Goal: Task Accomplishment & Management: Complete application form

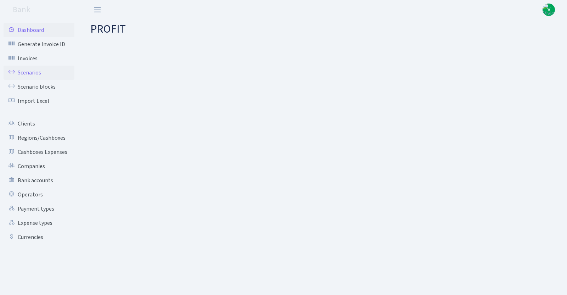
click at [25, 68] on link "Scenarios" at bounding box center [39, 73] width 71 height 14
select select "100"
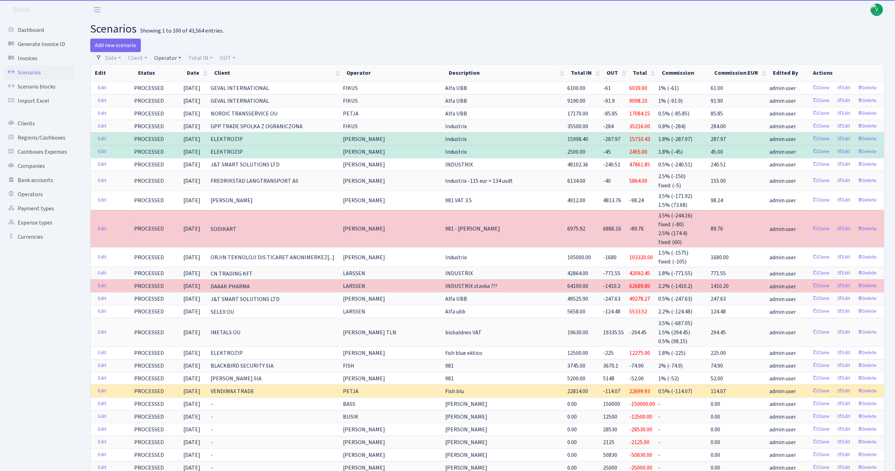
click at [169, 55] on link "Operator" at bounding box center [168, 58] width 33 height 12
click at [181, 80] on input "search" at bounding box center [180, 83] width 52 height 11
type input "981"
click at [183, 149] on li "V_981 cash-crypto USDT" at bounding box center [179, 141] width 53 height 20
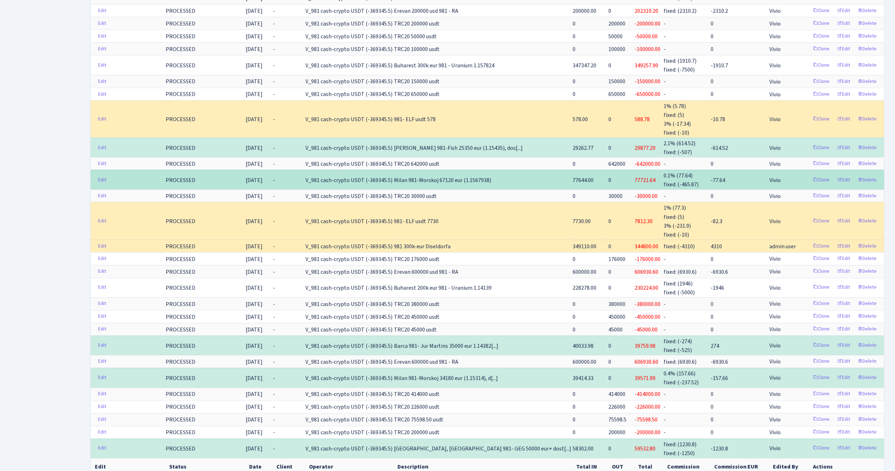
scroll to position [1214, 0]
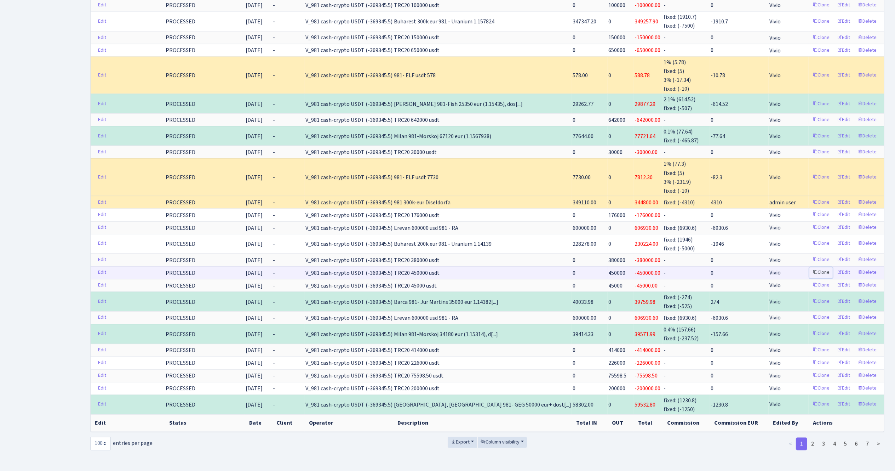
click at [566, 267] on link "Clone" at bounding box center [821, 272] width 23 height 11
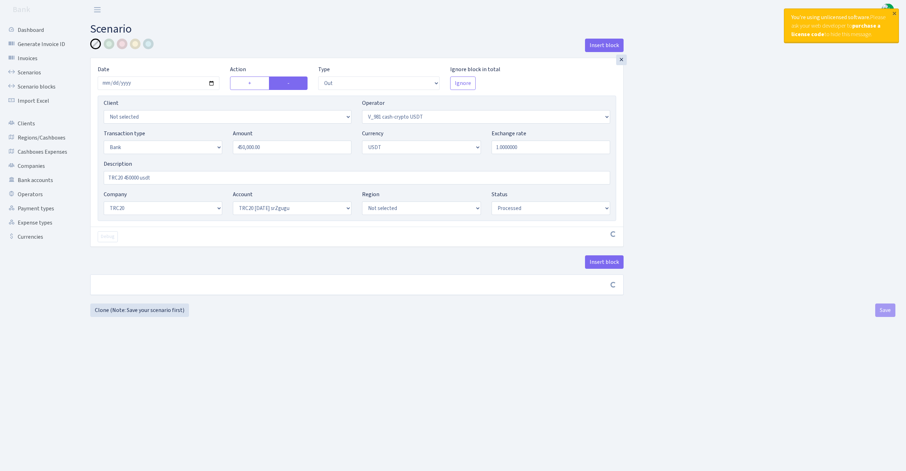
select select "out"
select select "435"
select select "2"
select select "6"
select select "20"
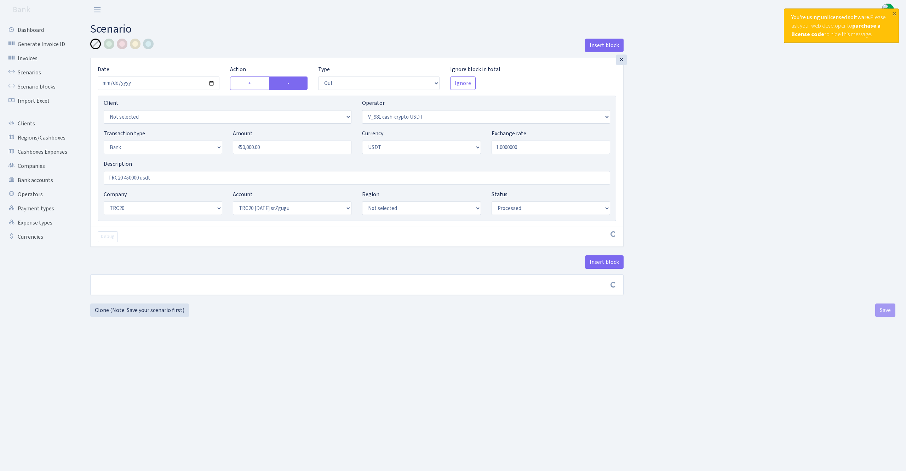
select select "61"
select select "processed"
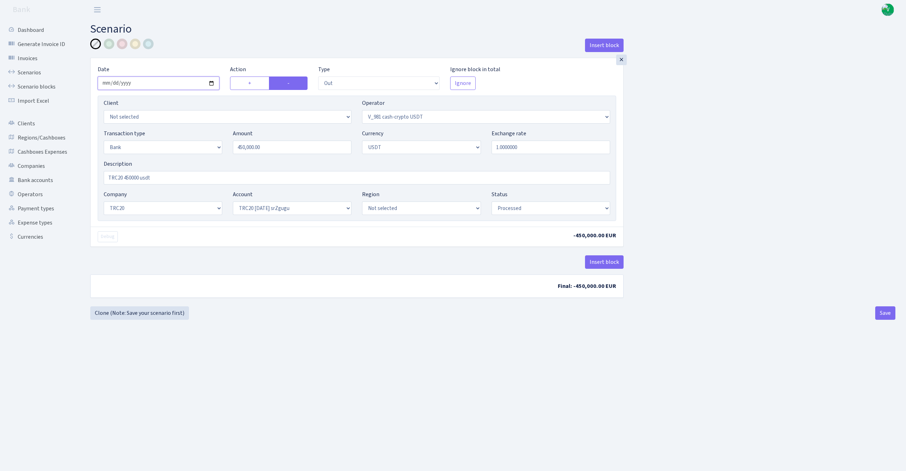
click at [208, 84] on input "2025-08-01" at bounding box center [159, 82] width 122 height 13
type input "2025-08-29"
drag, startPoint x: 278, startPoint y: 144, endPoint x: 188, endPoint y: 142, distance: 90.3
click at [188, 142] on div "Transaction type Not selected 981 ELF FISH crypto GIRT IVO dekl MM-BALTIC eur U…" at bounding box center [356, 144] width 517 height 30
type input "500,000.00"
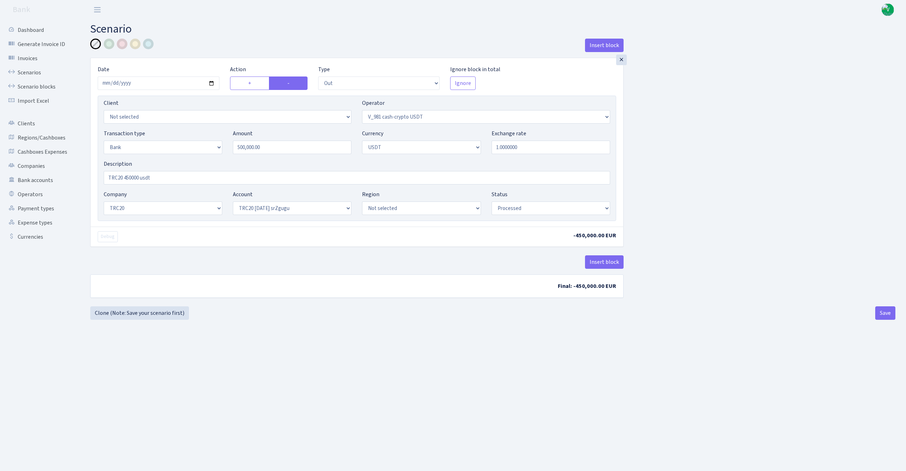
click at [727, 147] on div "Insert block × Date [DATE] Action + - Type --- In Out Commission Field required…" at bounding box center [493, 173] width 816 height 268
click at [130, 177] on input "TRC20 450000 usdt" at bounding box center [357, 177] width 507 height 13
type input "TRC20 500000 usdt"
click at [394, 364] on main "Scenario Insert block × Date 2025-08-29 Action + - Type --- In Out Commission F…" at bounding box center [493, 236] width 827 height 434
click at [729, 250] on div "Insert block × Date 2025-08-29 Action + - Type --- In Out Commission Field requ…" at bounding box center [493, 173] width 816 height 268
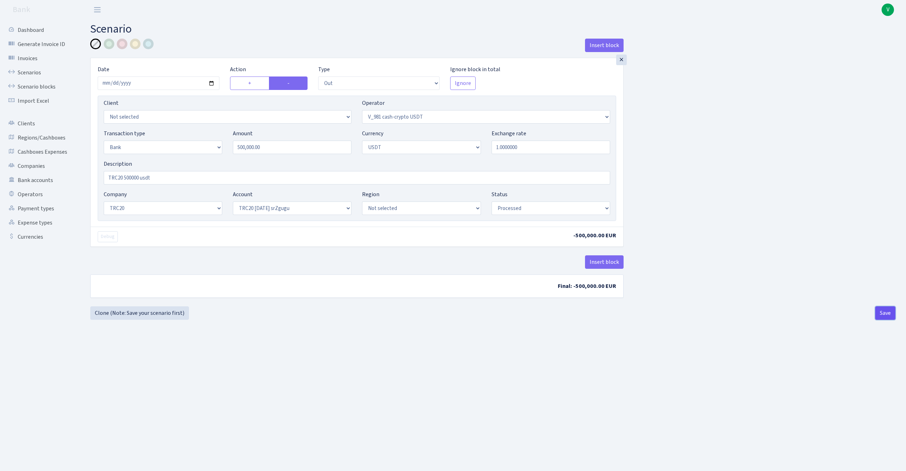
click at [890, 308] on button "Save" at bounding box center [886, 312] width 20 height 13
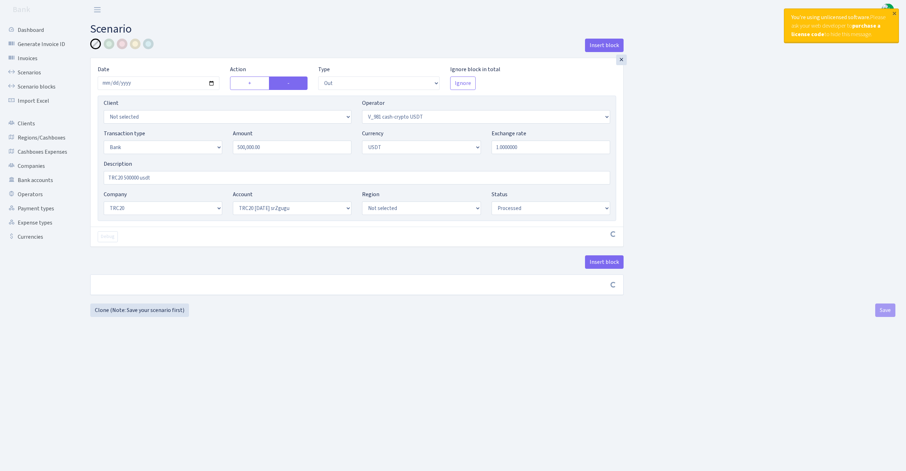
select select "out"
select select "435"
select select "2"
select select "6"
select select "20"
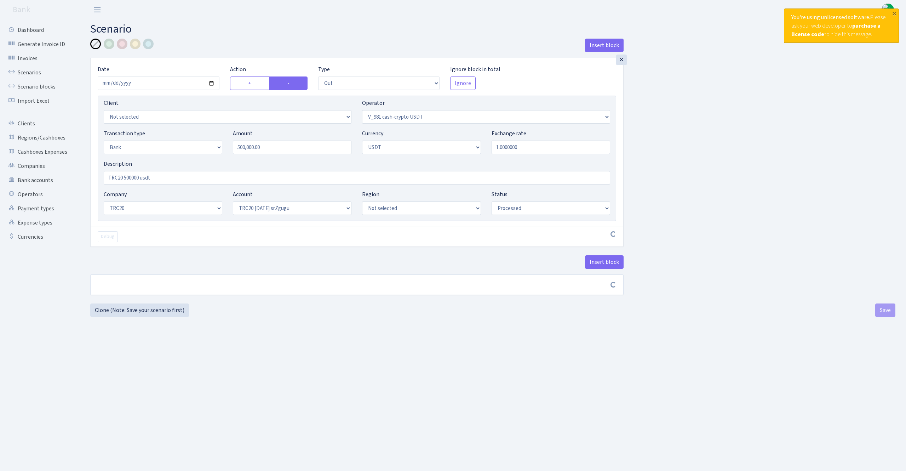
select select "61"
select select "processed"
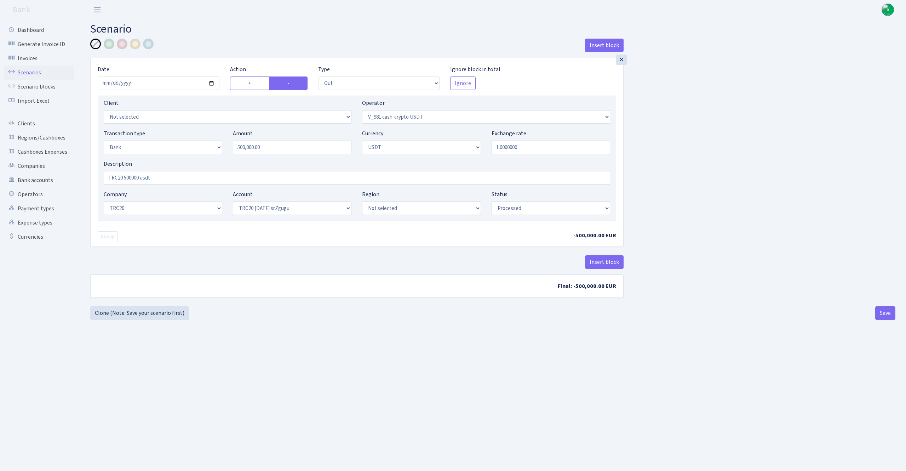
click at [28, 68] on link "Scenarios" at bounding box center [39, 73] width 71 height 14
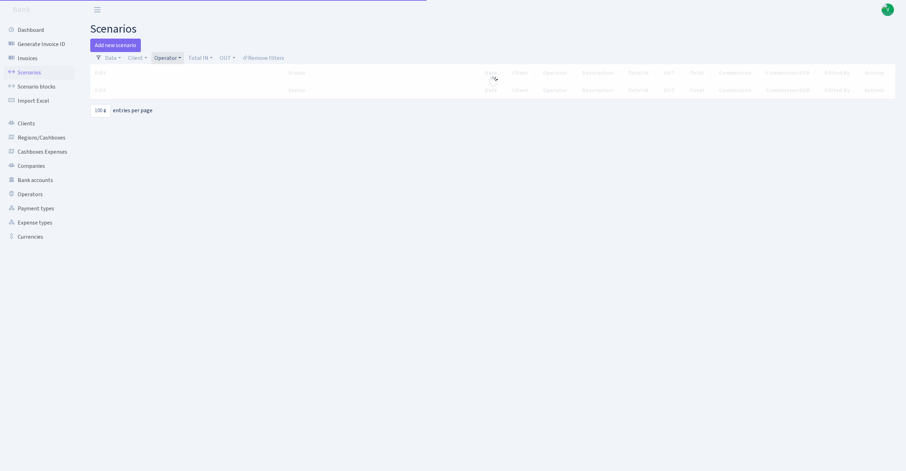
select select "100"
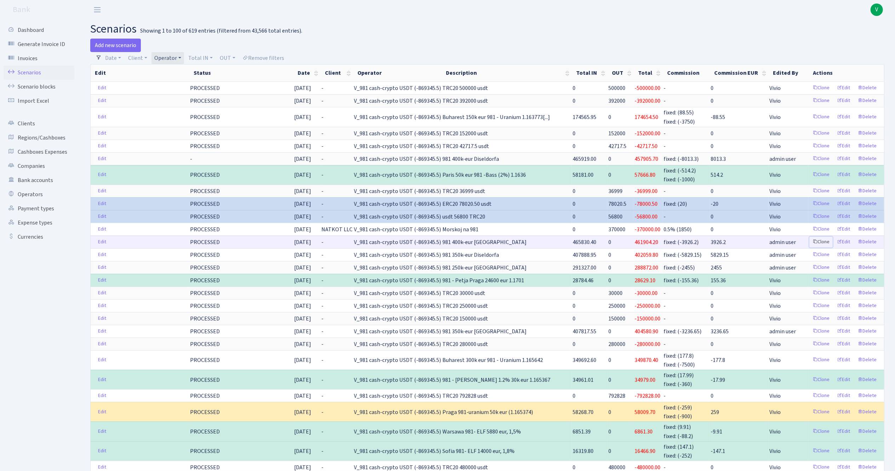
click at [824, 242] on link "Clone" at bounding box center [821, 242] width 23 height 11
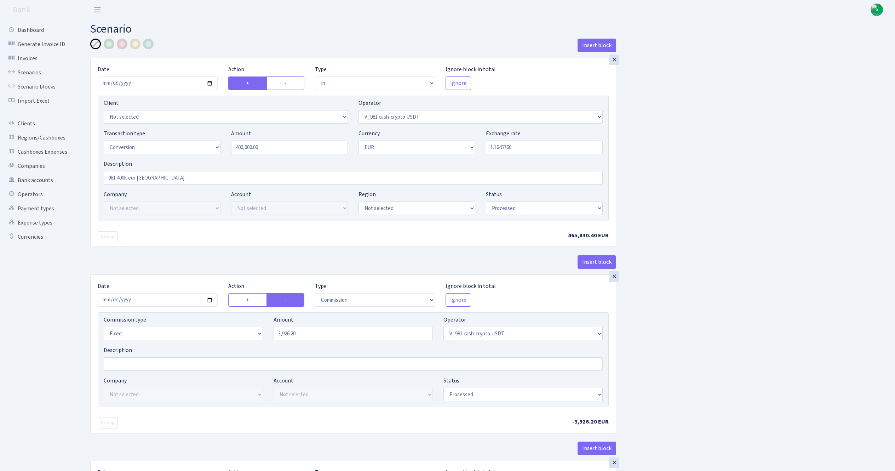
select select "in"
select select "435"
select select "15"
select select "1"
select select "processed"
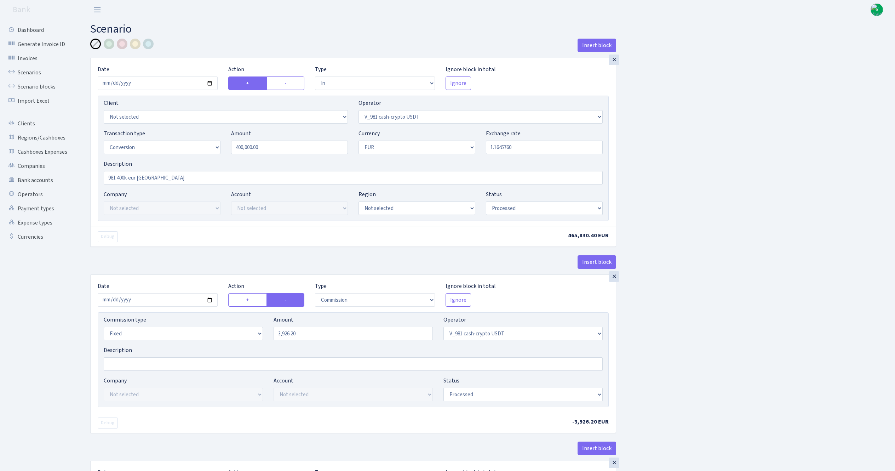
select select "commission"
select select "fixed"
select select "435"
select select "processed"
select select "out"
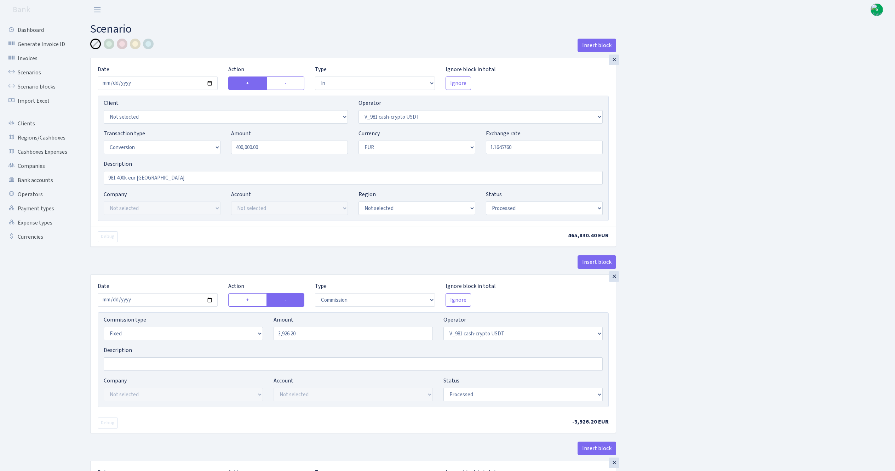
select select "434"
select select "15"
select select "1"
select select "processed"
select select "in"
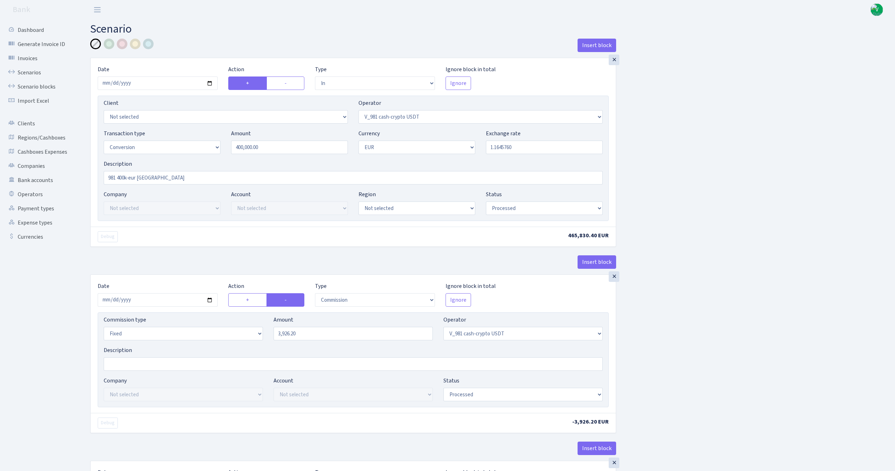
select select "434"
select select "1"
select select "processed"
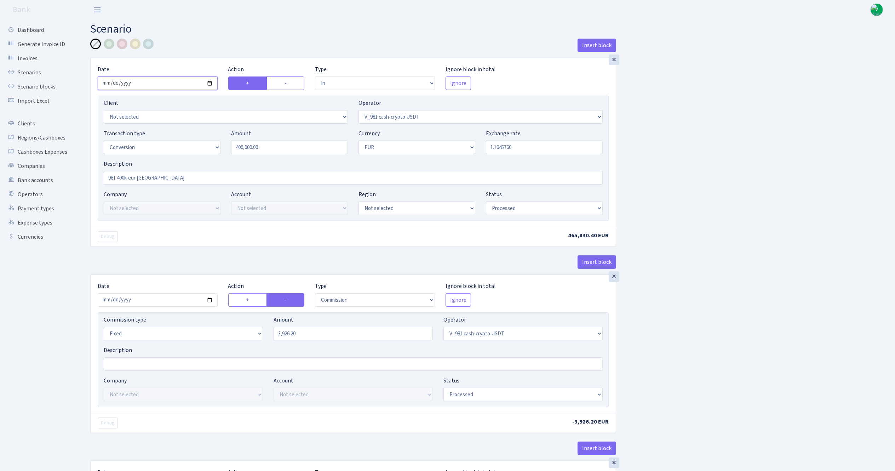
click at [209, 81] on input "2025-08-22" at bounding box center [158, 82] width 120 height 13
type input "[DATE]"
click at [558, 151] on input "1.1645760" at bounding box center [544, 147] width 117 height 13
drag, startPoint x: 523, startPoint y: 145, endPoint x: 464, endPoint y: 148, distance: 59.2
click at [464, 147] on div "Transaction type Not selected 981 ELF FISH crypto GIRT IVO dekl MM-BALTIC eur U…" at bounding box center [353, 144] width 510 height 30
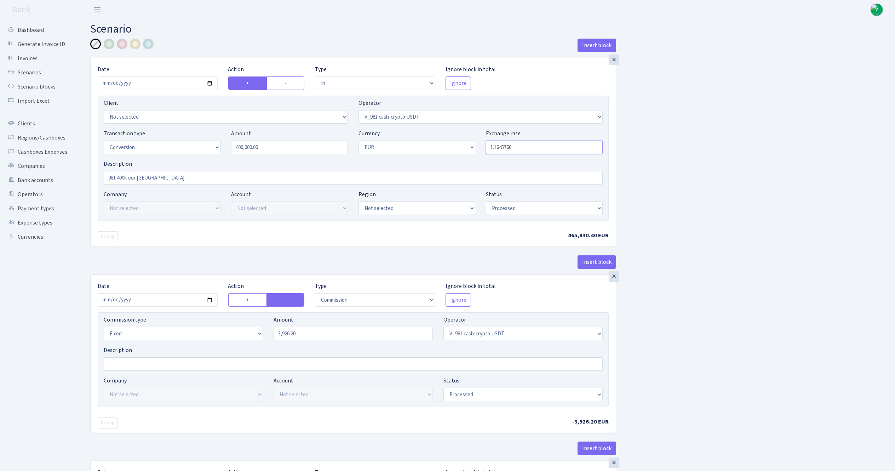
paste input ",168438"
click at [496, 144] on input "1,168438" at bounding box center [544, 147] width 117 height 13
click at [543, 182] on input "981 400k-eur [GEOGRAPHIC_DATA]" at bounding box center [353, 177] width 499 height 13
type input "1.1684380"
click at [210, 297] on input "[DATE]" at bounding box center [158, 299] width 120 height 13
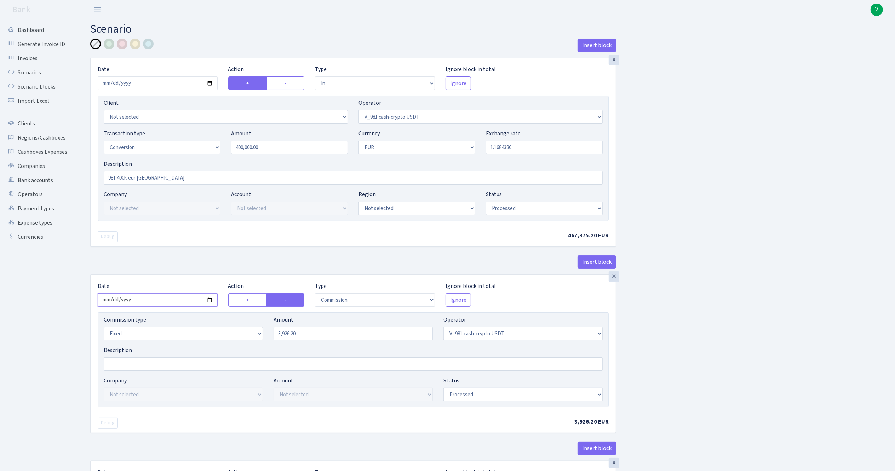
click at [208, 297] on input "[DATE]" at bounding box center [158, 299] width 120 height 13
click at [210, 303] on input "[DATE]" at bounding box center [158, 299] width 120 height 13
type input "[DATE]"
click at [300, 332] on input "3926.20" at bounding box center [353, 333] width 159 height 13
drag, startPoint x: 316, startPoint y: 334, endPoint x: 271, endPoint y: 334, distance: 45.3
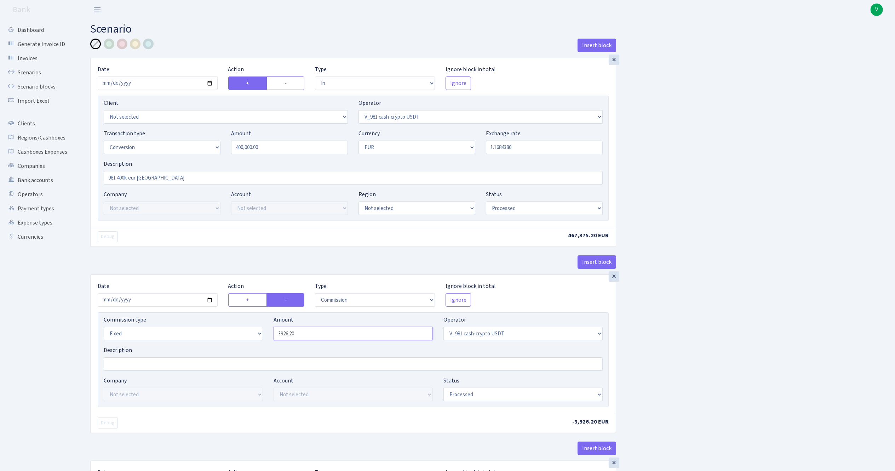
click at [271, 334] on div "Amount 3926.20" at bounding box center [353, 327] width 170 height 25
type input "4,627.50"
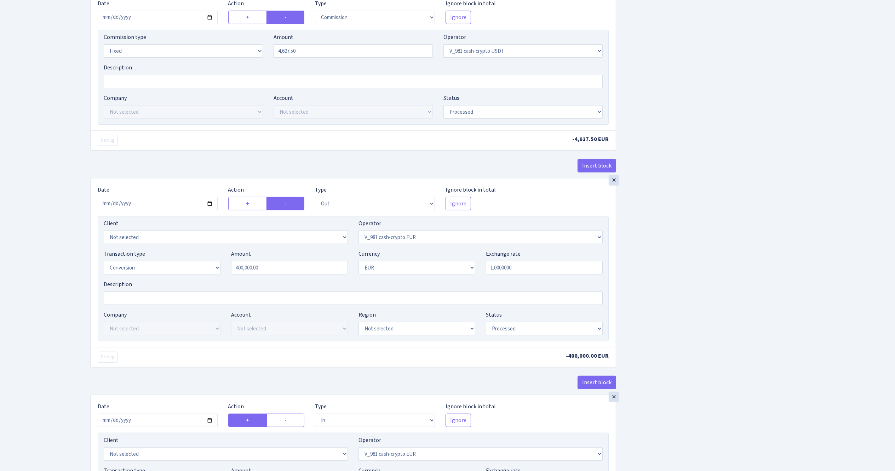
scroll to position [283, 0]
click at [210, 207] on input "2025-08-22" at bounding box center [158, 202] width 120 height 13
type input "2025-08-29"
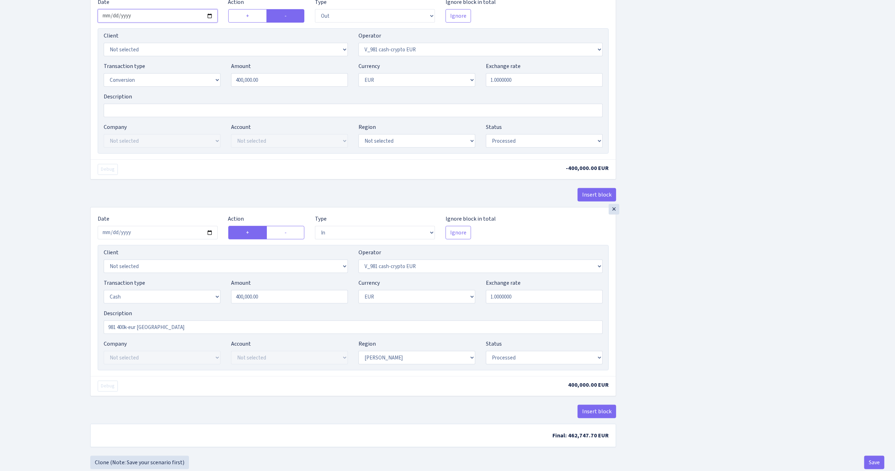
scroll to position [492, 0]
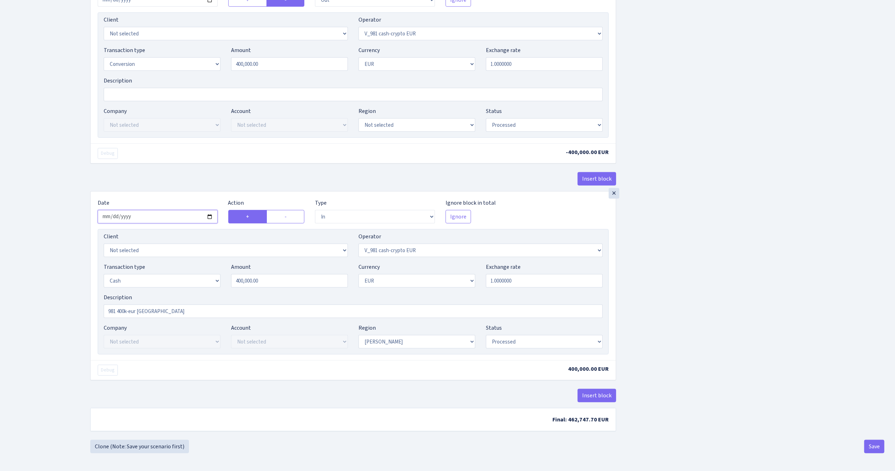
click at [210, 215] on input "2025-08-24" at bounding box center [158, 216] width 120 height 13
type input "[DATE]"
click at [874, 443] on button "Save" at bounding box center [875, 446] width 20 height 13
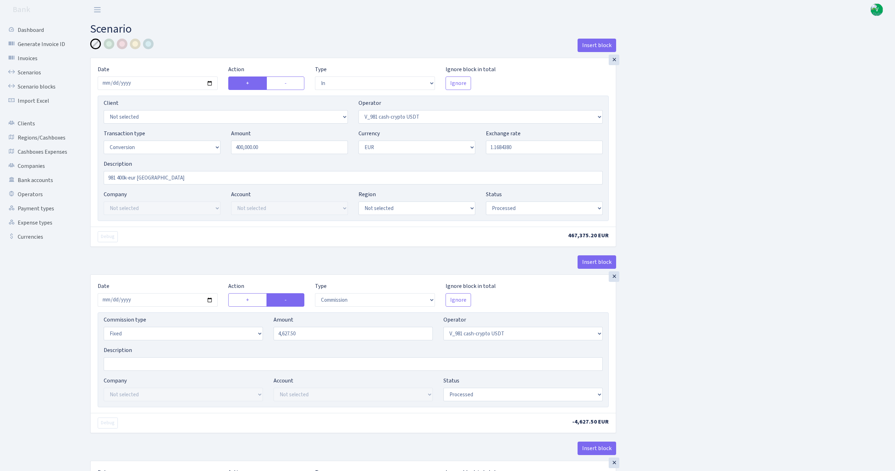
select select "in"
select select "435"
select select "15"
select select "1"
select select "processed"
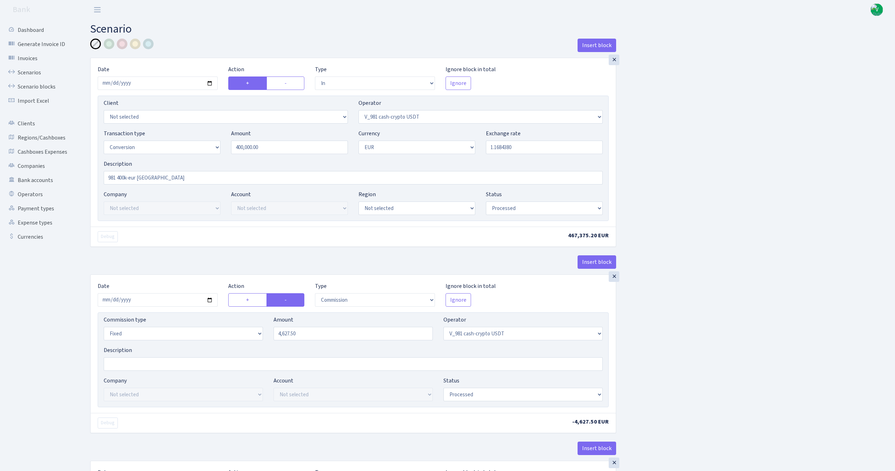
select select "commission"
select select "fixed"
select select "435"
select select "processed"
select select "out"
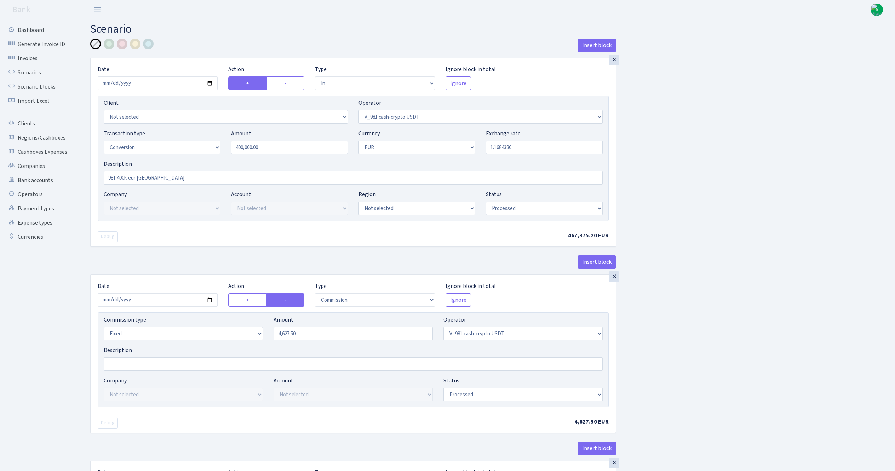
select select "434"
select select "15"
select select "1"
select select "processed"
select select "in"
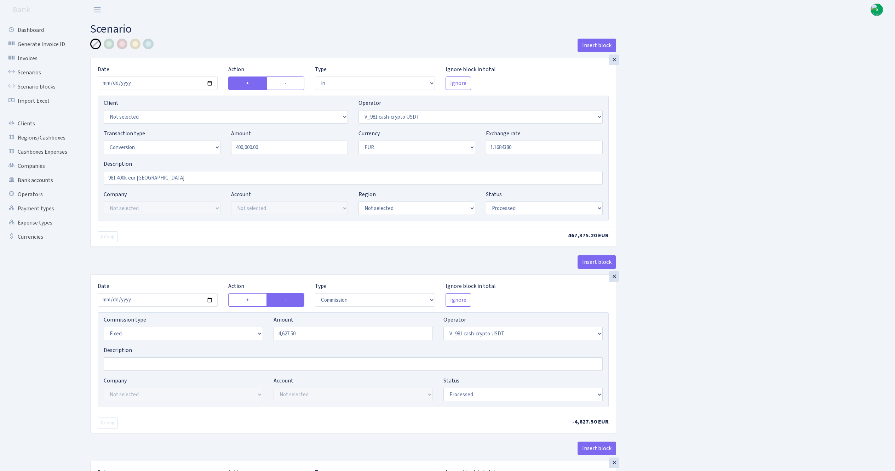
select select "434"
select select "1"
select select "processed"
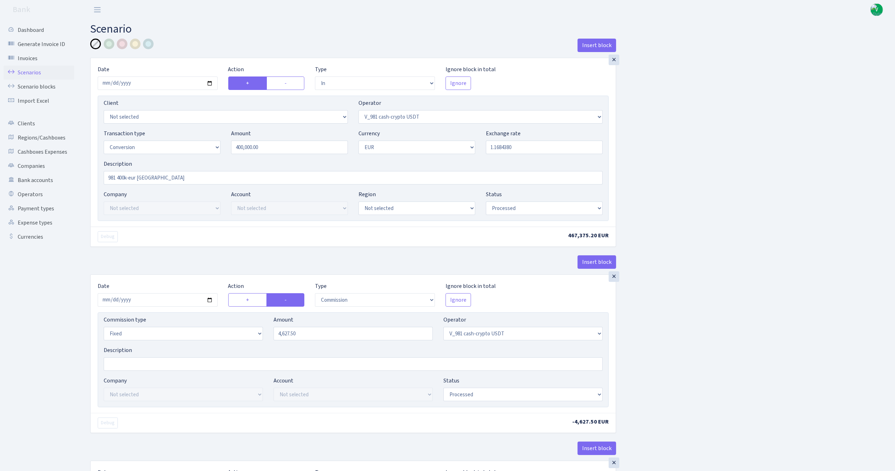
click at [40, 69] on link "Scenarios" at bounding box center [39, 73] width 71 height 14
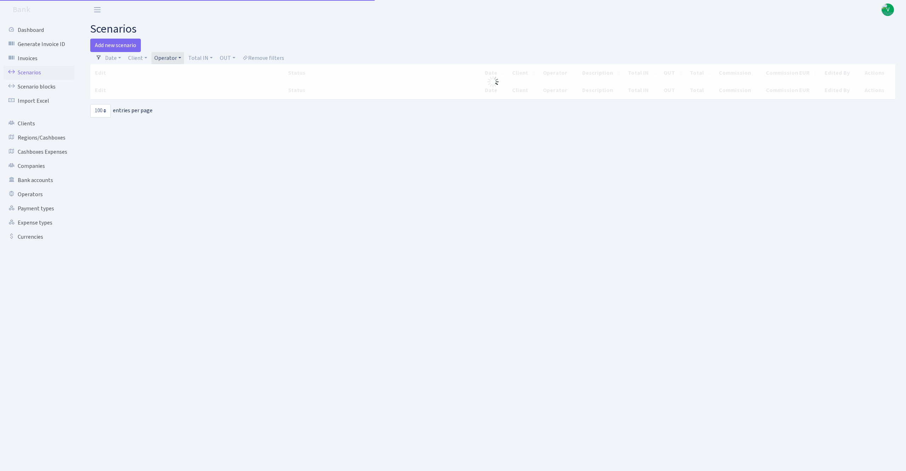
select select "100"
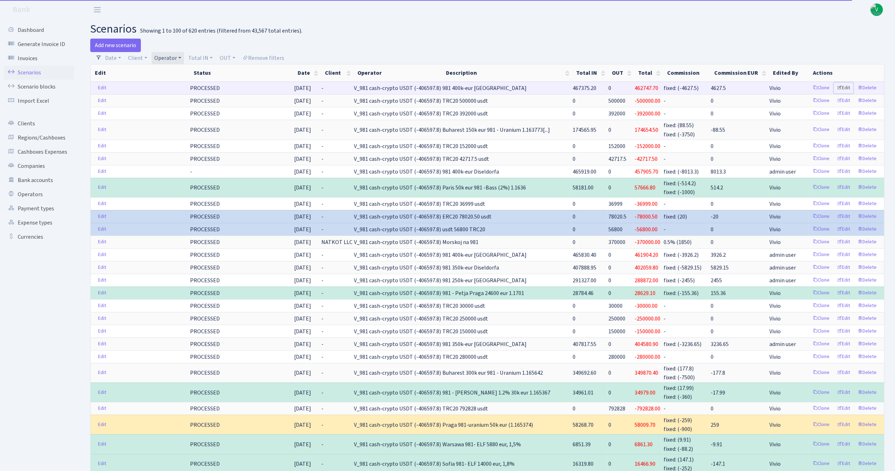
click at [844, 89] on link "Edit" at bounding box center [843, 88] width 19 height 11
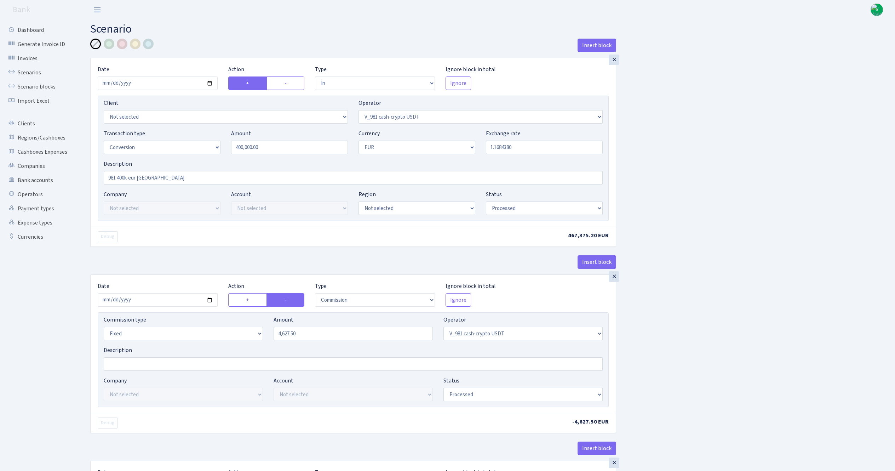
select select "in"
select select "435"
select select "15"
select select "1"
select select "processed"
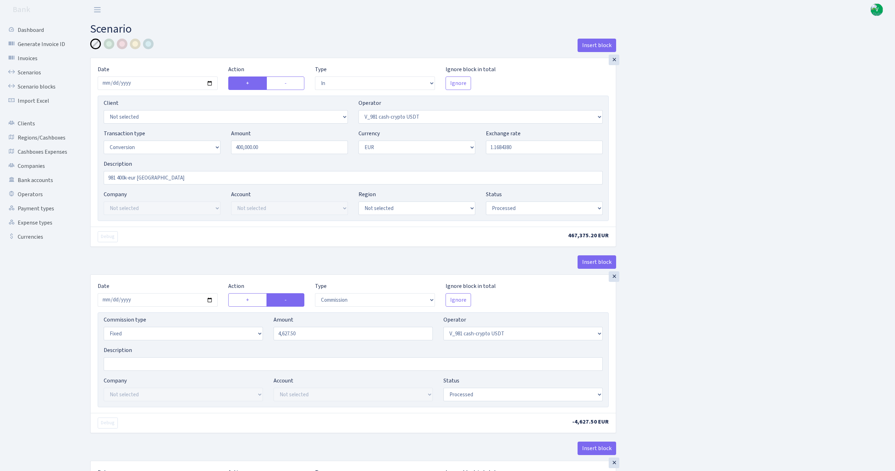
select select "commission"
select select "fixed"
select select "435"
select select "processed"
select select "out"
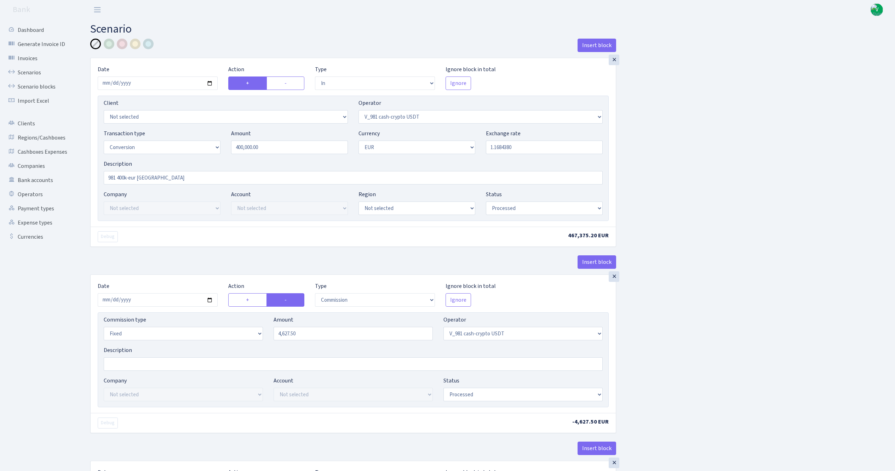
select select "434"
select select "15"
select select "1"
select select "processed"
select select "in"
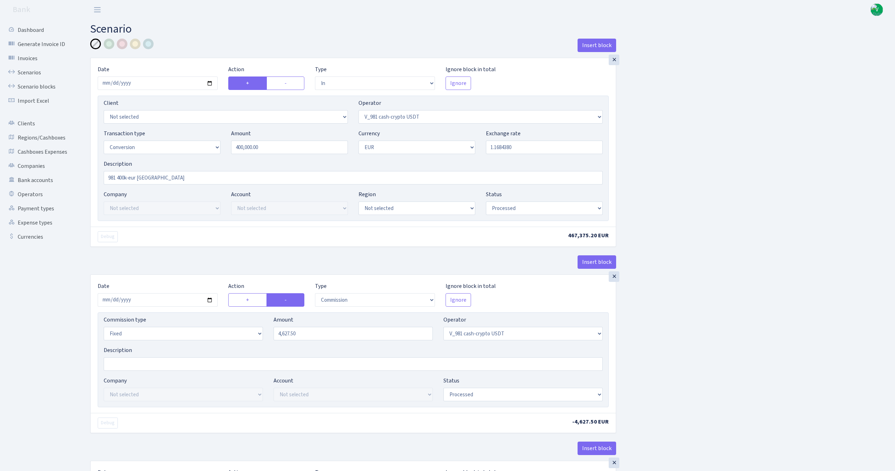
select select "434"
select select "1"
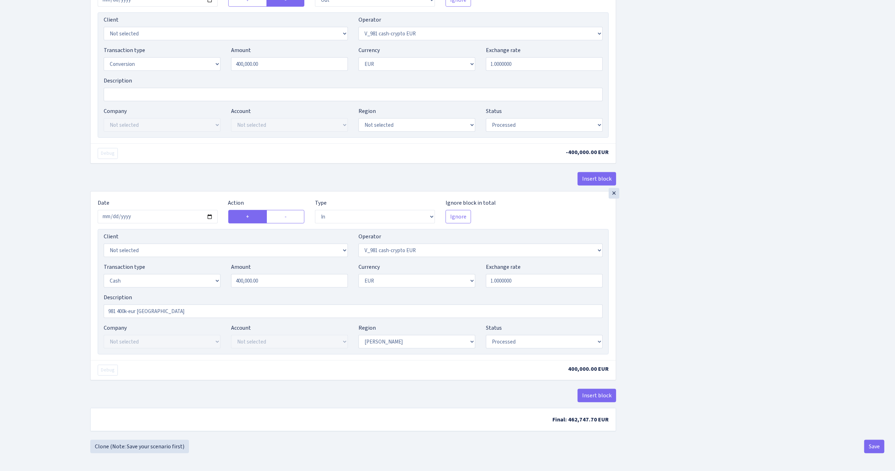
scroll to position [492, 0]
click at [531, 341] on select "Draft Pending Later Never Processed" at bounding box center [544, 341] width 117 height 13
select select "pending"
click at [486, 335] on select "Draft Pending Later Never Processed" at bounding box center [544, 341] width 117 height 13
click at [870, 443] on button "Save" at bounding box center [875, 446] width 20 height 13
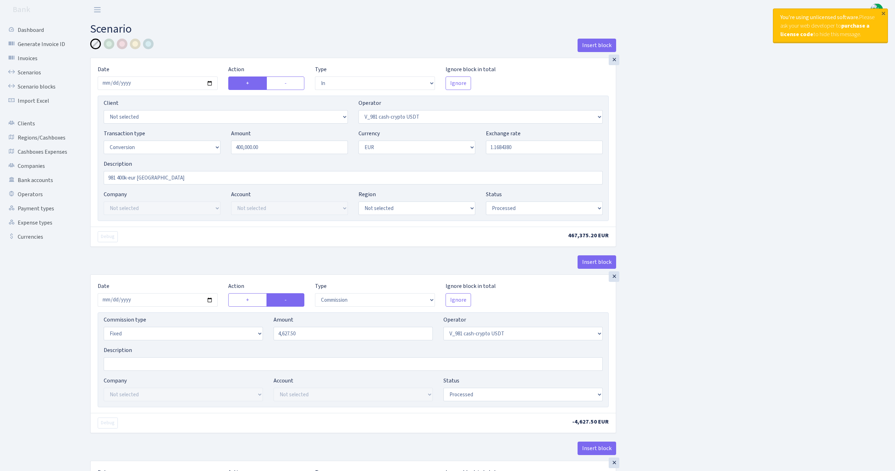
select select "in"
select select "435"
select select "15"
select select "1"
select select "processed"
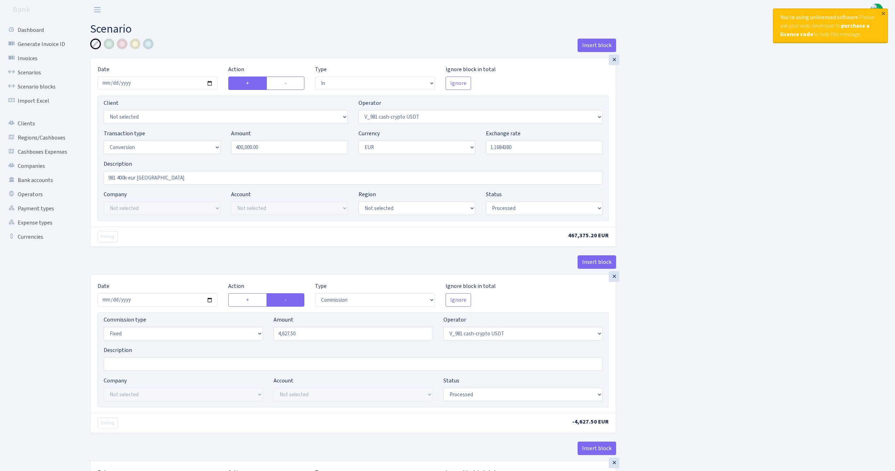
select select "commission"
select select "fixed"
select select "435"
select select "processed"
select select "out"
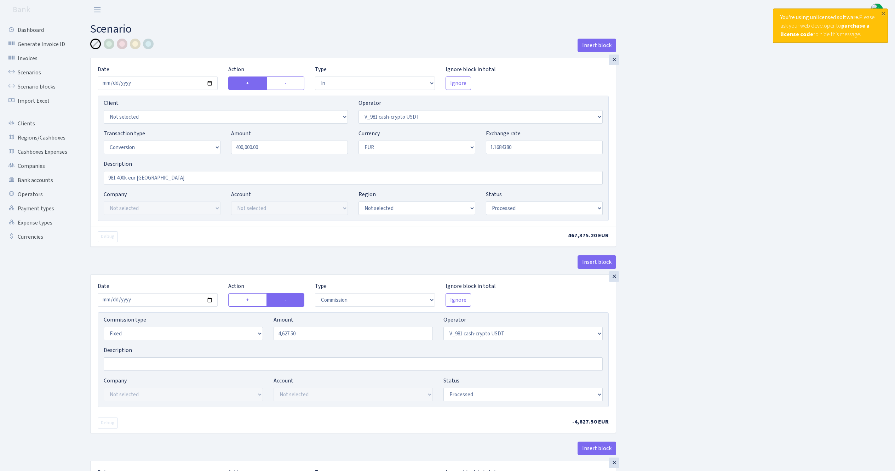
select select "434"
select select "15"
select select "1"
select select "processed"
select select "in"
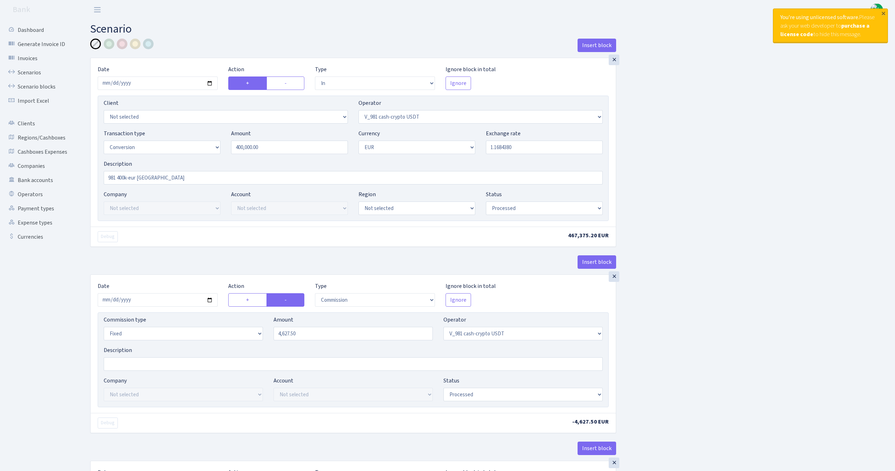
select select "434"
select select "1"
select select "pending"
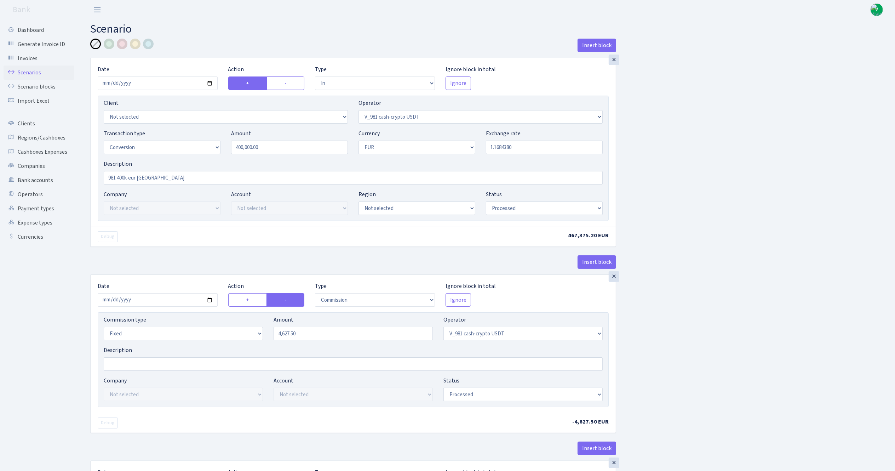
click at [38, 66] on link "Scenarios" at bounding box center [39, 73] width 71 height 14
click at [39, 70] on link "Scenarios" at bounding box center [39, 73] width 71 height 14
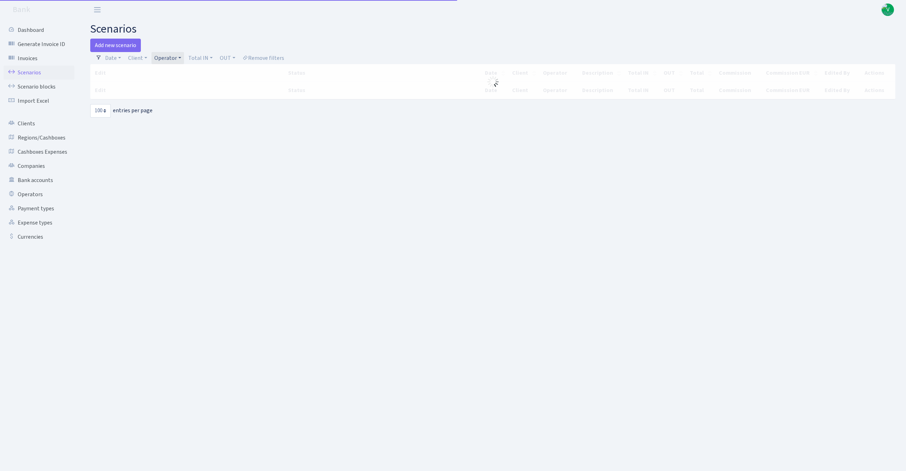
select select "100"
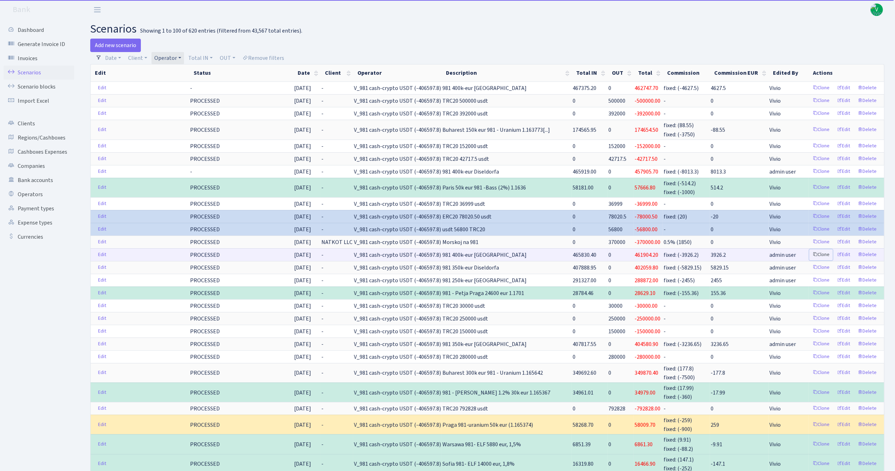
click at [821, 256] on link "Clone" at bounding box center [821, 254] width 23 height 11
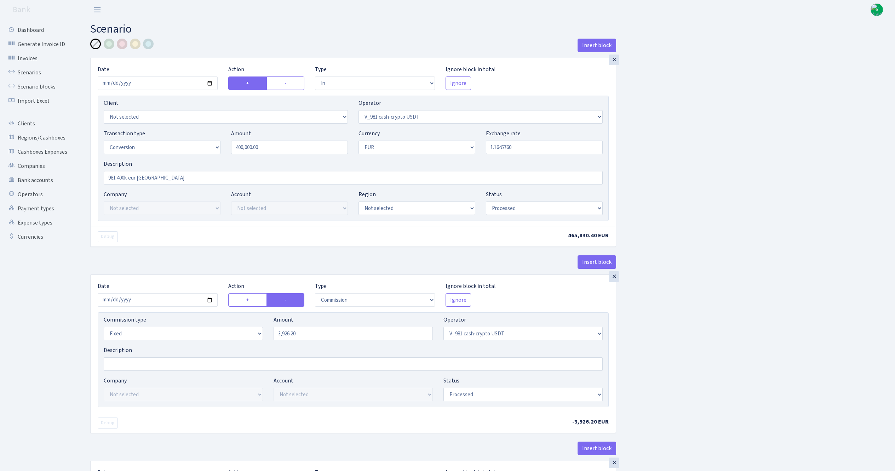
select select "in"
select select "435"
select select "15"
select select "1"
select select "processed"
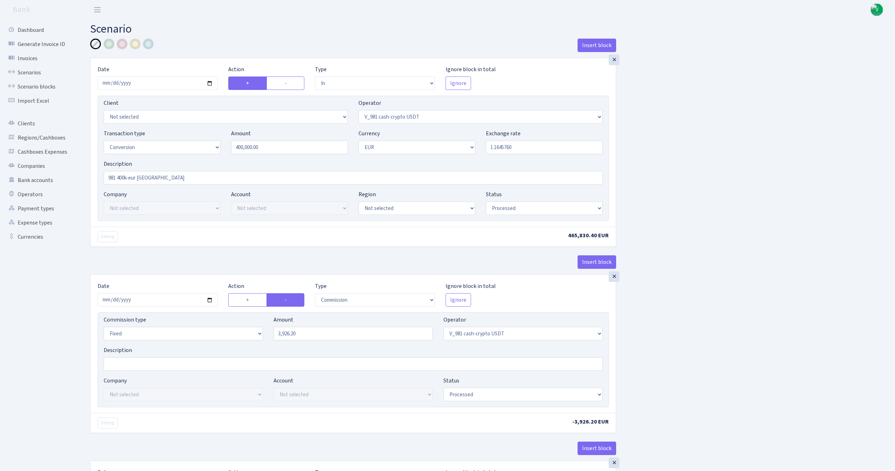
select select "commission"
select select "fixed"
select select "435"
select select "processed"
select select "out"
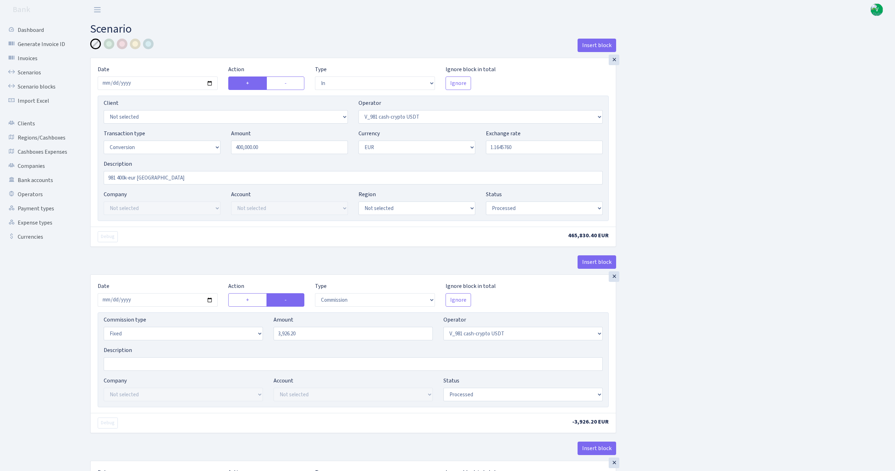
select select "434"
select select "15"
select select "1"
select select "processed"
select select "in"
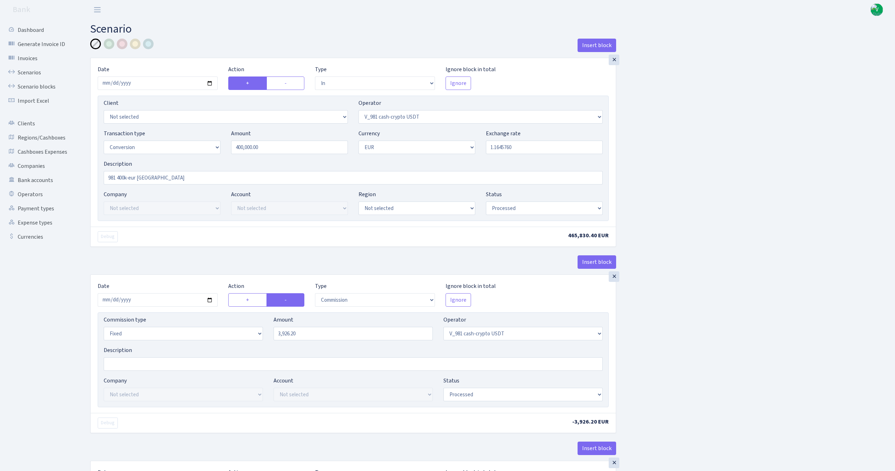
select select "434"
select select "1"
select select "processed"
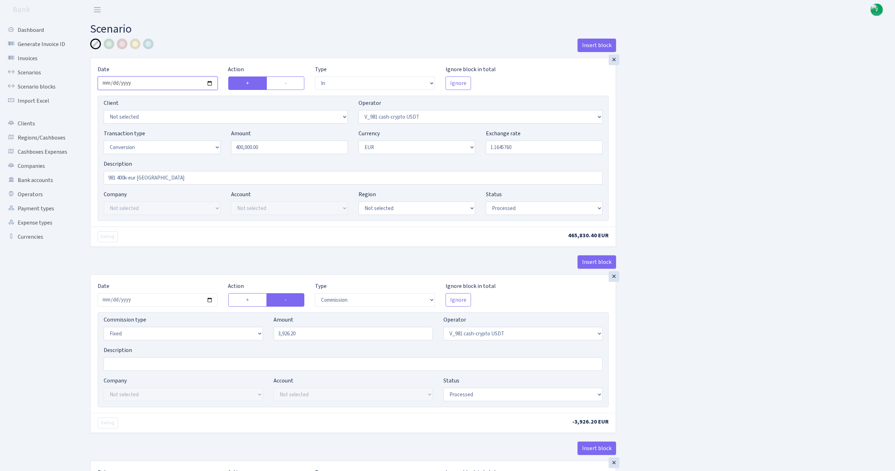
click at [209, 84] on input "2025-08-22" at bounding box center [158, 82] width 120 height 13
type input "2025-08-29"
click at [528, 149] on input "1.1645760" at bounding box center [544, 147] width 117 height 13
drag, startPoint x: 520, startPoint y: 147, endPoint x: 450, endPoint y: 148, distance: 70.8
click at [449, 144] on div "Transaction type Not selected 981 ELF FISH crypto GIRT IVO dekl MM-BALTIC eur U…" at bounding box center [353, 144] width 510 height 30
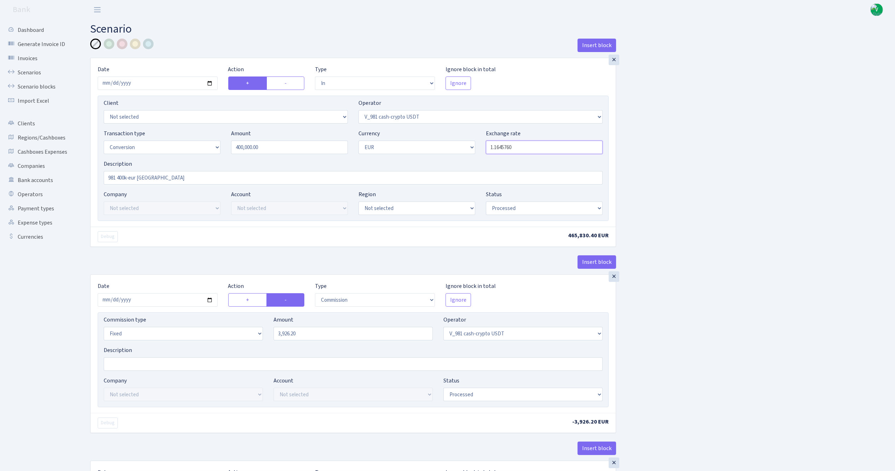
paste input ",166705"
click at [494, 145] on input "1,166705" at bounding box center [544, 147] width 117 height 13
type input "1.1667050"
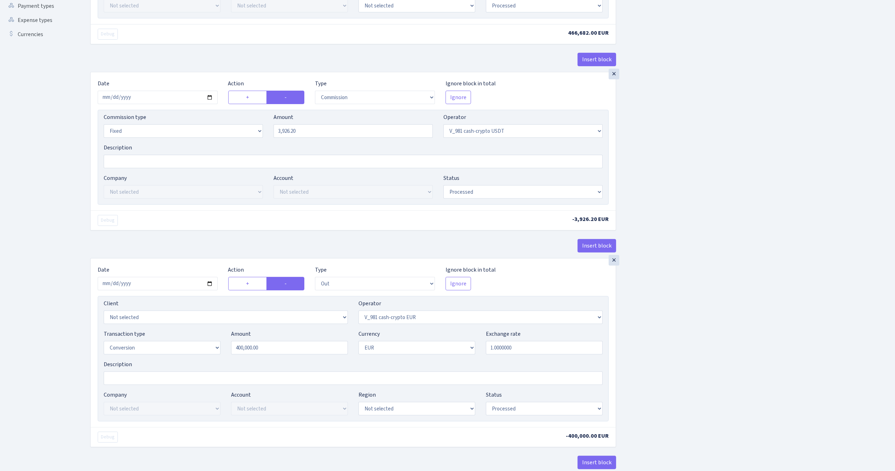
scroll to position [212, 0]
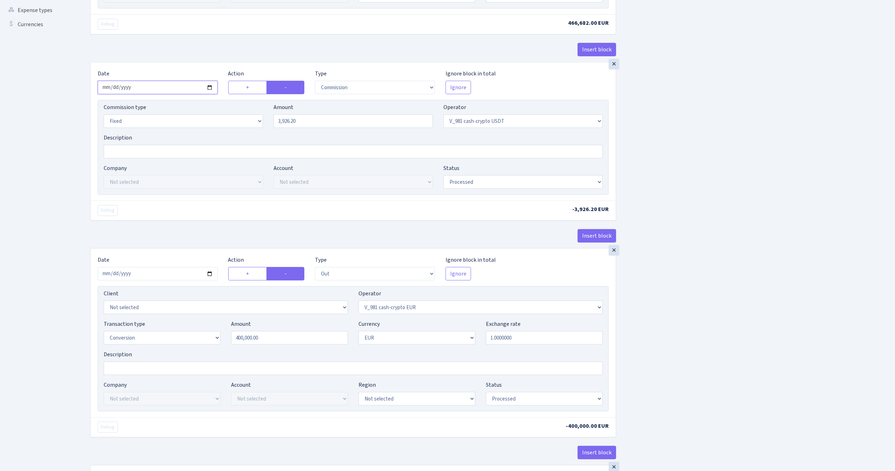
click at [206, 89] on input "2025-08-22" at bounding box center [158, 87] width 120 height 13
type input "2025-08-29"
click at [309, 123] on input "3926.20" at bounding box center [353, 120] width 159 height 13
drag, startPoint x: 305, startPoint y: 118, endPoint x: 267, endPoint y: 125, distance: 38.9
click at [267, 123] on div "Commission type Percentage Fixed Bank Amount 3926.20 Operator Not selected 981 …" at bounding box center [353, 118] width 510 height 30
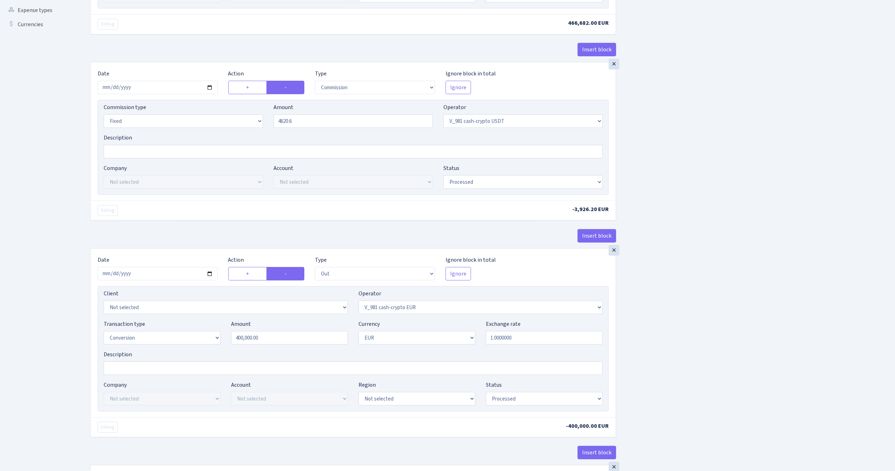
click at [739, 135] on div "Insert block × Date 2025-08-29 Action + - Type --- In Out Commission Field requ…" at bounding box center [487, 269] width 805 height 887
type input "4,620.60"
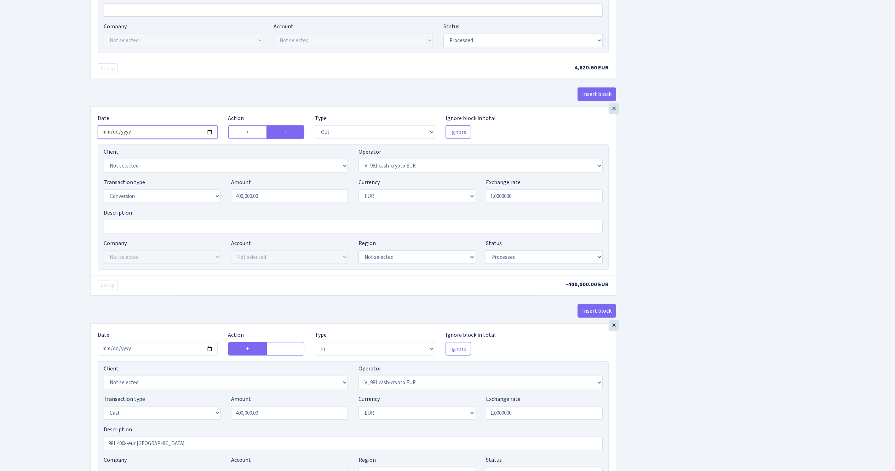
click at [209, 131] on input "2025-08-22" at bounding box center [158, 131] width 120 height 13
type input "2025-08-29"
click at [648, 197] on div "Insert block × Date 2025-08-29 Action + - Type --- In Out Commission Field requ…" at bounding box center [487, 128] width 805 height 887
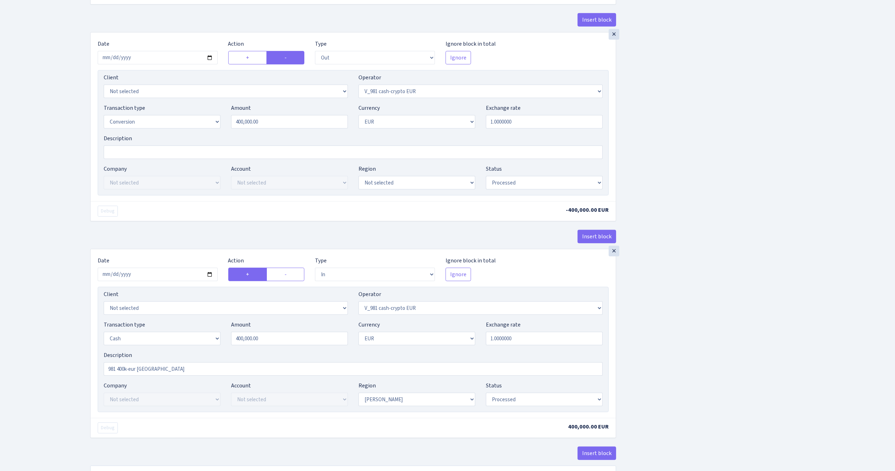
scroll to position [492, 0]
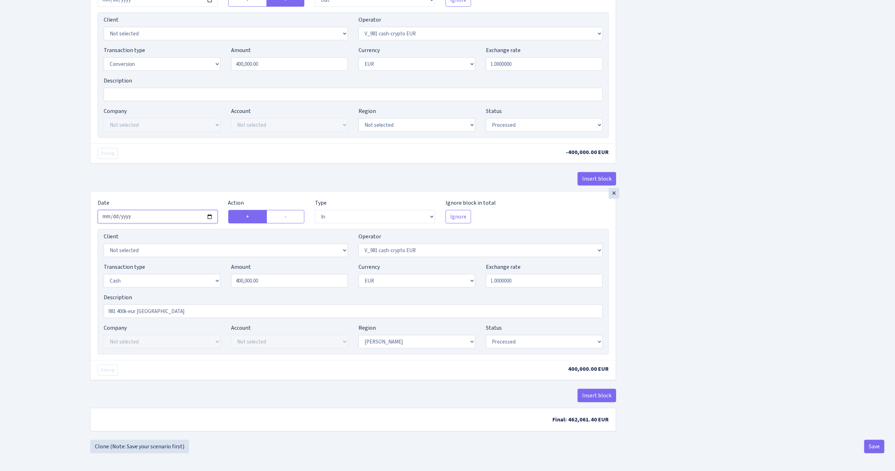
click at [209, 214] on input "2025-08-24" at bounding box center [158, 216] width 120 height 13
type input "[DATE]"
click at [497, 342] on select "Draft Pending Later Never Processed" at bounding box center [544, 341] width 117 height 13
select select "pending"
click at [486, 335] on select "Draft Pending Later Never Processed" at bounding box center [544, 341] width 117 height 13
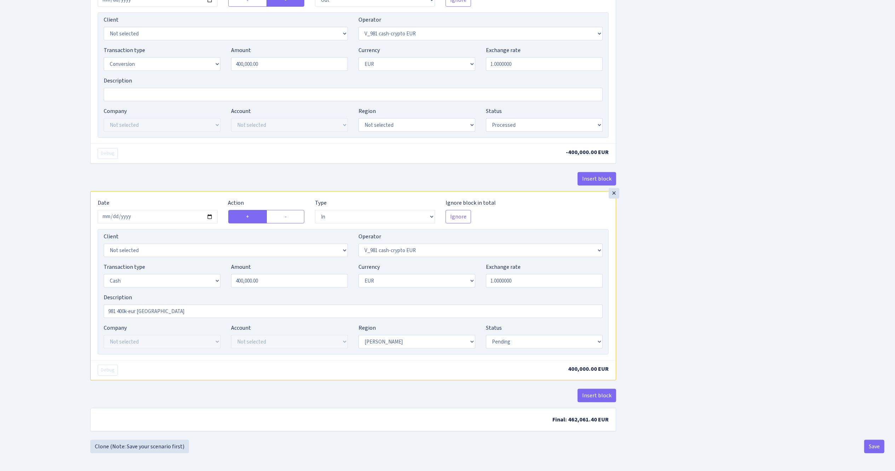
click at [877, 440] on button "Save" at bounding box center [875, 446] width 20 height 13
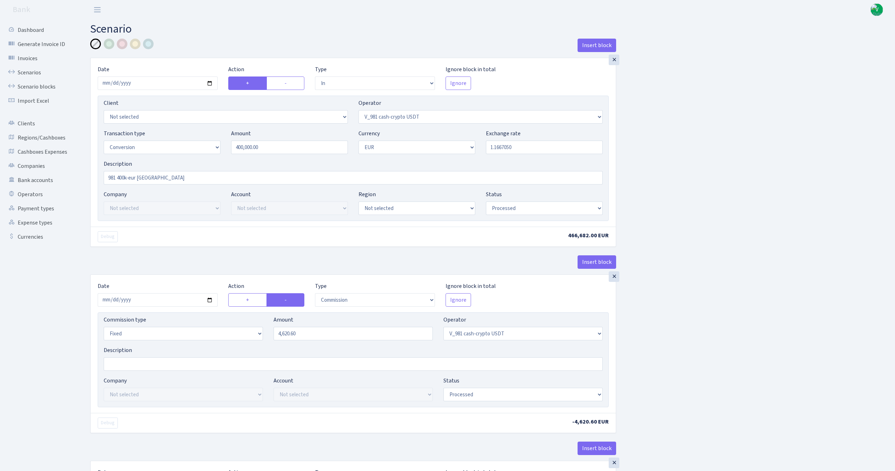
select select "in"
select select "435"
select select "15"
select select "1"
select select "processed"
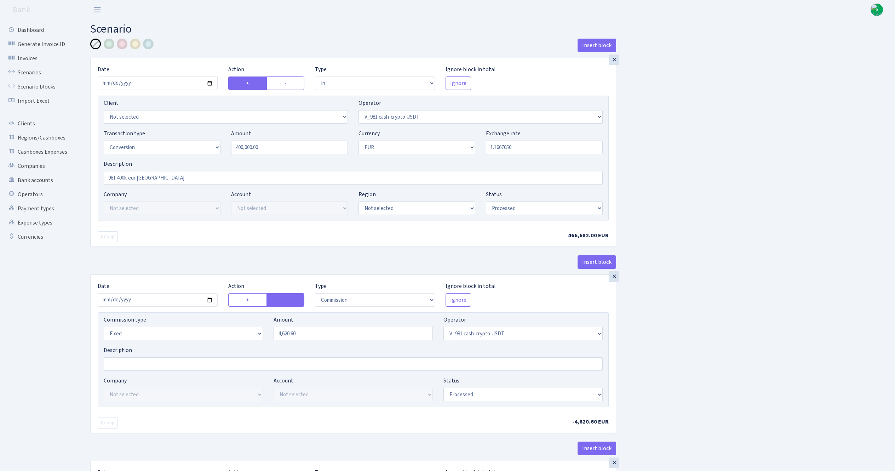
select select "commission"
select select "fixed"
select select "435"
select select "processed"
select select "out"
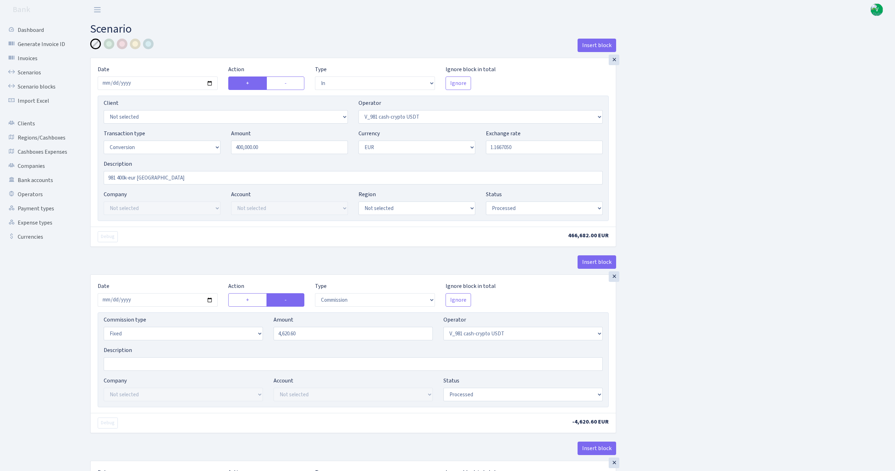
select select "434"
select select "15"
select select "1"
select select "processed"
select select "in"
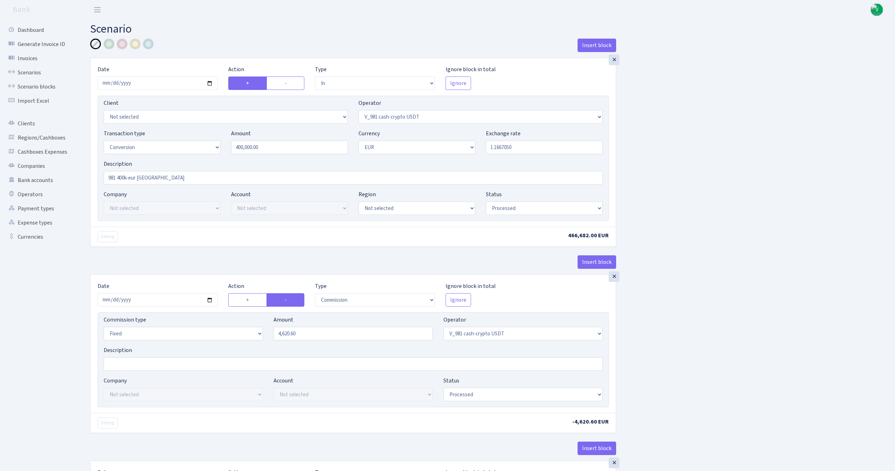
select select "434"
select select "1"
select select "pending"
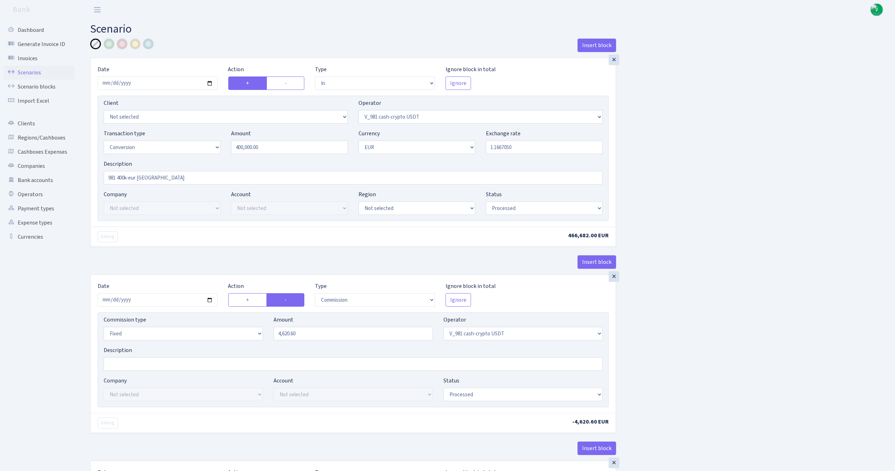
click at [21, 70] on link "Scenarios" at bounding box center [39, 73] width 71 height 14
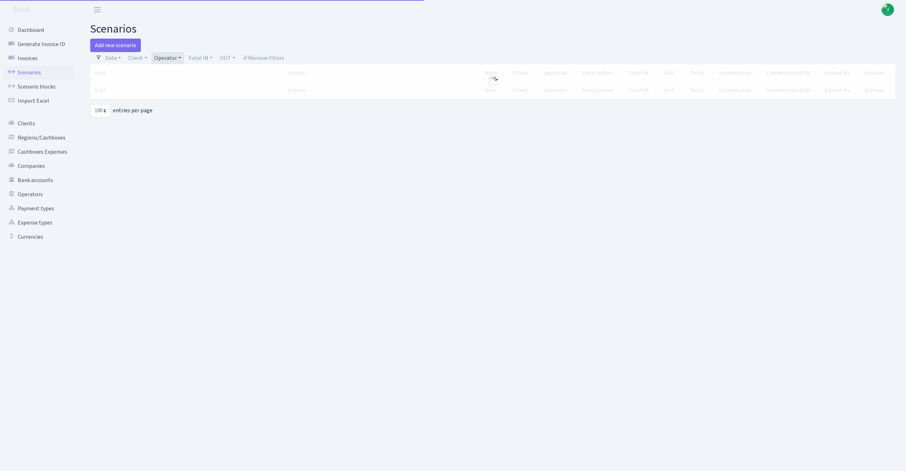
select select "100"
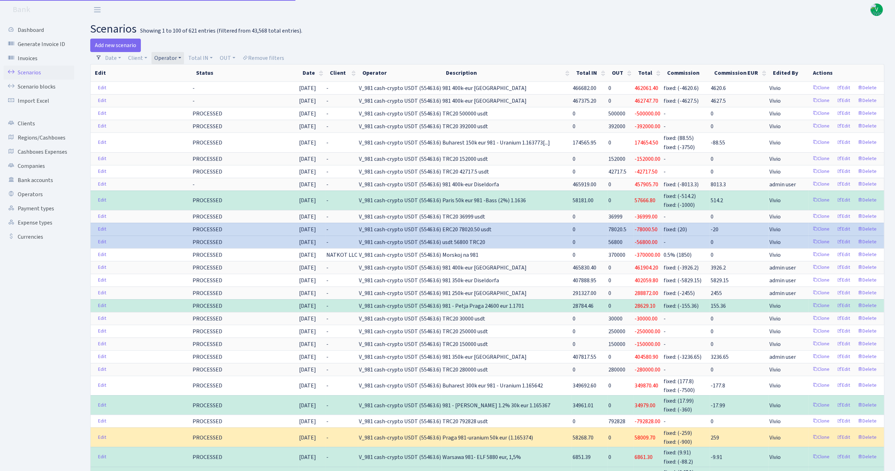
click at [168, 57] on link "Operator" at bounding box center [168, 58] width 33 height 12
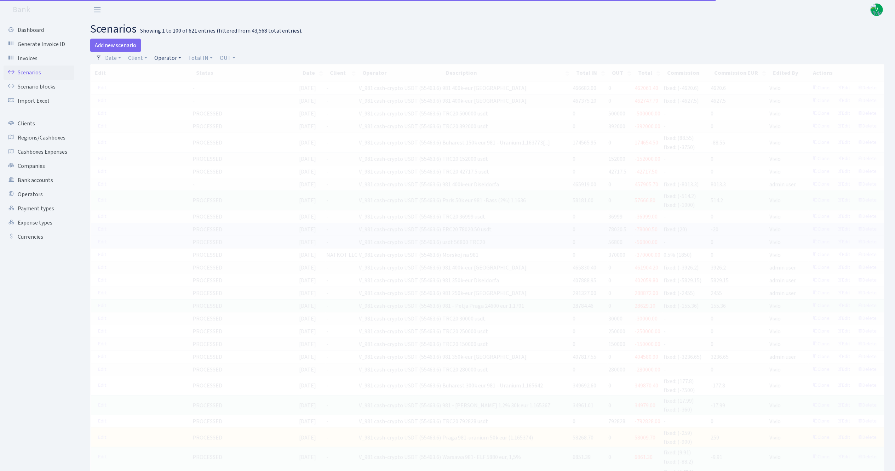
click at [177, 60] on link "Operator" at bounding box center [168, 58] width 33 height 12
click at [181, 82] on input "search" at bounding box center [180, 83] width 52 height 11
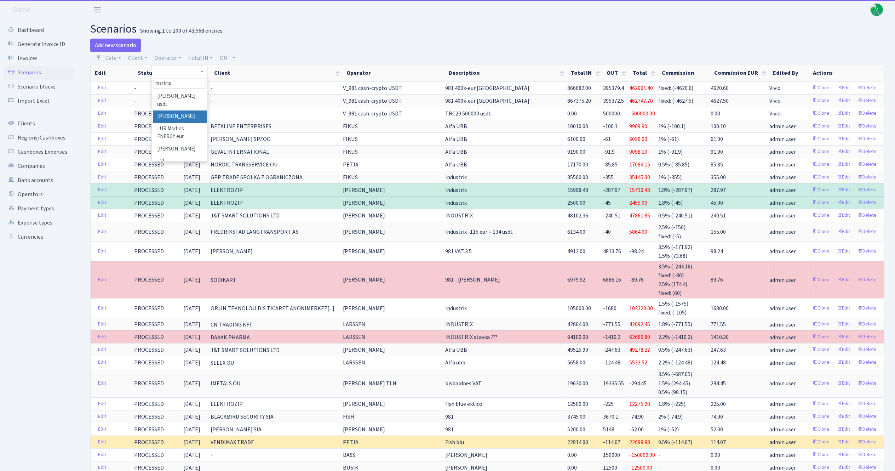
type input "martins"
click at [173, 114] on li "[PERSON_NAME]" at bounding box center [179, 116] width 53 height 12
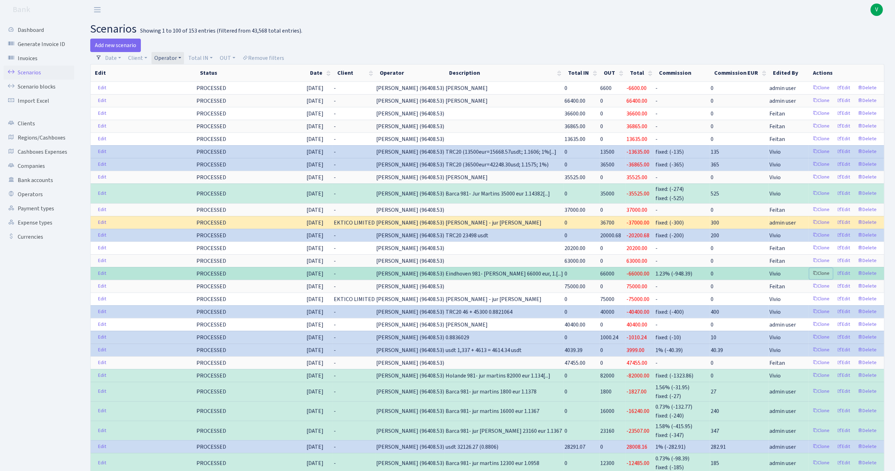
click at [820, 276] on link "Clone" at bounding box center [821, 273] width 23 height 11
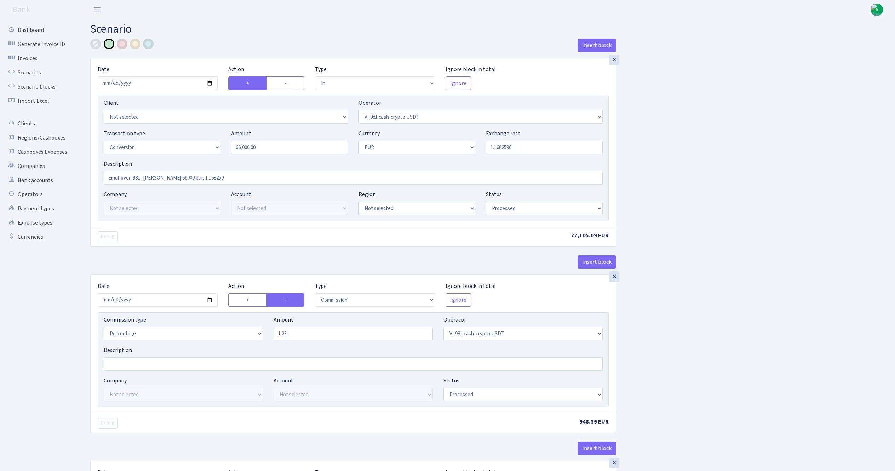
select select "in"
select select "435"
select select "15"
select select "1"
select select "processed"
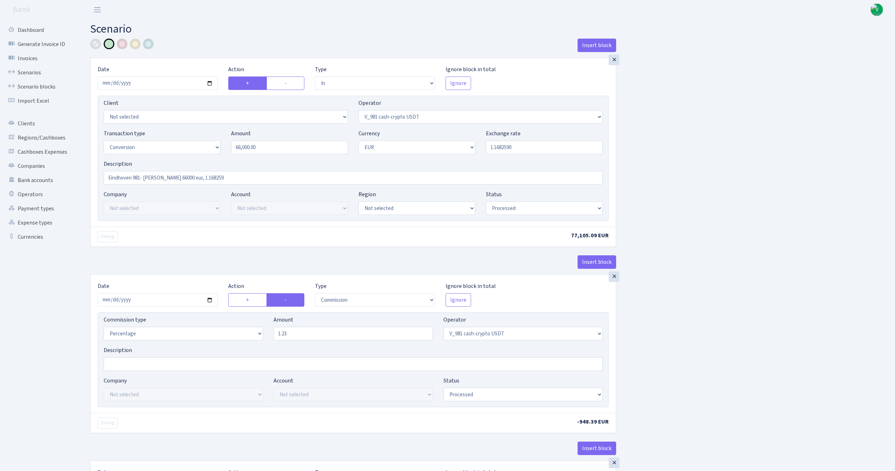
select select "commission"
select select "435"
select select "processed"
select select "out"
select select "434"
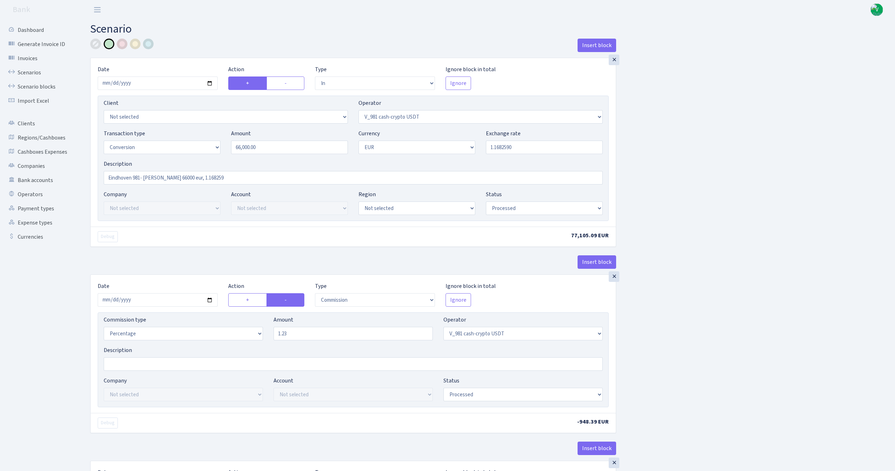
select select "15"
select select "1"
select select "processed"
select select "in"
select select "434"
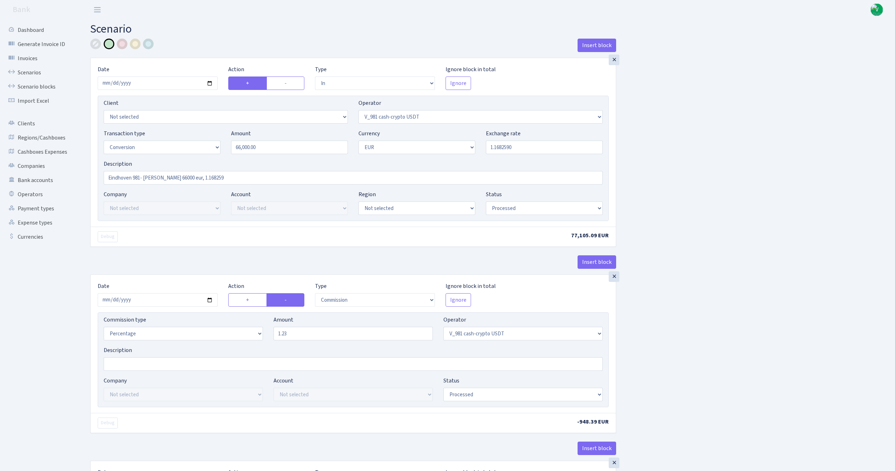
select select "1"
select select "22"
select select "processed"
select select "out"
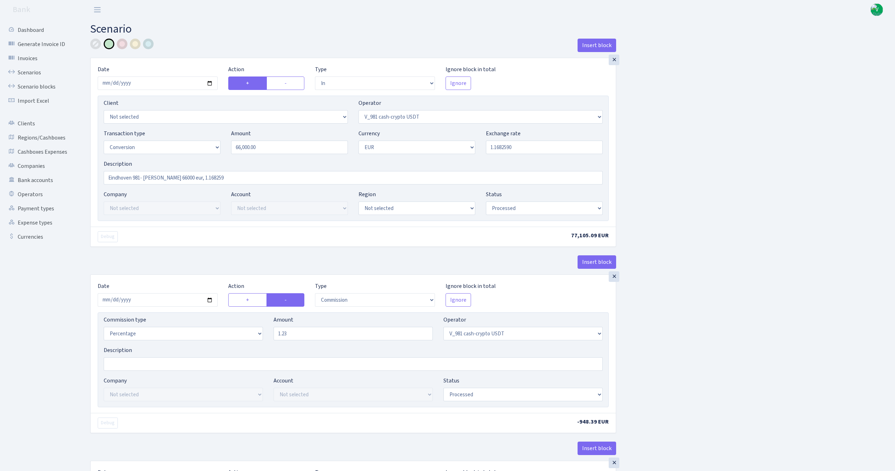
select select "260"
select select "1"
select select "22"
select select "processed"
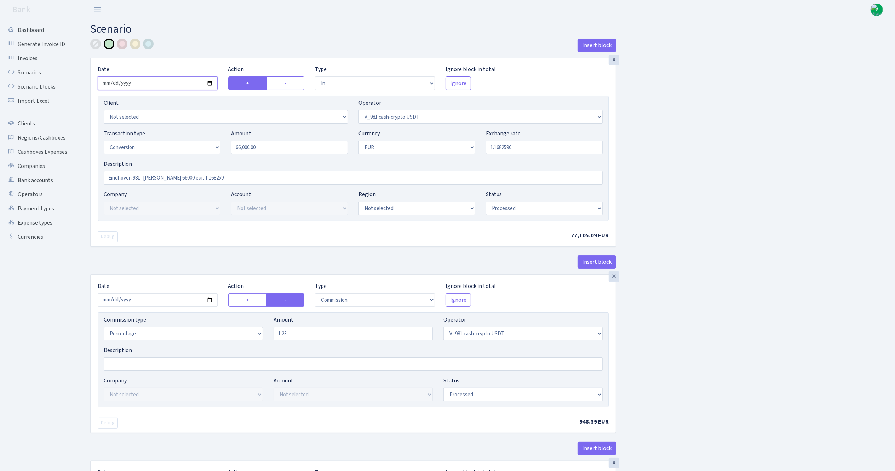
click at [207, 81] on input "2025-07-14" at bounding box center [158, 82] width 120 height 13
click at [210, 83] on input "2025-07-14" at bounding box center [158, 82] width 120 height 13
type input "[DATE]"
click at [267, 149] on input "66000.00" at bounding box center [289, 147] width 117 height 13
drag, startPoint x: 282, startPoint y: 145, endPoint x: 207, endPoint y: 145, distance: 75.1
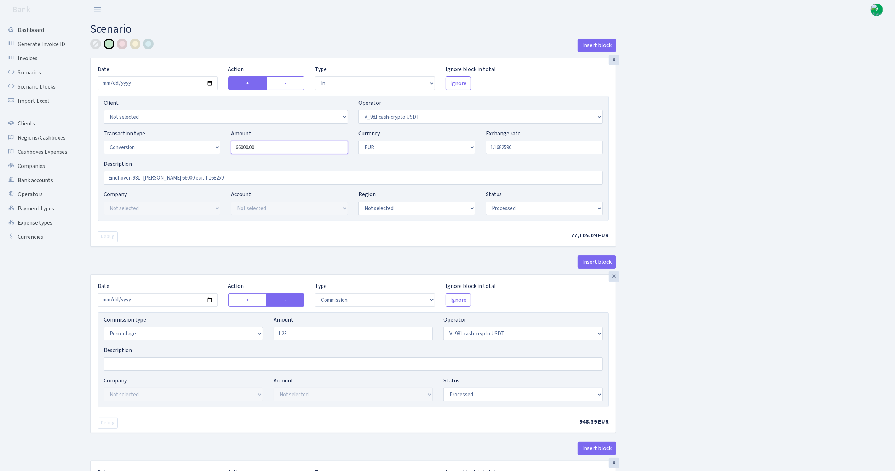
click at [209, 146] on div "Transaction type Not selected 981 ELF FISH crypto GIRT IVO dekl MM-BALTIC eur U…" at bounding box center [353, 144] width 510 height 30
click at [553, 152] on input "1.1682590" at bounding box center [544, 147] width 117 height 13
type input "66,400.00"
drag, startPoint x: 517, startPoint y: 147, endPoint x: 442, endPoint y: 147, distance: 75.1
click at [440, 146] on div "Transaction type Not selected 981 ELF FISH crypto GIRT IVO dekl MM-BALTIC eur U…" at bounding box center [353, 144] width 510 height 30
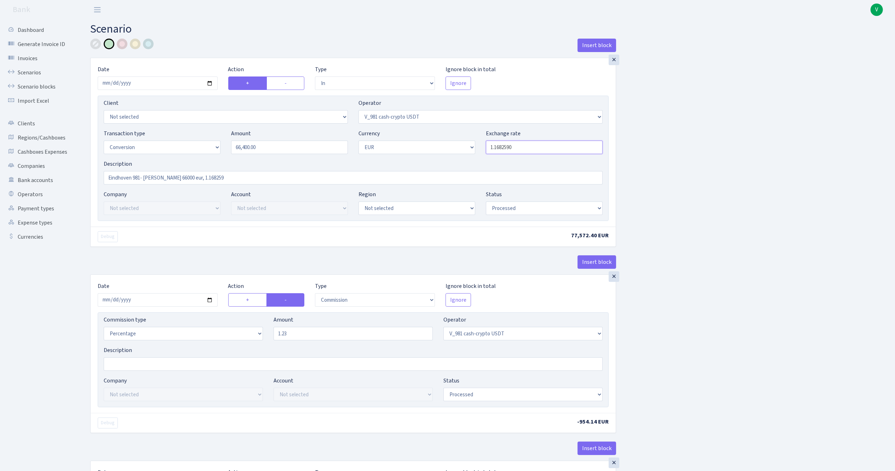
paste input ",16641566"
click at [494, 144] on input "1,16641566" at bounding box center [544, 147] width 117 height 13
type input "1.1664157"
drag, startPoint x: 335, startPoint y: 337, endPoint x: 258, endPoint y: 331, distance: 76.7
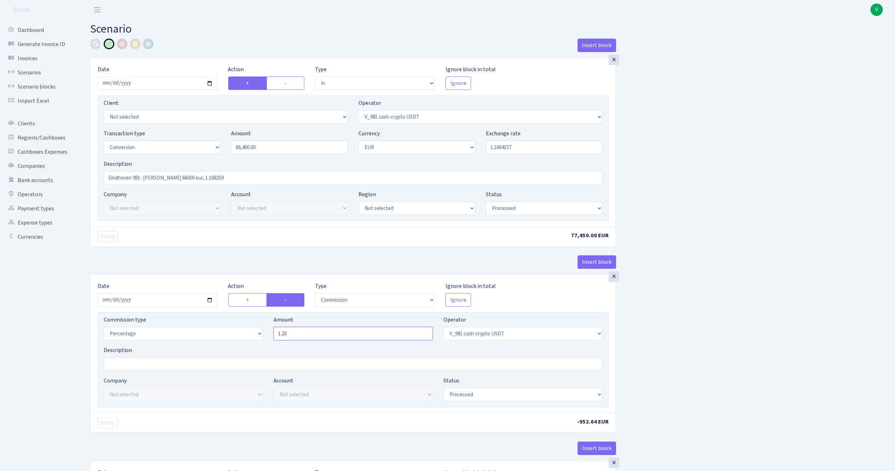
click at [258, 330] on div "Commission type Percentage Fixed Bank Amount 1.23 Operator Not selected 981 981…" at bounding box center [353, 330] width 510 height 30
click at [254, 334] on select "Percentage Fixed Bank" at bounding box center [183, 333] width 159 height 13
select select "fixed"
click at [104, 329] on select "Percentage Fixed Bank" at bounding box center [183, 333] width 159 height 13
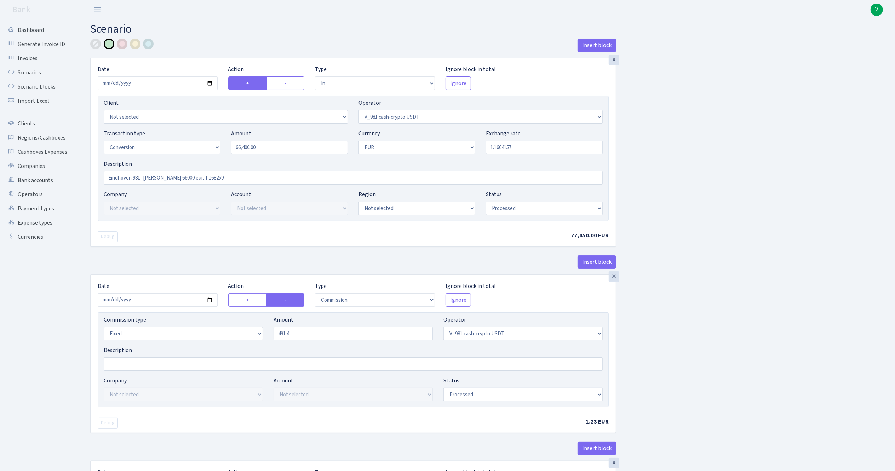
type input "491.40"
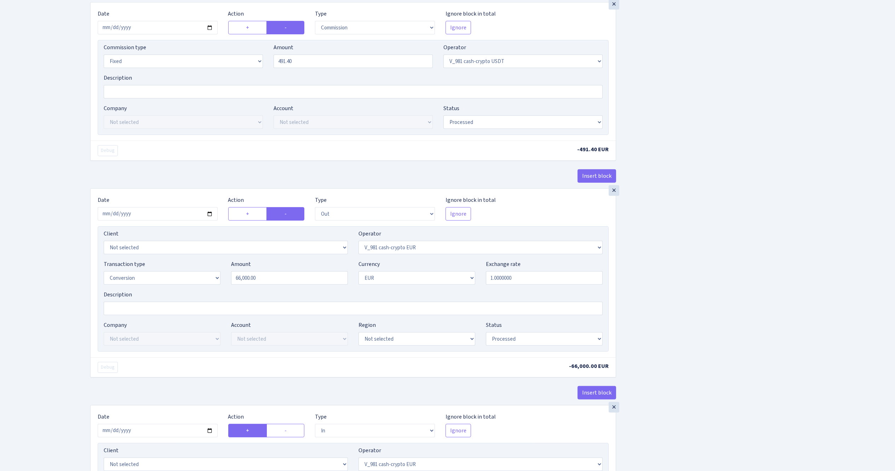
scroll to position [212, 0]
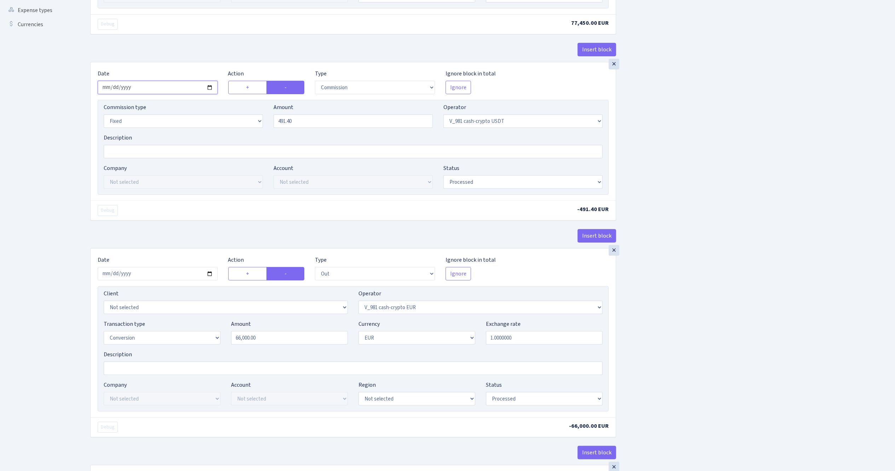
click at [210, 87] on input "2025-07-14" at bounding box center [158, 87] width 120 height 13
click at [210, 86] on input "2025-08-22" at bounding box center [158, 87] width 120 height 13
type input "2025-08-29"
click at [207, 274] on input "2025-07-14" at bounding box center [158, 273] width 120 height 13
type input "2025-08-29"
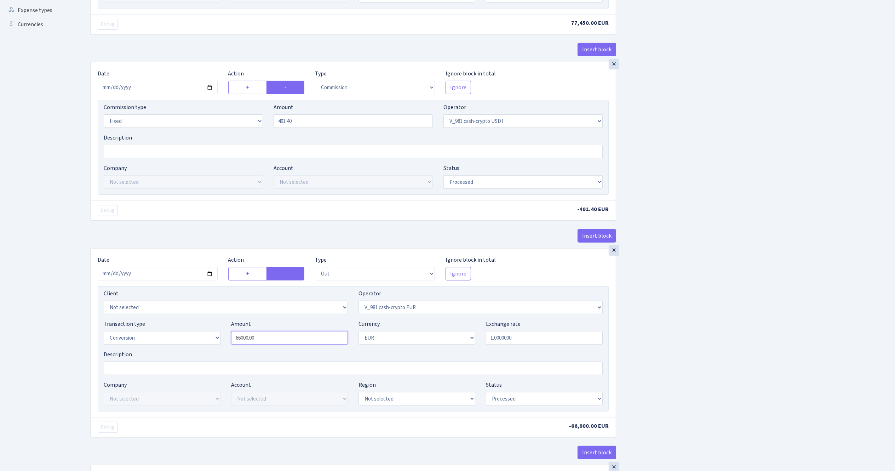
drag, startPoint x: 269, startPoint y: 341, endPoint x: 183, endPoint y: 331, distance: 87.0
click at [183, 329] on div "Transaction type Not selected 981 ELF FISH crypto GIRT IVO dekl MM-BALTIC eur U…" at bounding box center [353, 335] width 510 height 30
click at [673, 313] on div "Insert block × Date 2025-08-29 Action + - Type --- In Out Commission Field requ…" at bounding box center [487, 378] width 805 height 1104
type input "66,400.00"
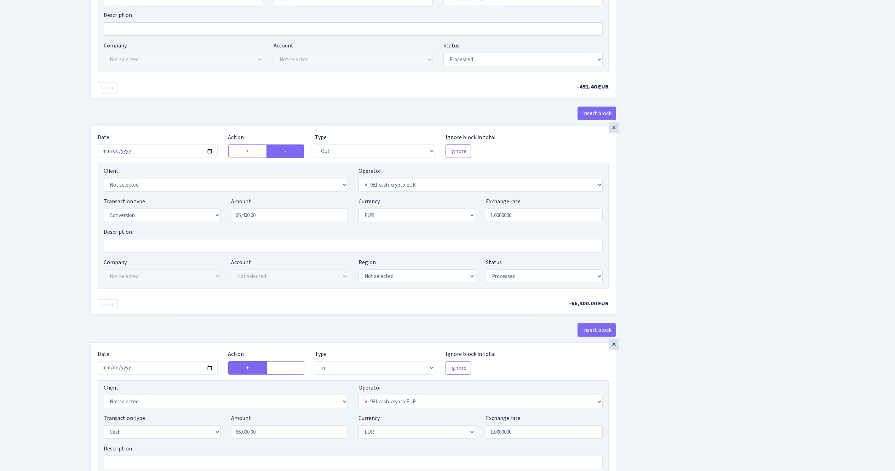
scroll to position [354, 0]
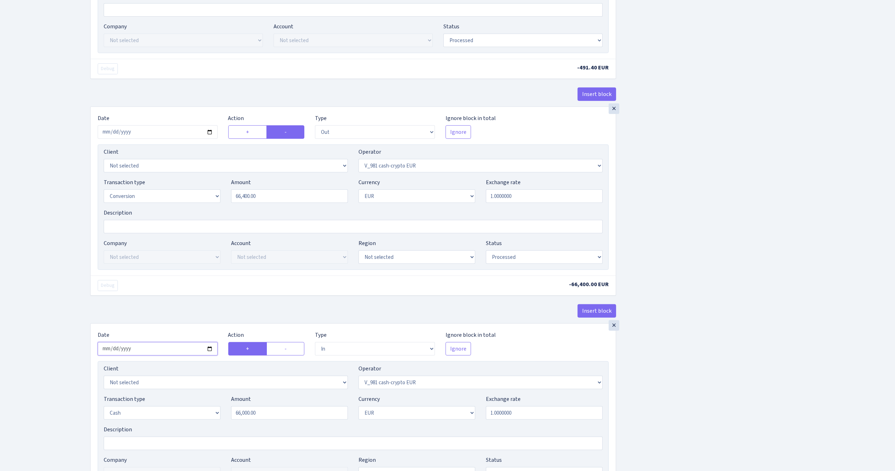
click at [207, 352] on input "2025-07-14" at bounding box center [158, 348] width 120 height 13
type input "[DATE]"
drag, startPoint x: 261, startPoint y: 417, endPoint x: 190, endPoint y: 410, distance: 70.8
click at [190, 410] on div "Transaction type Not selected 981 ELF FISH crypto GIRT IVO dekl MM-BALTIC eur U…" at bounding box center [353, 410] width 510 height 30
click at [725, 318] on div "Insert block × Date [DATE] Action + - Type --- In Out Commission Field required…" at bounding box center [487, 237] width 805 height 1104
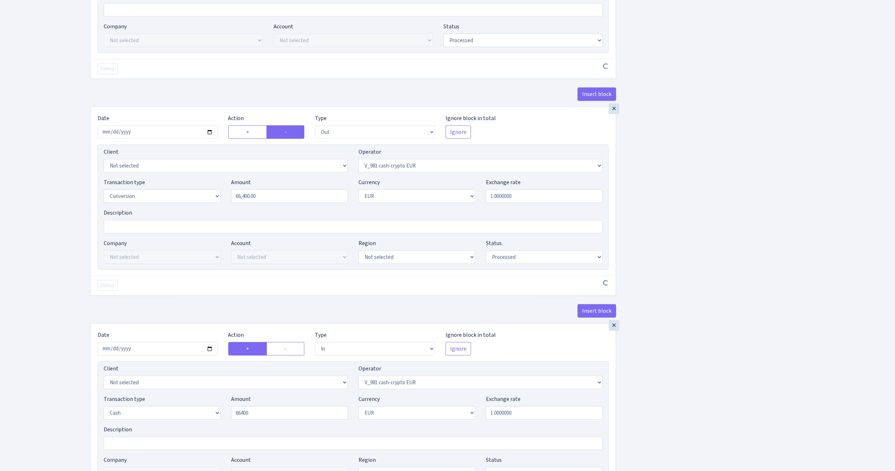
type input "66,400.00"
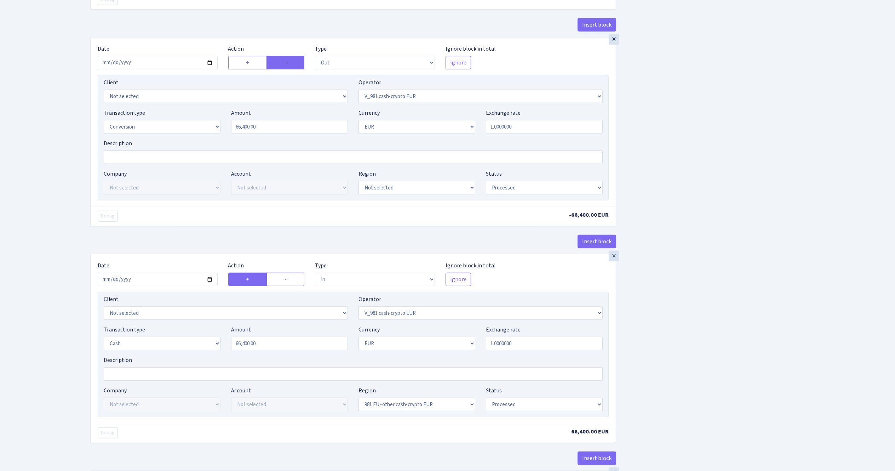
scroll to position [637, 0]
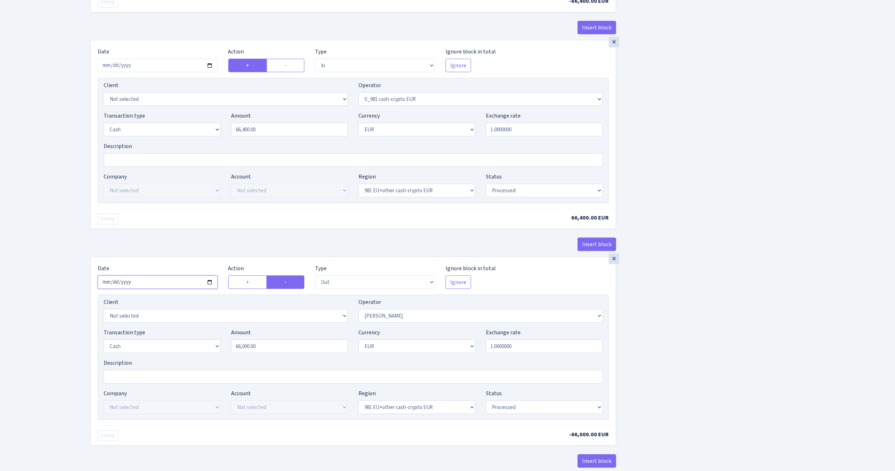
click at [210, 288] on input "2025-07-14" at bounding box center [158, 281] width 120 height 13
type input "[DATE]"
drag, startPoint x: 296, startPoint y: 351, endPoint x: 165, endPoint y: 349, distance: 131.0
click at [165, 348] on div "Transaction type Not selected 981 ELF FISH crypto GIRT IVO dekl MM-BALTIC eur U…" at bounding box center [353, 343] width 510 height 30
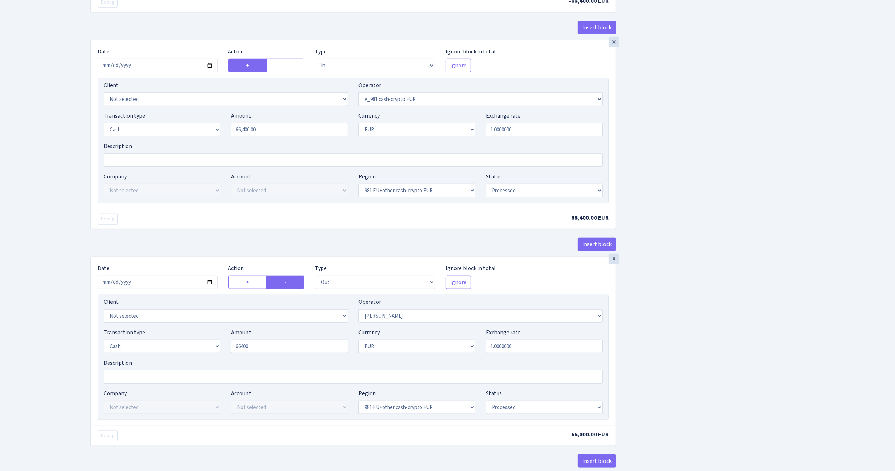
type input "66,400.00"
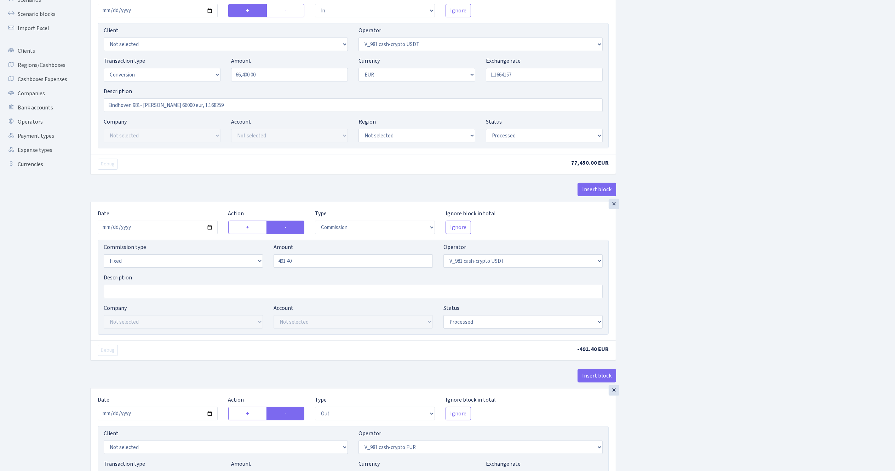
scroll to position [0, 0]
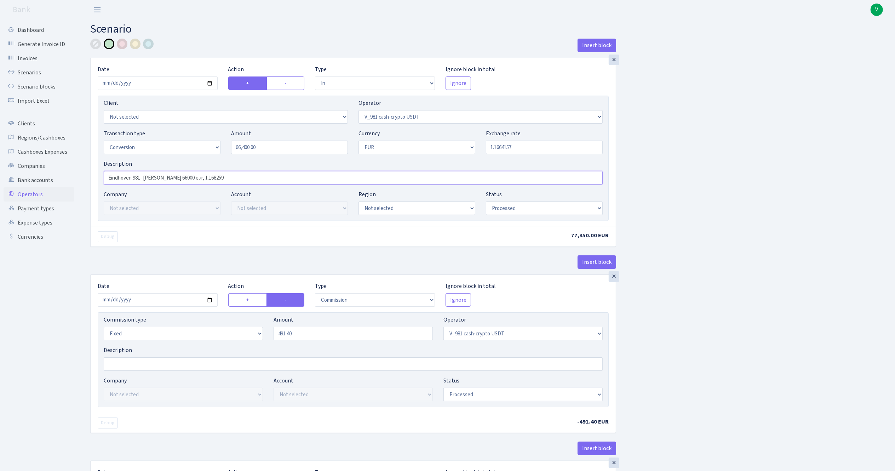
drag, startPoint x: 133, startPoint y: 177, endPoint x: 27, endPoint y: 188, distance: 107.2
click at [172, 177] on input "Holande 981- Jur Martins 66000 eur, 1.168259" at bounding box center [353, 177] width 499 height 13
drag, startPoint x: 199, startPoint y: 177, endPoint x: 254, endPoint y: 176, distance: 55.6
click at [254, 176] on input "Holande 981- Jur Martins 66400 eur, 1.168259" at bounding box center [353, 177] width 499 height 13
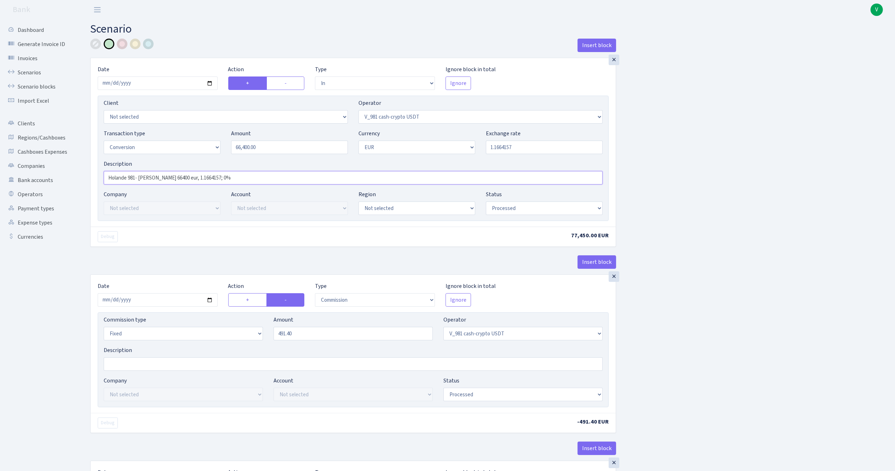
type input "Holande 981- Jur Martins 66400 eur, 1.1664157; 0%"
drag, startPoint x: 245, startPoint y: 175, endPoint x: 57, endPoint y: 175, distance: 188.7
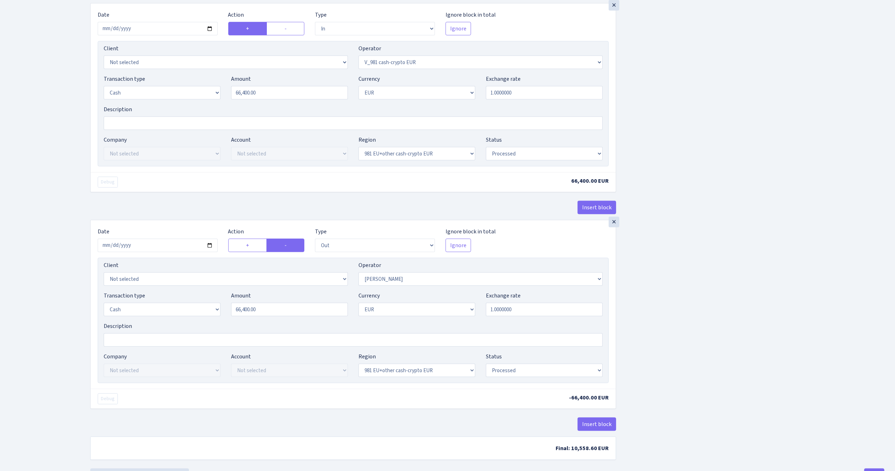
scroll to position [710, 0]
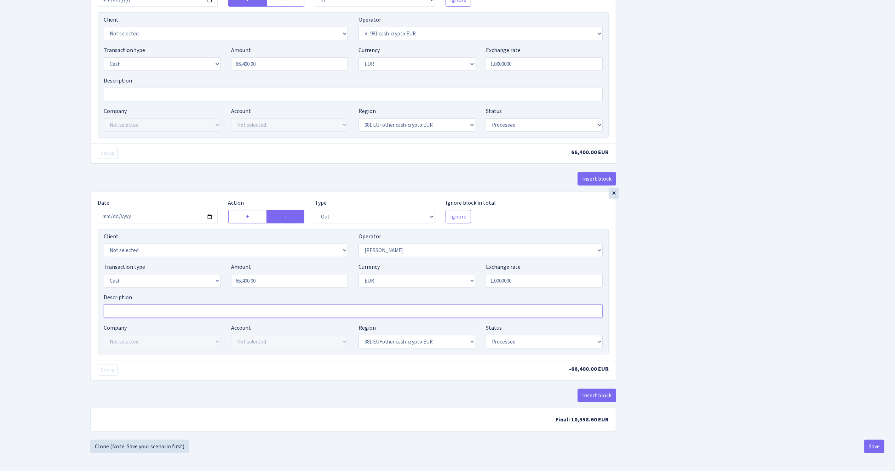
click at [260, 308] on input "Description" at bounding box center [353, 311] width 499 height 13
paste input "Holande 981- Jur Martins 66400 eur, 1.1664157; 0%"
type input "Holande 981- Jur Martins 66400 eur, 1.1664157; 0%"
click at [878, 446] on button "Save" at bounding box center [875, 446] width 20 height 13
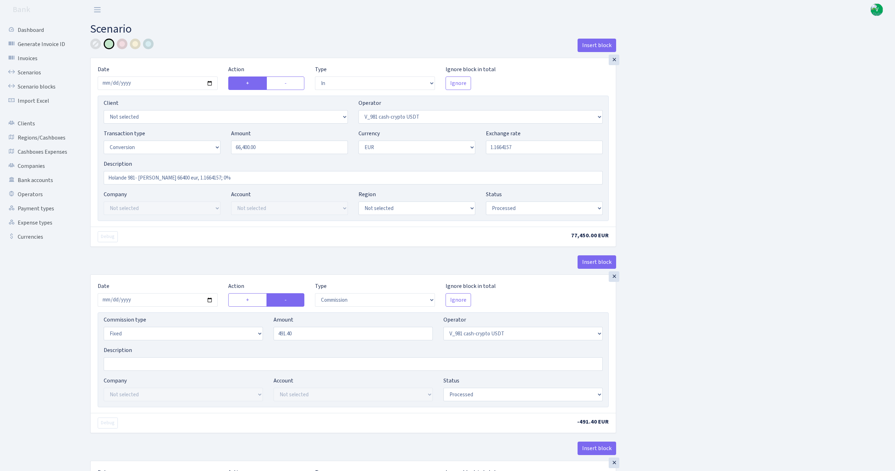
select select "in"
select select "435"
select select "15"
select select "1"
select select "processed"
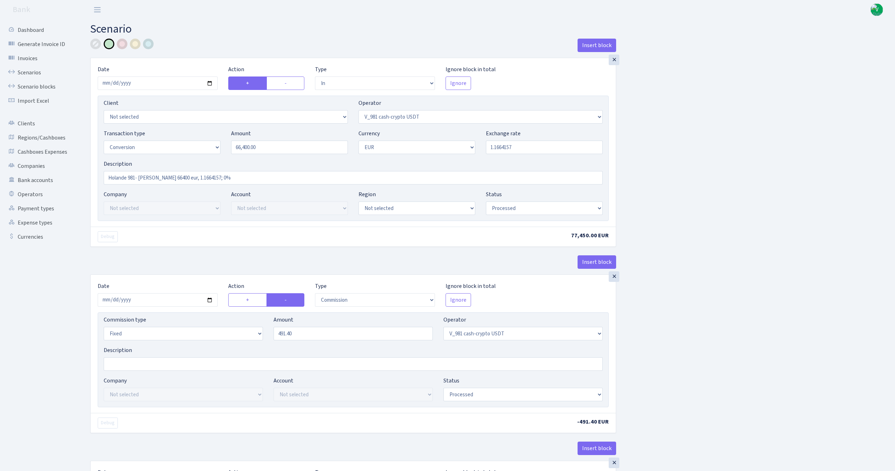
select select "commission"
select select "fixed"
select select "435"
select select "processed"
select select "out"
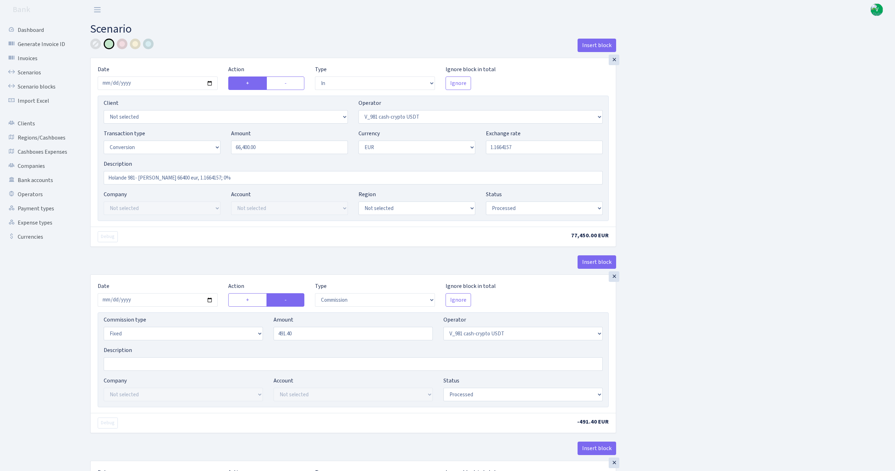
select select "434"
select select "15"
select select "1"
select select "processed"
select select "in"
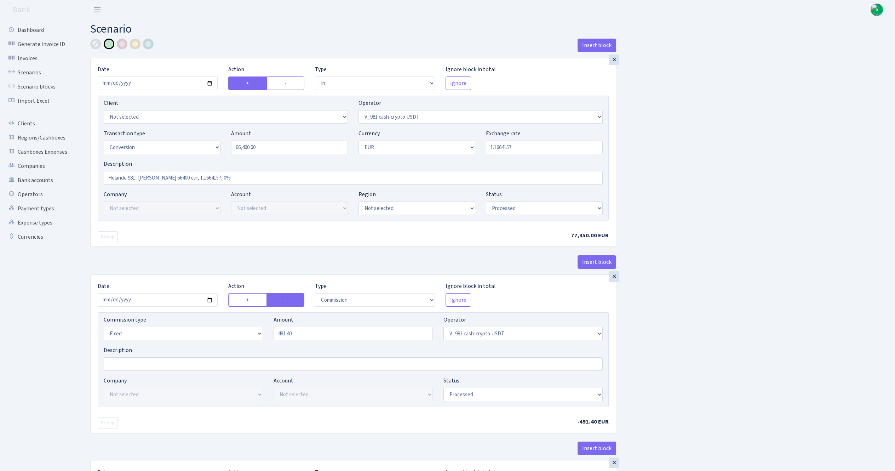
select select "434"
select select "1"
select select "22"
select select "processed"
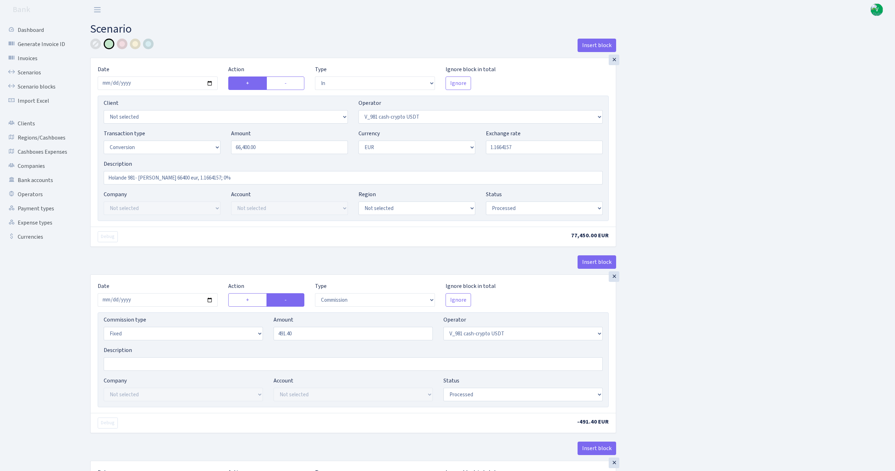
select select "out"
select select "260"
select select "1"
select select "22"
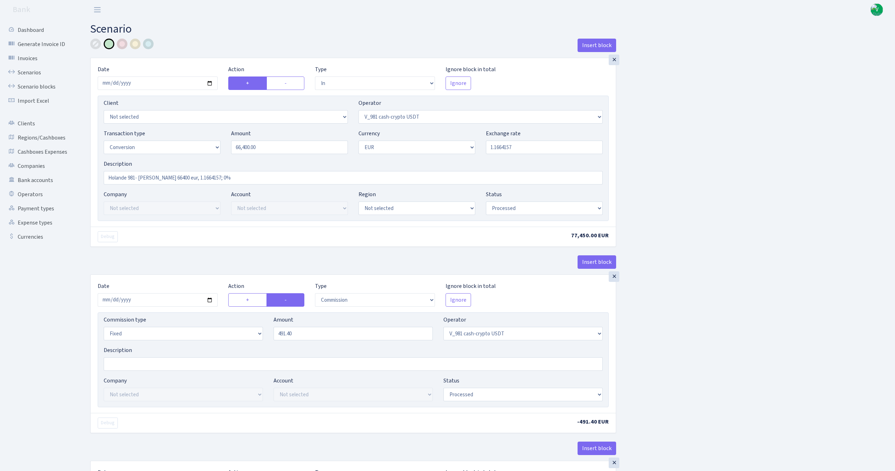
select select "processed"
click at [44, 68] on link "Scenarios" at bounding box center [39, 73] width 71 height 14
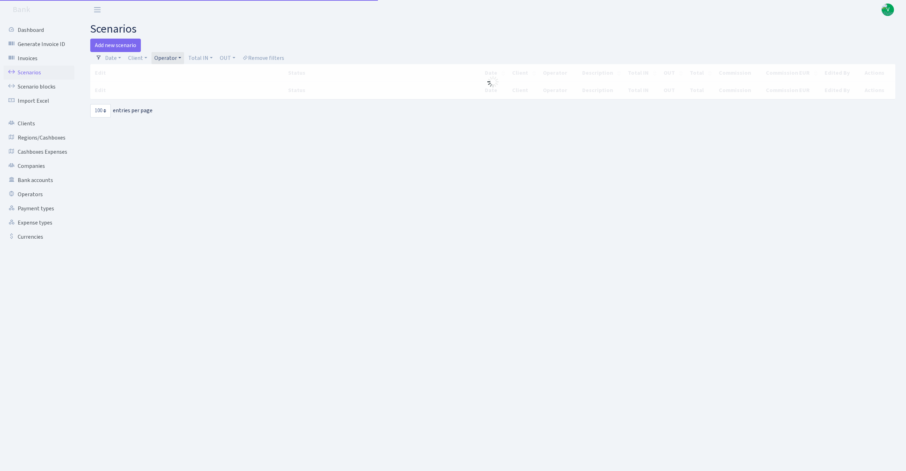
select select "100"
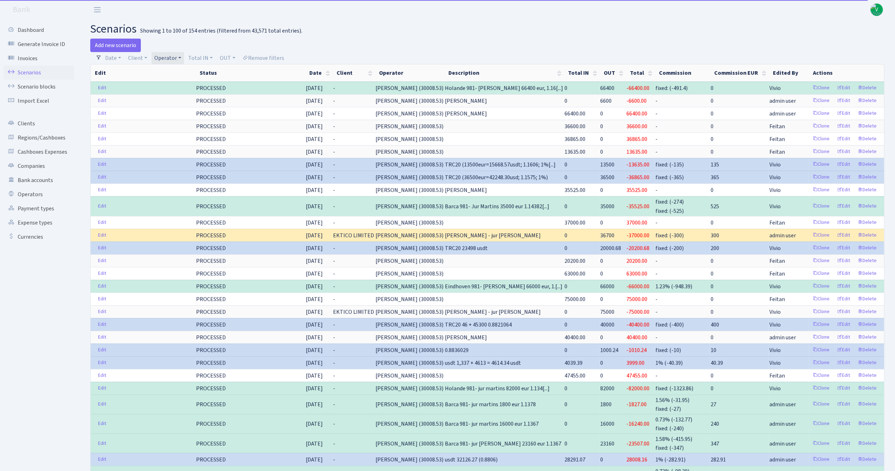
drag, startPoint x: 163, startPoint y: 55, endPoint x: 169, endPoint y: 57, distance: 5.5
click at [163, 56] on link "Operator" at bounding box center [168, 58] width 33 height 12
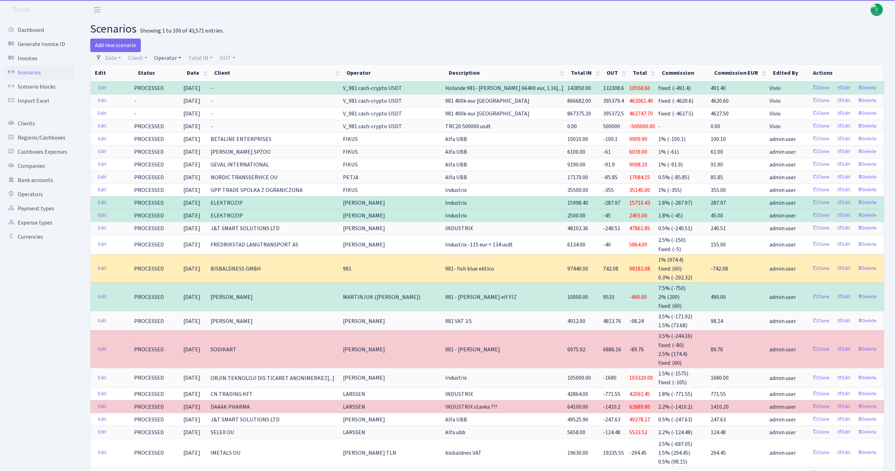
click at [168, 55] on link "Operator" at bounding box center [168, 58] width 33 height 12
click at [184, 86] on input "search" at bounding box center [180, 83] width 52 height 11
type input "981"
click at [182, 123] on li "V_981 cash-crypto USDT" at bounding box center [179, 113] width 53 height 20
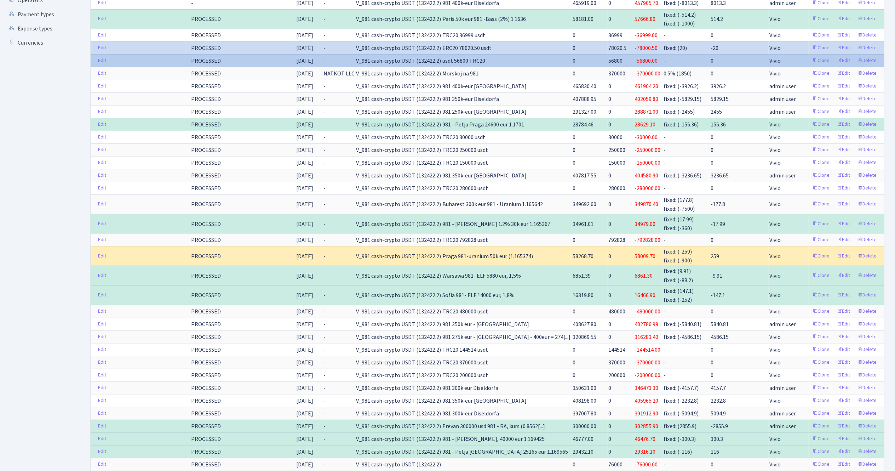
scroll to position [283, 0]
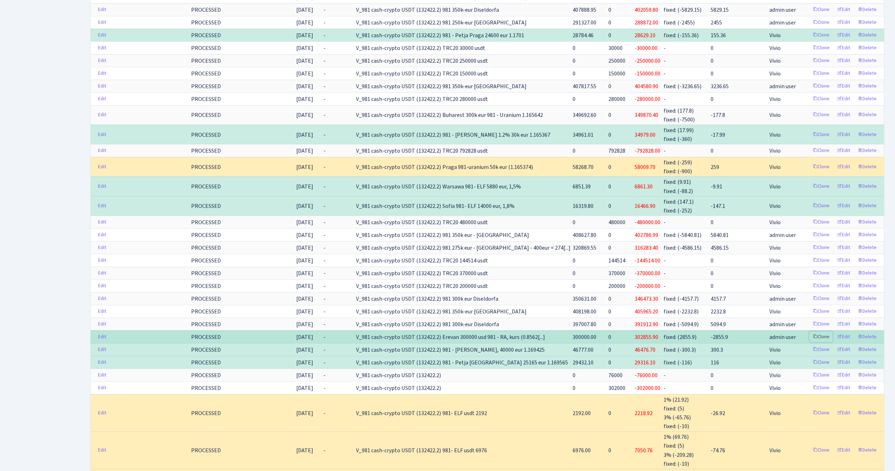
click at [820, 342] on link "Clone" at bounding box center [821, 336] width 23 height 11
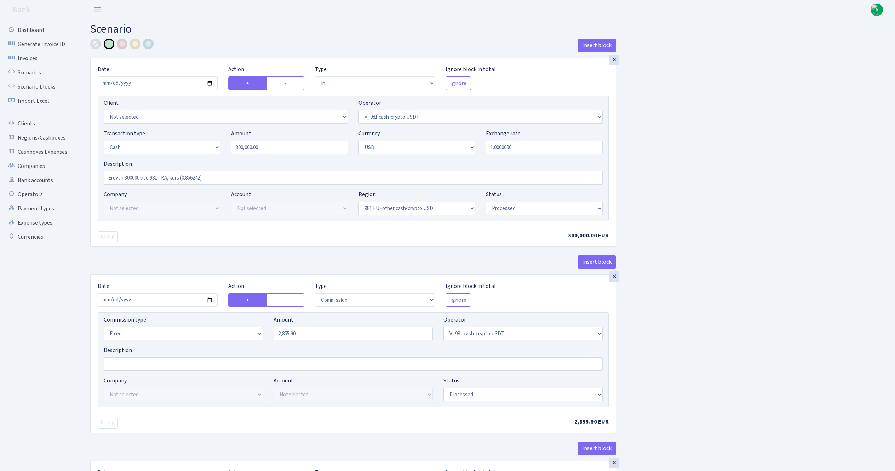
select select "in"
select select "435"
select select "1"
select select "2"
select select "23"
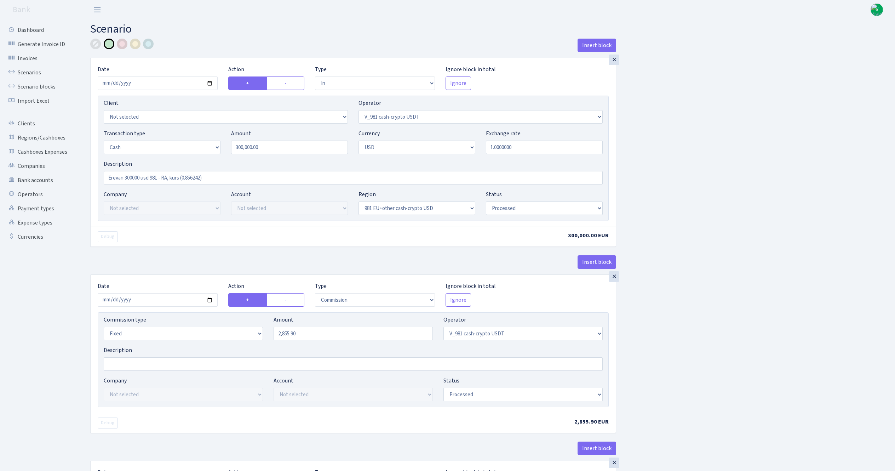
select select "processed"
select select "commission"
select select "fixed"
select select "435"
select select "processed"
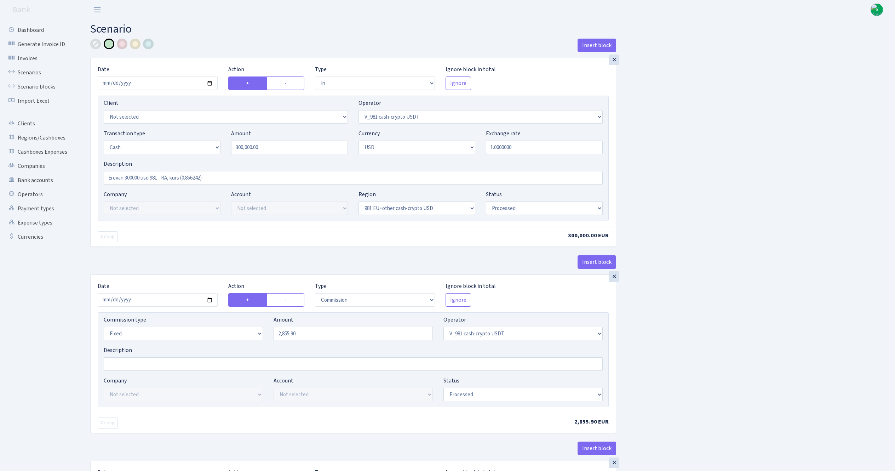
select select "out"
select select "15"
select select "2"
select select "23"
select select "processed"
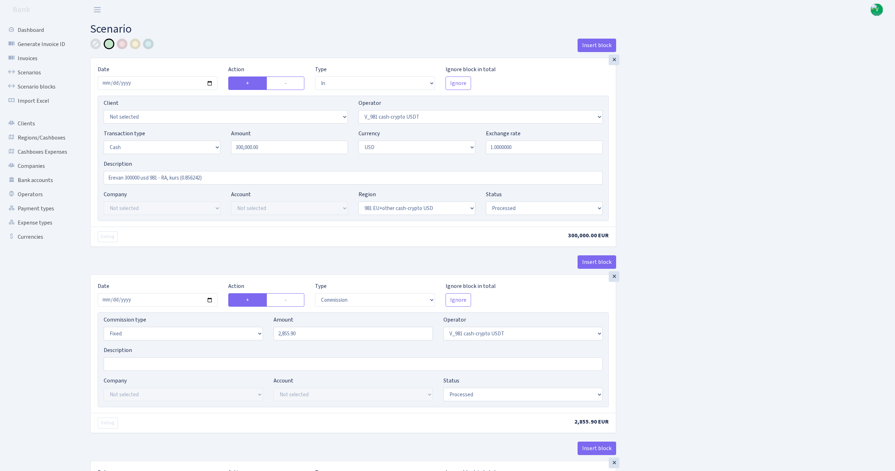
select select "in"
select select "15"
select select "2"
select select "22"
select select "processed"
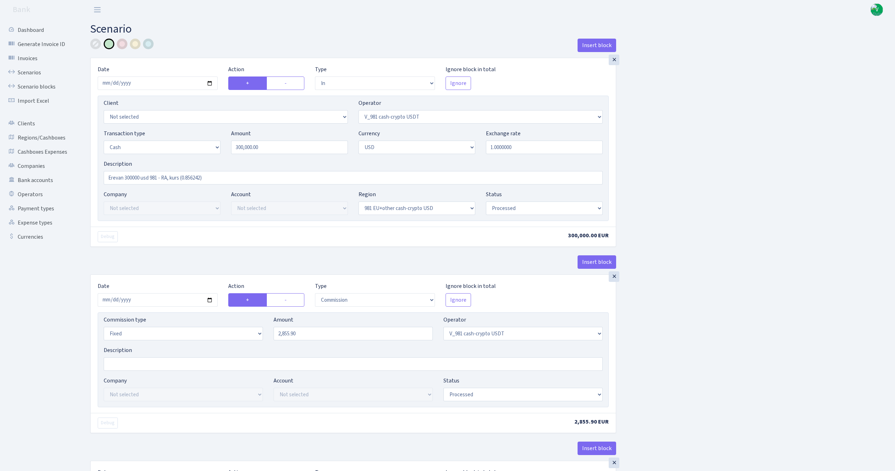
select select "out"
select select "45"
select select "1"
select select "2"
select select "22"
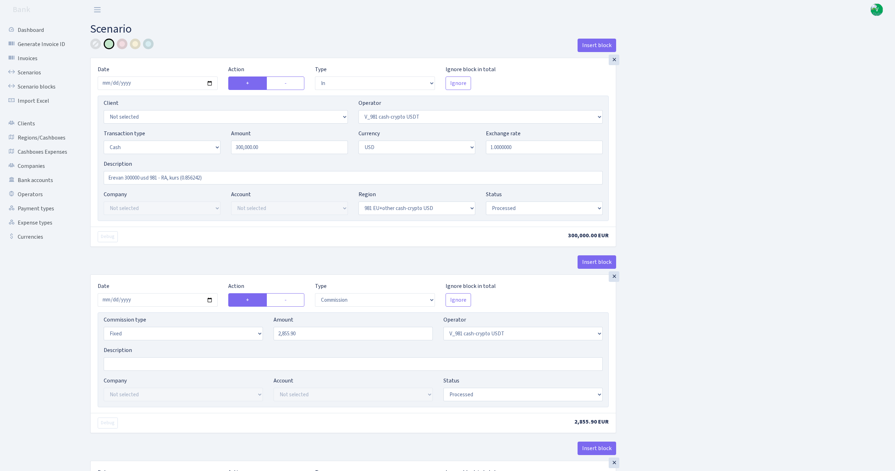
select select "processed"
click at [209, 83] on input "2025-08-15" at bounding box center [158, 82] width 120 height 13
type input "[DATE]"
drag, startPoint x: 281, startPoint y: 144, endPoint x: 172, endPoint y: 145, distance: 109.1
click at [172, 144] on div "Transaction type Not selected 981 ELF FISH crypto GIRT IVO dekl MM-BALTIC eur U…" at bounding box center [353, 144] width 510 height 30
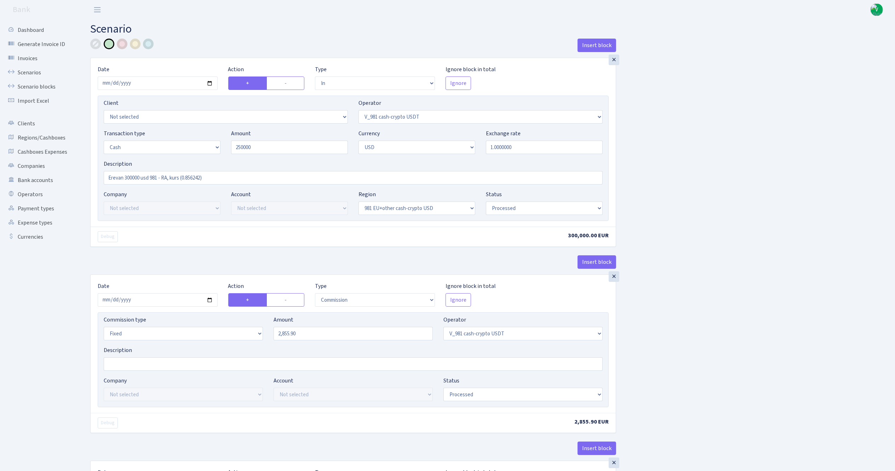
type input "250,000.00"
click at [210, 300] on input "2025-08-15" at bounding box center [158, 299] width 120 height 13
type input "2025-08-29"
click at [393, 335] on input "2855.90" at bounding box center [353, 333] width 159 height 13
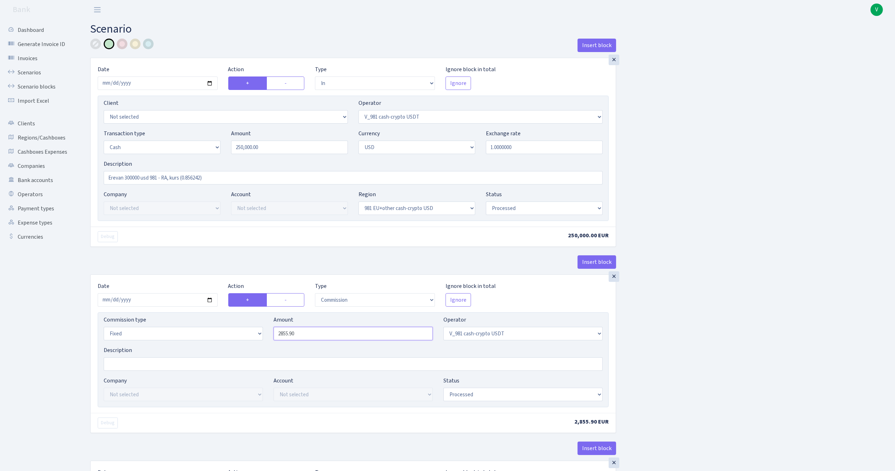
drag, startPoint x: 318, startPoint y: 334, endPoint x: 261, endPoint y: 340, distance: 56.9
click at [262, 338] on div "Commission type Percentage Fixed Bank Amount 2855.90 Operator Not selected 981 …" at bounding box center [353, 330] width 510 height 30
type input "1,251.00"
click at [121, 42] on div at bounding box center [122, 44] width 11 height 11
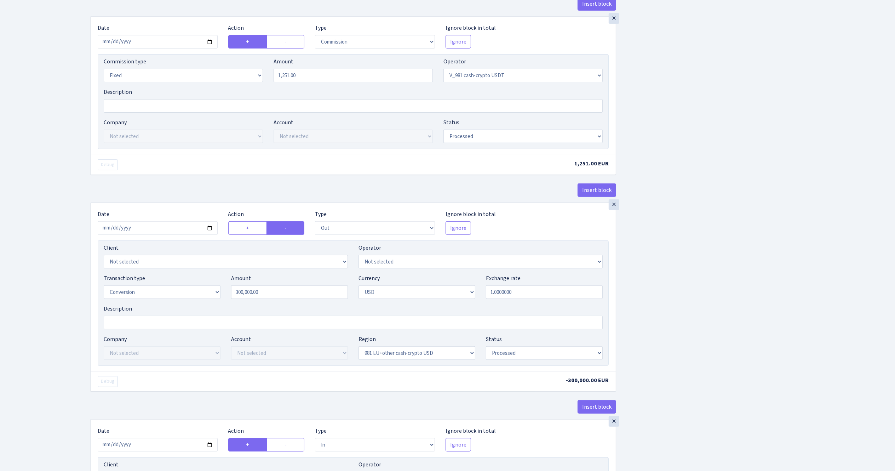
scroll to position [283, 0]
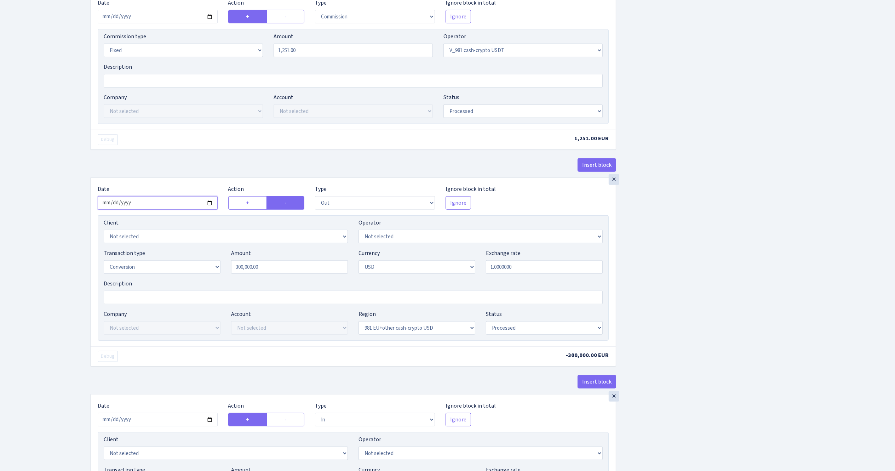
click at [210, 207] on input "2025-08-15" at bounding box center [158, 202] width 120 height 13
type input "[DATE]"
drag, startPoint x: 272, startPoint y: 271, endPoint x: 193, endPoint y: 263, distance: 79.4
click at [192, 261] on div "Transaction type Not selected 981 ELF FISH crypto GIRT IVO dekl MM-BALTIC eur U…" at bounding box center [353, 264] width 510 height 30
click at [830, 262] on div "Insert block × Date [DATE] Action + - Type --- In Out Commission Field required…" at bounding box center [487, 307] width 805 height 1104
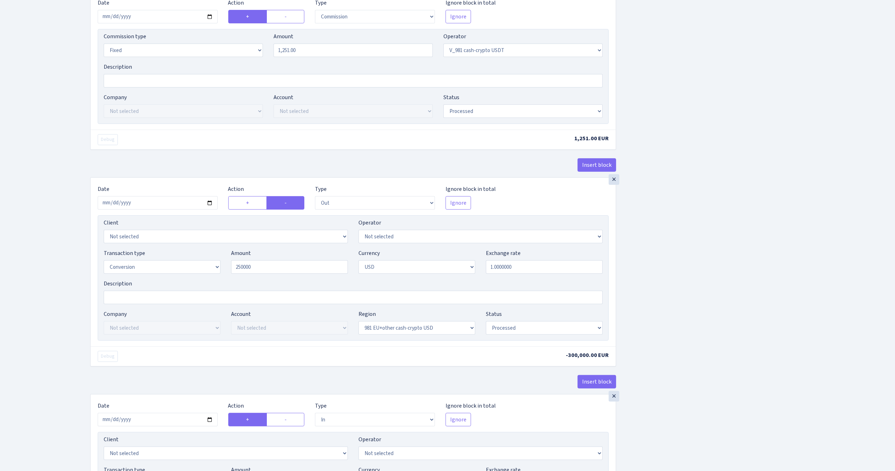
type input "250,000.00"
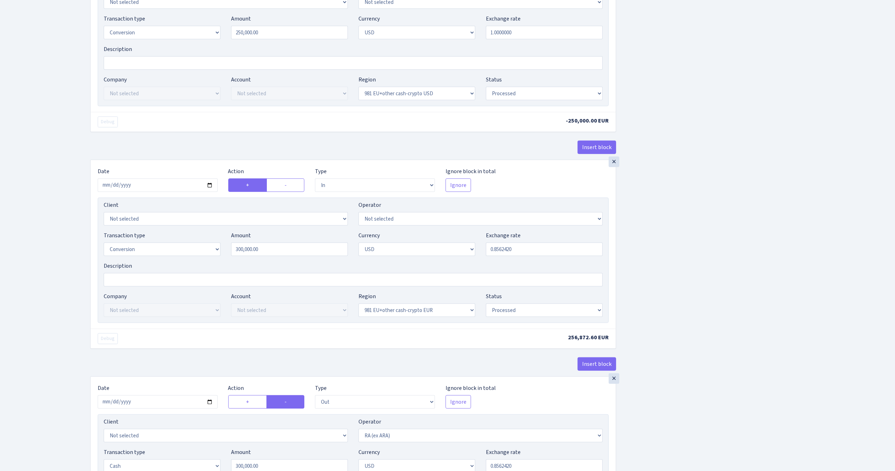
scroll to position [567, 0]
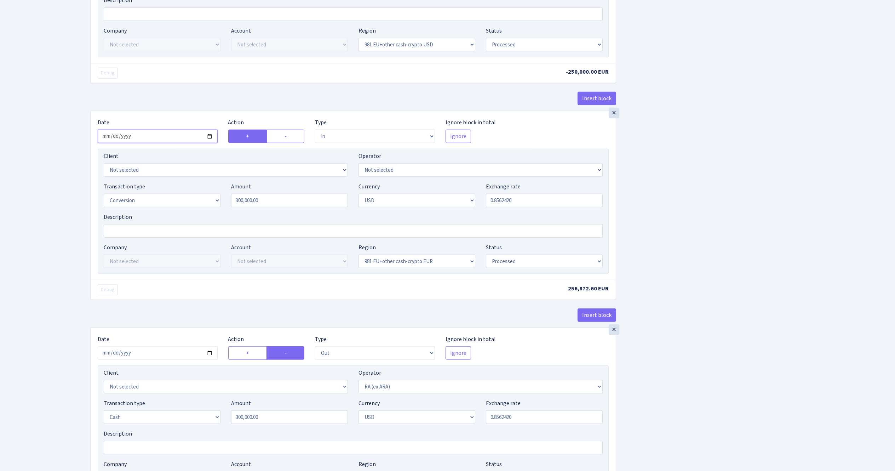
click at [210, 140] on input "2025-08-15" at bounding box center [158, 136] width 120 height 13
type input "2025-08-29"
drag, startPoint x: 268, startPoint y: 200, endPoint x: 190, endPoint y: 198, distance: 77.9
click at [190, 198] on div "Transaction type Not selected 981 ELF FISH crypto GIRT IVO dekl MM-BALTIC eur U…" at bounding box center [353, 197] width 510 height 30
click at [690, 209] on div "Insert block × Date [DATE] Action + - Type --- In Out Commission Field required…" at bounding box center [487, 24] width 805 height 1104
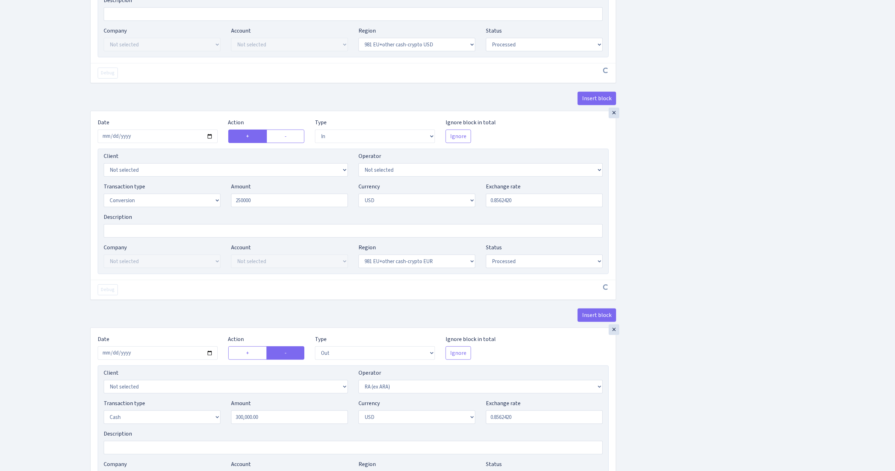
type input "250,000.00"
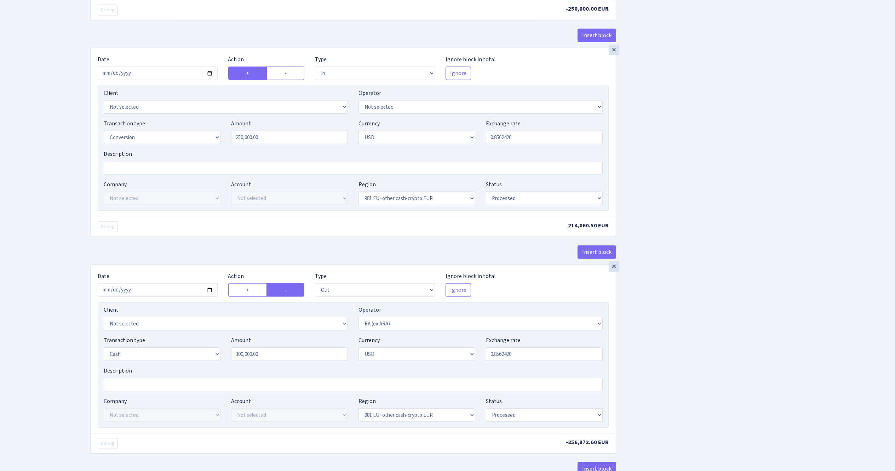
scroll to position [708, 0]
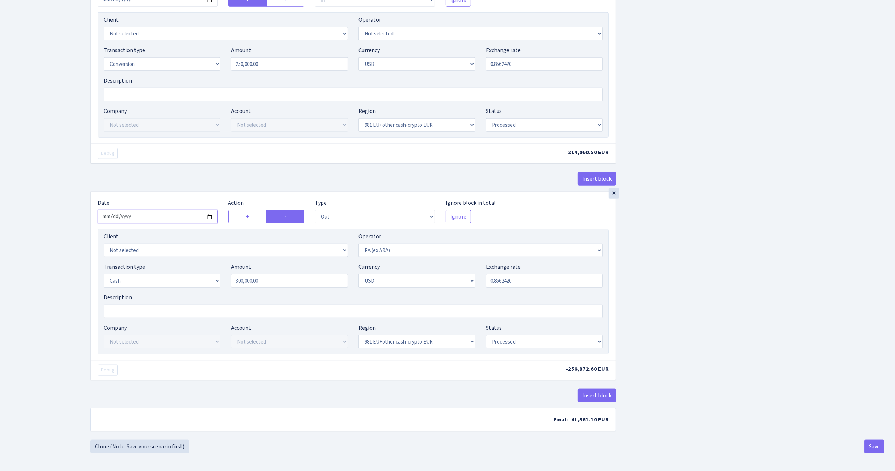
click at [210, 211] on input "2025-08-15" at bounding box center [158, 216] width 120 height 13
click at [208, 212] on input "2025-08-15" at bounding box center [158, 216] width 120 height 13
click at [208, 215] on input "2025-08-15" at bounding box center [158, 216] width 120 height 13
type input "[DATE]"
drag, startPoint x: 275, startPoint y: 283, endPoint x: 206, endPoint y: 280, distance: 69.1
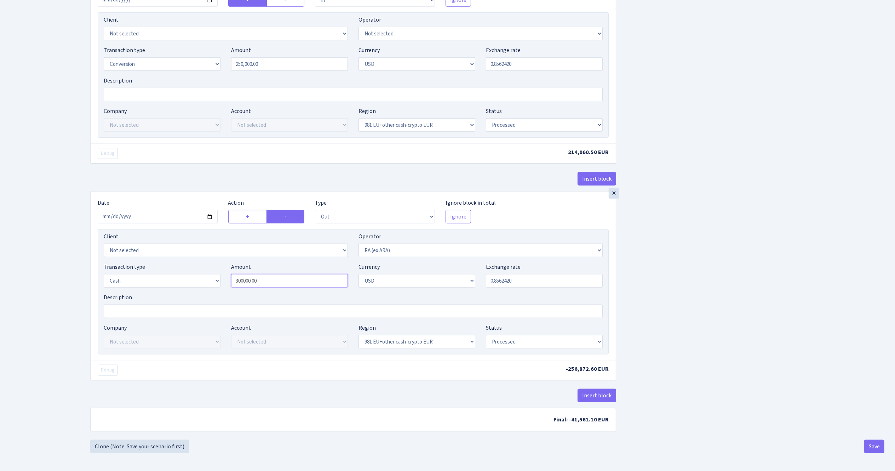
click at [205, 279] on div "Transaction type Not selected 981 ELF FISH crypto GIRT IVO dekl MM-BALTIC eur U…" at bounding box center [353, 278] width 510 height 30
type input "250,000.00"
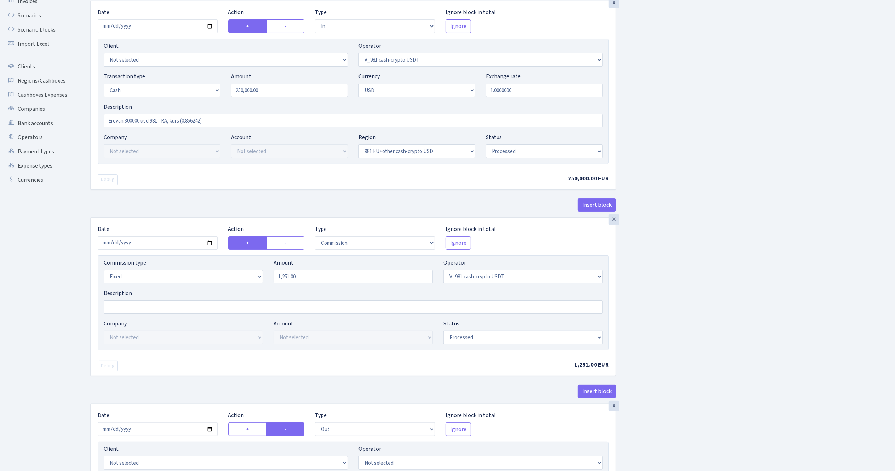
scroll to position [0, 0]
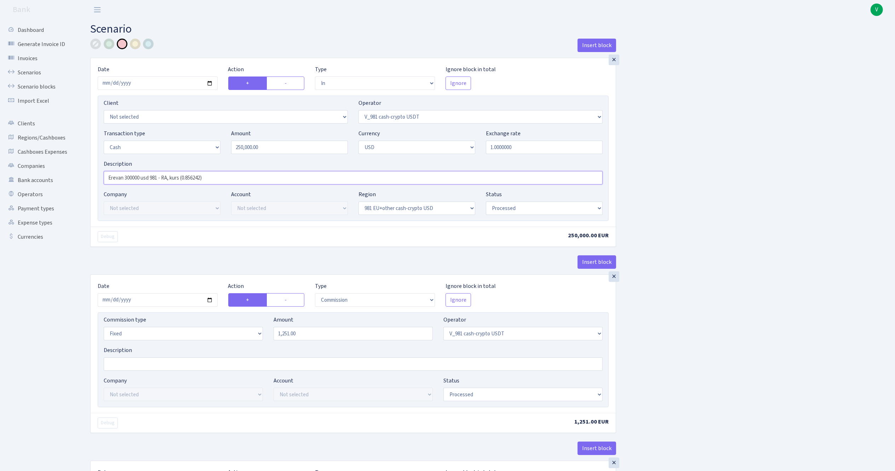
drag, startPoint x: 180, startPoint y: 177, endPoint x: 285, endPoint y: 178, distance: 105.2
click at [285, 178] on input "Erevan 300000 usd 981 - RA, kurs (0.856242)" at bounding box center [353, 177] width 499 height 13
type input "Erevan 300000 usd 981 - RA, kurss ??"
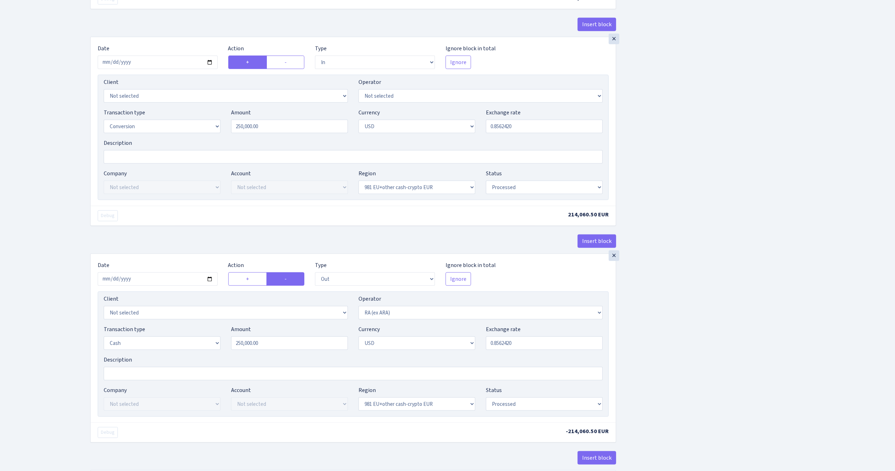
scroll to position [710, 0]
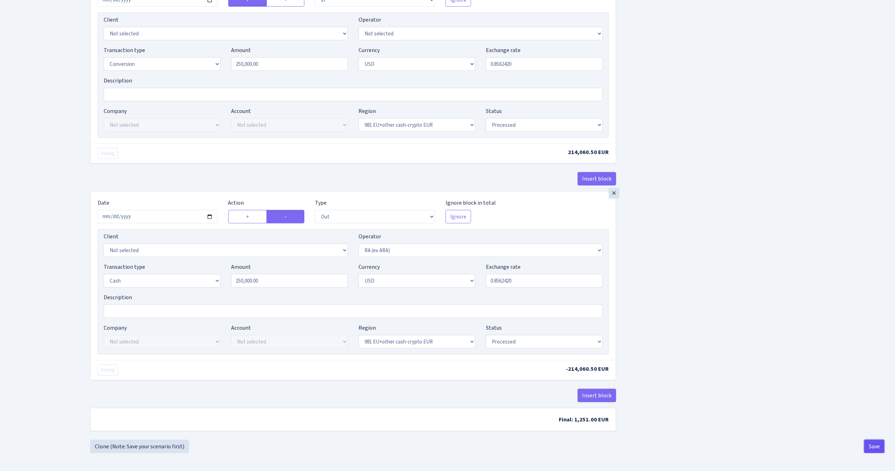
click at [873, 445] on button "Save" at bounding box center [875, 446] width 20 height 13
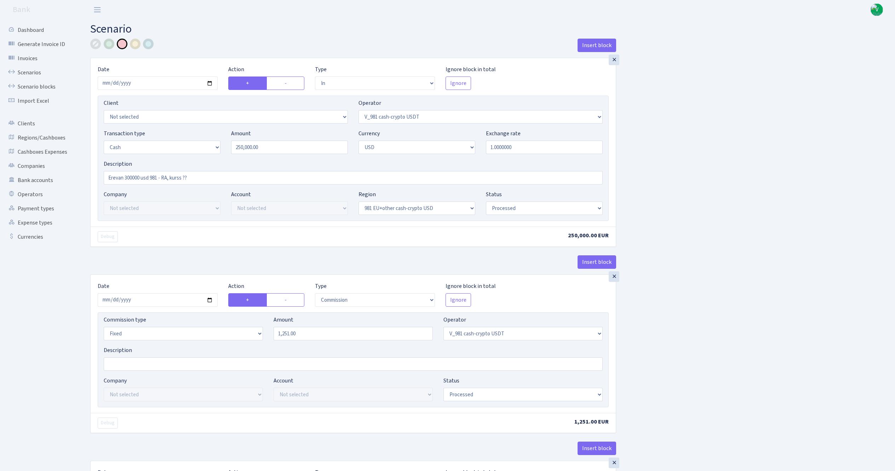
select select "in"
select select "435"
select select "1"
select select "2"
select select "23"
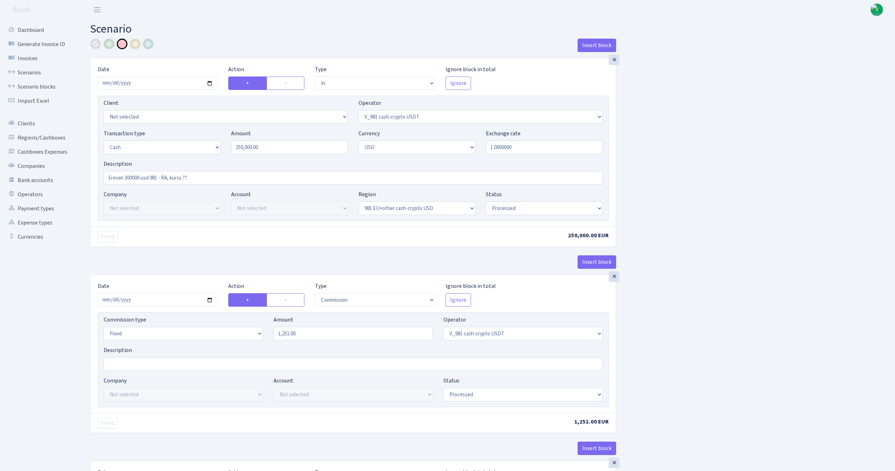
select select "processed"
select select "commission"
select select "fixed"
select select "435"
select select "processed"
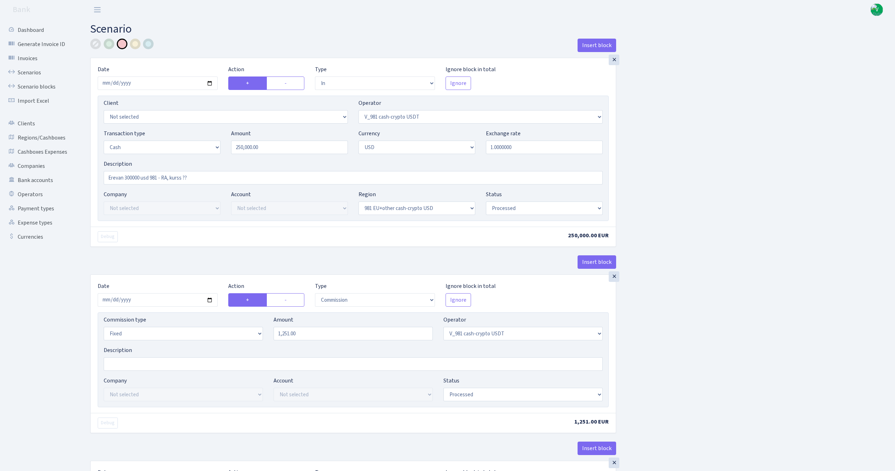
select select "out"
select select "15"
select select "2"
select select "23"
select select "processed"
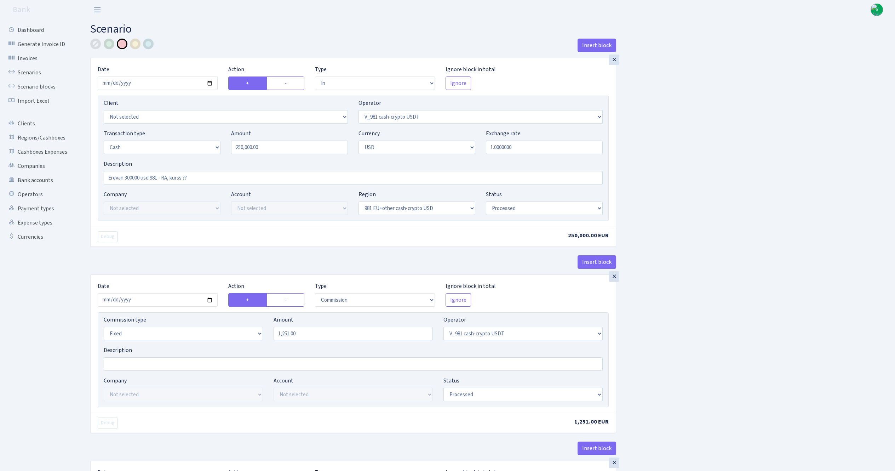
select select "in"
select select "15"
select select "2"
select select "22"
select select "processed"
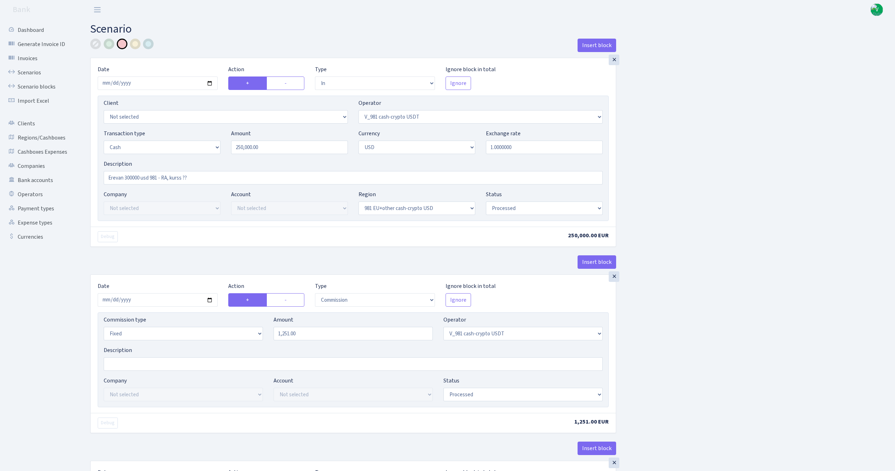
select select "out"
select select "45"
select select "1"
select select "2"
select select "22"
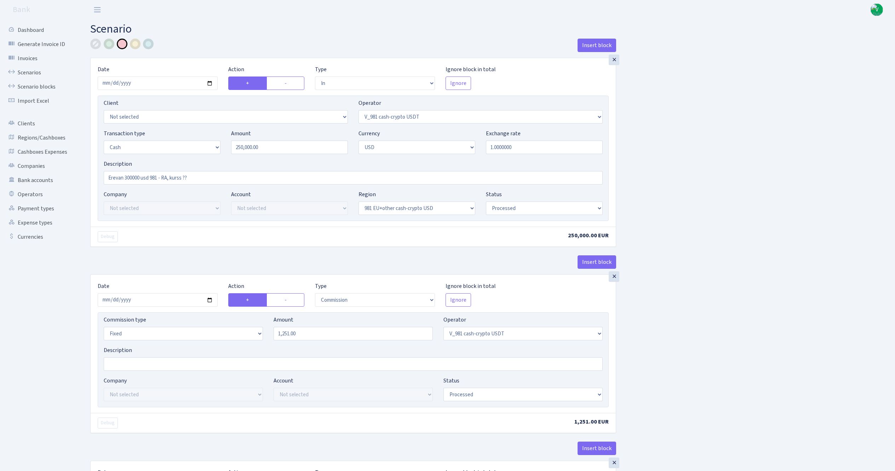
select select "processed"
click at [26, 69] on link "Scenarios" at bounding box center [39, 73] width 71 height 14
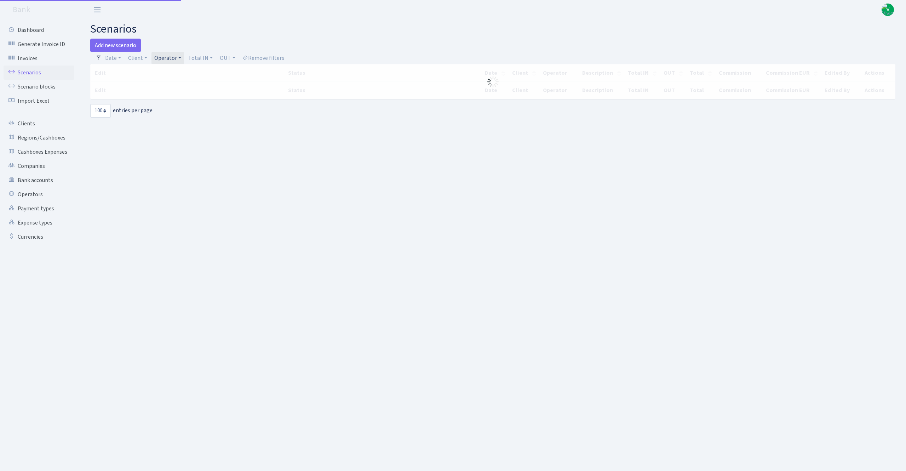
select select "100"
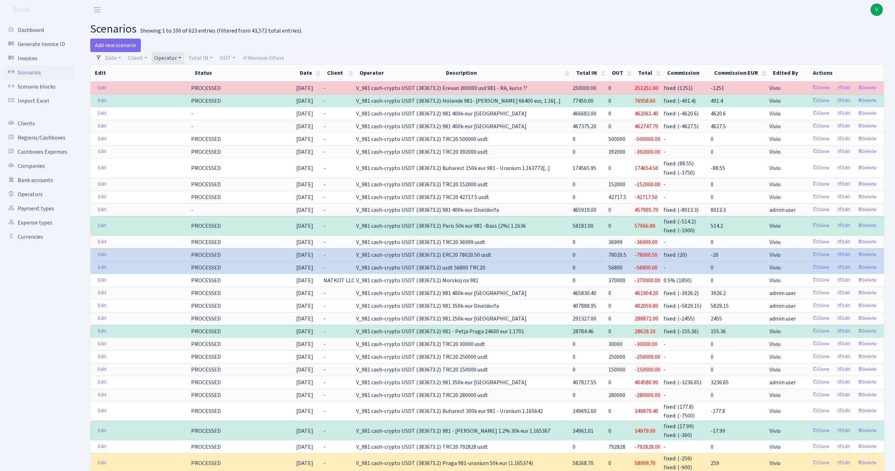
click at [170, 54] on link "Operator" at bounding box center [168, 58] width 33 height 12
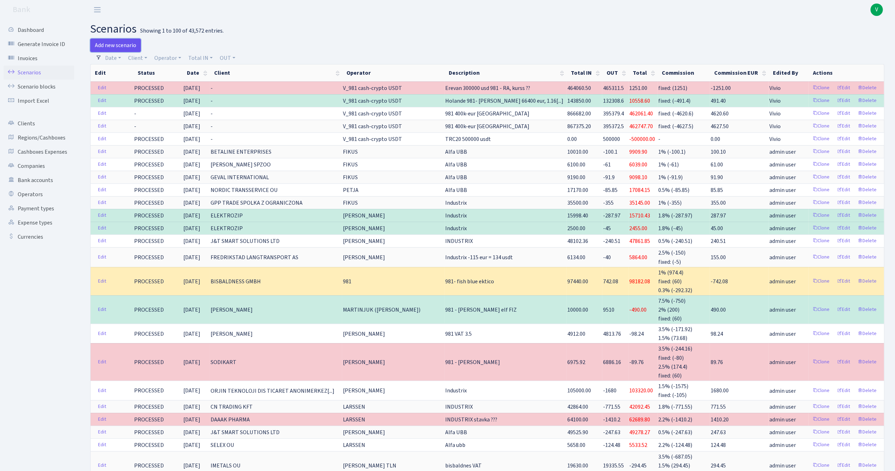
click at [115, 42] on link "Add new scenario" at bounding box center [115, 45] width 51 height 13
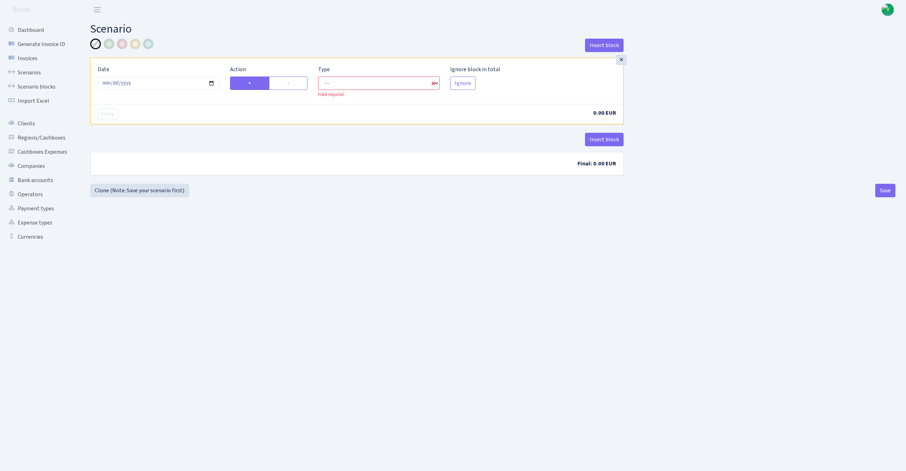
click at [350, 85] on select "--- In Out Commission" at bounding box center [379, 82] width 122 height 13
select select "in"
click at [318, 77] on select "--- In Out Commission" at bounding box center [379, 82] width 122 height 13
select select "1"
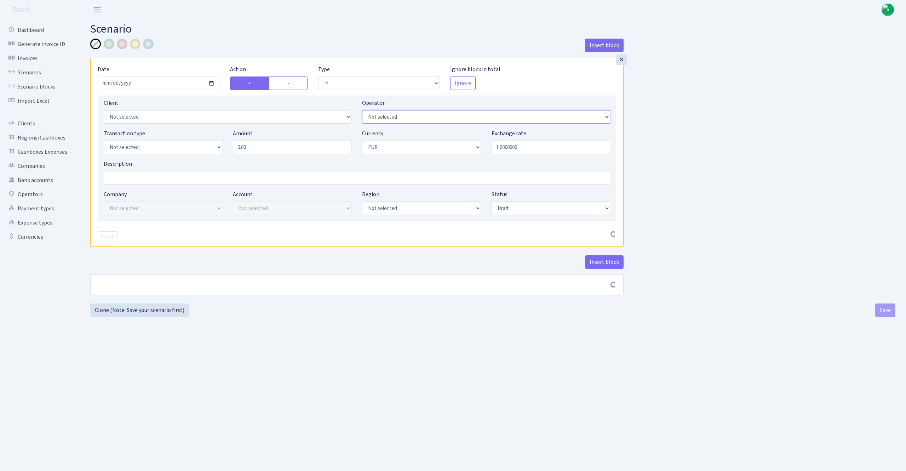
click at [387, 119] on select "Not selected 981 981 AED 981 BN usdt 981 CASH USDT 981 CASH USDT EUR 981 GOLD 9…" at bounding box center [486, 116] width 248 height 13
select select "242"
click at [362, 111] on select "Not selected 981 981 AED 981 BN usdt 981 CASH USDT 981 CASH USDT EUR 981 GOLD 9…" at bounding box center [486, 116] width 248 height 13
drag, startPoint x: 269, startPoint y: 148, endPoint x: 226, endPoint y: 143, distance: 43.8
click at [226, 143] on div "Transaction type Not selected 981 ELF FISH crypto [PERSON_NAME] MM-BALTIC eur U…" at bounding box center [356, 144] width 517 height 30
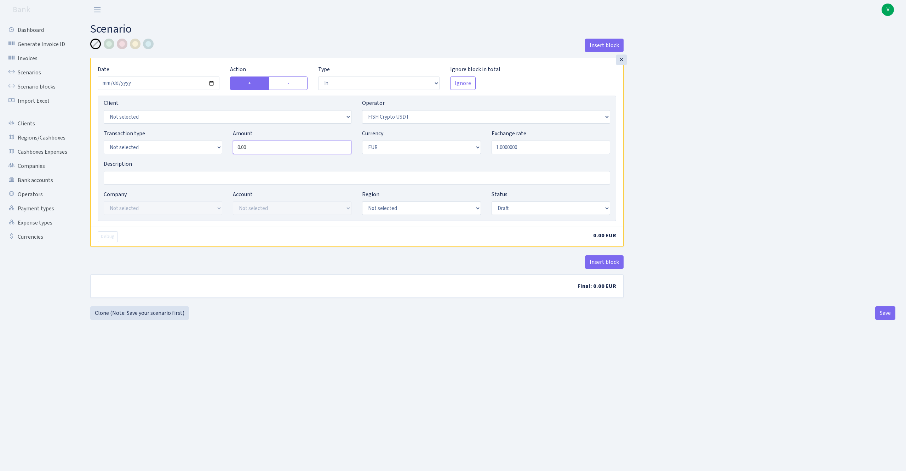
paste input "493819,71"
click at [255, 144] on input "493819,71" at bounding box center [292, 147] width 119 height 13
type input "493,819.71"
click at [257, 173] on input "Description" at bounding box center [357, 177] width 507 height 13
paste input "493819,71"
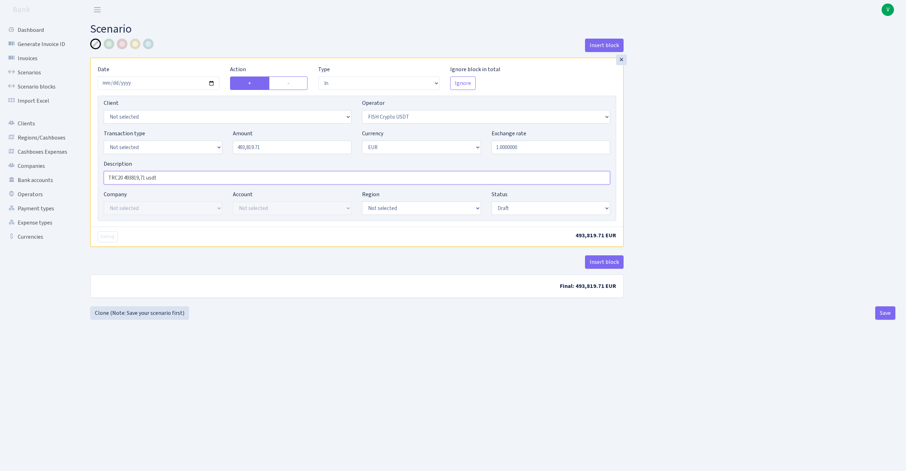
click at [142, 180] on input "TRC20 493819,71 usdt" at bounding box center [357, 177] width 507 height 13
click at [190, 177] on input "TRC20 493819.71 usdt" at bounding box center [357, 177] width 507 height 13
paste input "421194.20/0.8566551=491673.02+0.4%=493639.71usdt"
type input "TRC20 493819.71 usdt (421194.20/0.8566551=491673.02+0.4%=493639.71usdt)"
click at [182, 146] on select "Not selected 981 ELF FISH crypto GIRT IVO dekl MM-BALTIC eur UAB Bank Cash Cash…" at bounding box center [163, 147] width 119 height 13
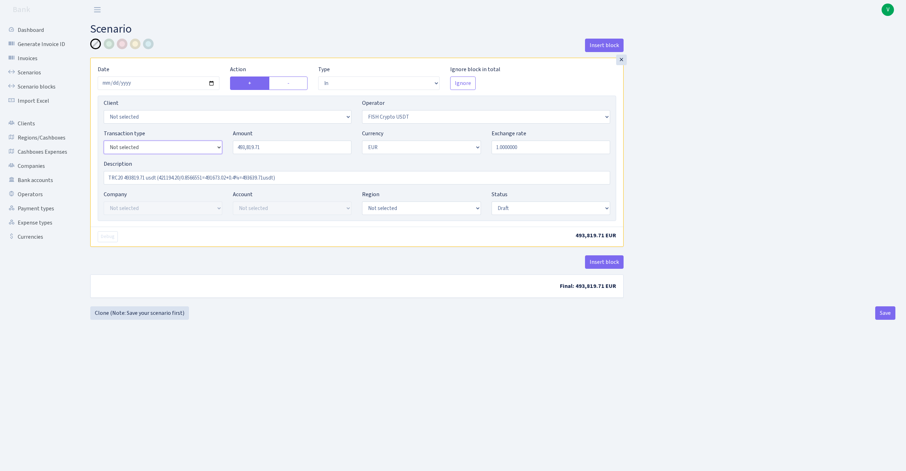
select select "2"
click at [104, 141] on select "Not selected 981 ELF FISH crypto GIRT IVO dekl MM-BALTIC eur UAB Bank Cash Cash…" at bounding box center [163, 147] width 119 height 13
click at [215, 206] on select "Not selected ALFASTAR ATARA COMMERCE LTD CONTROL BASE CRYPTO TOMASS CRYPTO wall…" at bounding box center [163, 207] width 119 height 13
select select "20"
click at [104, 202] on select "Not selected ALFASTAR ATARA COMMERCE LTD CONTROL BASE CRYPTO TOMASS CRYPTO wall…" at bounding box center [163, 207] width 119 height 13
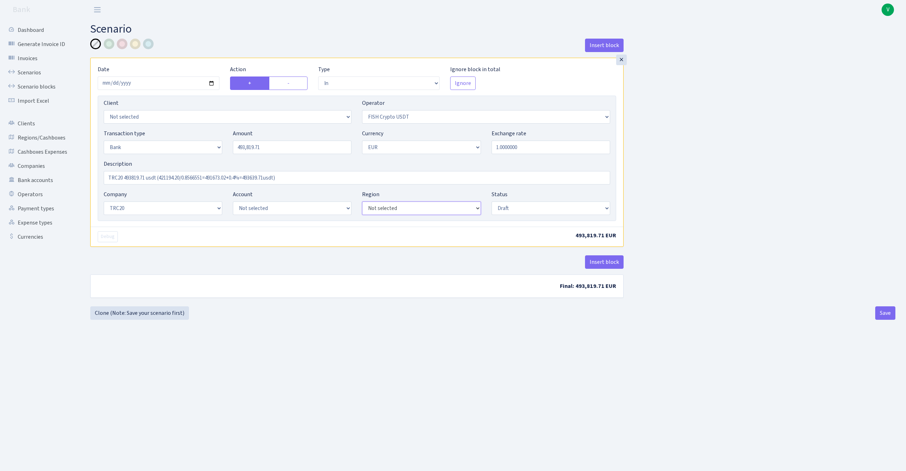
click at [406, 208] on select "Not selected 981 EU+other cash-crypto AED 981 EU+other cash-crypto EUR 981 EU+o…" at bounding box center [421, 207] width 119 height 13
click at [292, 209] on select "Not selected TRC20 2024.08.01 S8dYrDY TRC20 2024.09.12 KEMg2gdc TRC20 2024.10.1…" at bounding box center [292, 207] width 119 height 13
select select "61"
click at [233, 202] on select "Not selected TRC20 2024.08.01 S8dYrDY TRC20 2024.09.12 KEMg2gdc TRC20 2024.10.1…" at bounding box center [292, 207] width 119 height 13
click at [413, 352] on main "Scenario Insert block × Date 2025-08-29 Action + - Type --- In Out Commission F…" at bounding box center [493, 236] width 827 height 434
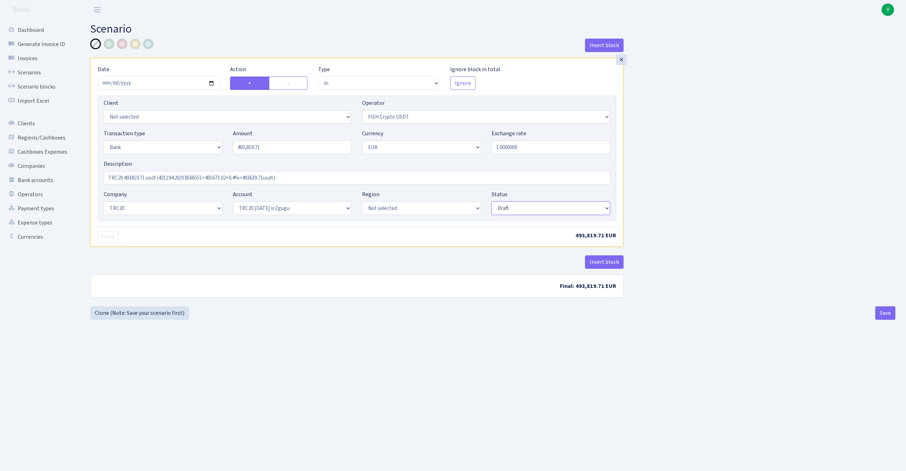
click at [502, 212] on select "Draft Pending Later Never Processed" at bounding box center [551, 207] width 119 height 13
select select "processed"
click at [492, 202] on select "Draft Pending Later Never Processed" at bounding box center [551, 207] width 119 height 13
click at [519, 350] on main "Scenario Insert block × Date 2025-08-29 Action + - Type --- In Out Commission F…" at bounding box center [493, 236] width 827 height 434
click at [891, 313] on button "Save" at bounding box center [886, 312] width 20 height 13
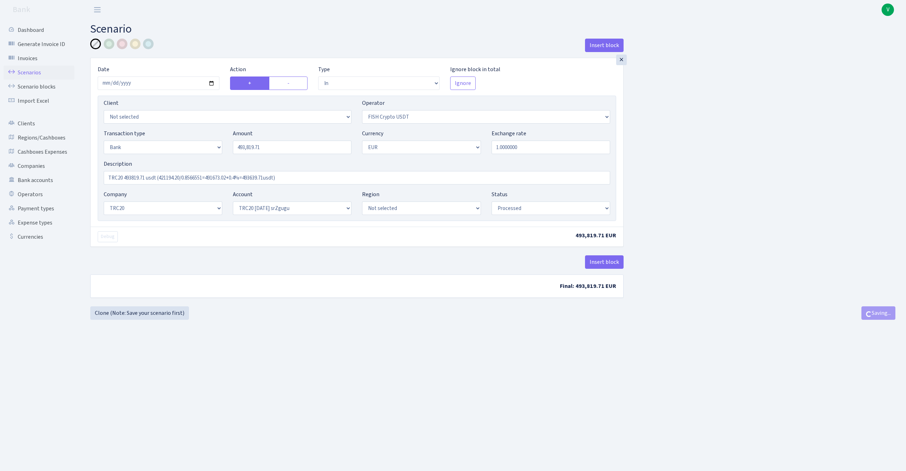
click at [32, 66] on link "Scenarios" at bounding box center [39, 73] width 71 height 14
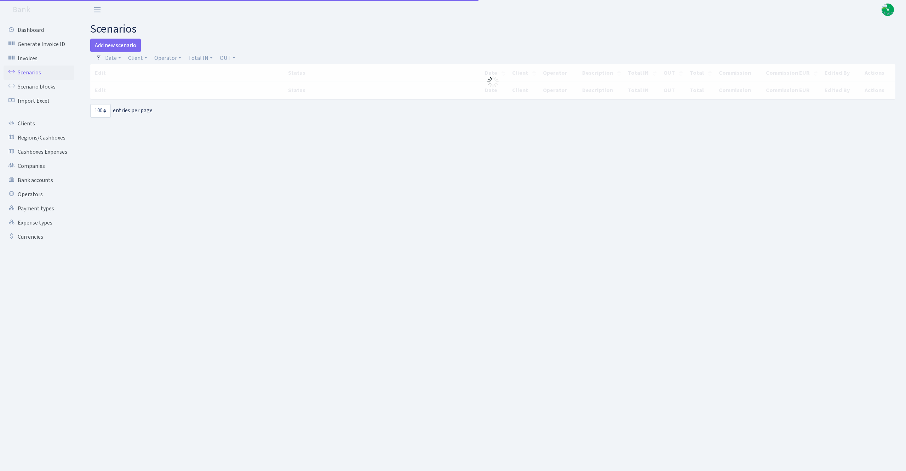
select select "100"
click at [33, 74] on link "Scenarios" at bounding box center [39, 73] width 71 height 14
select select "100"
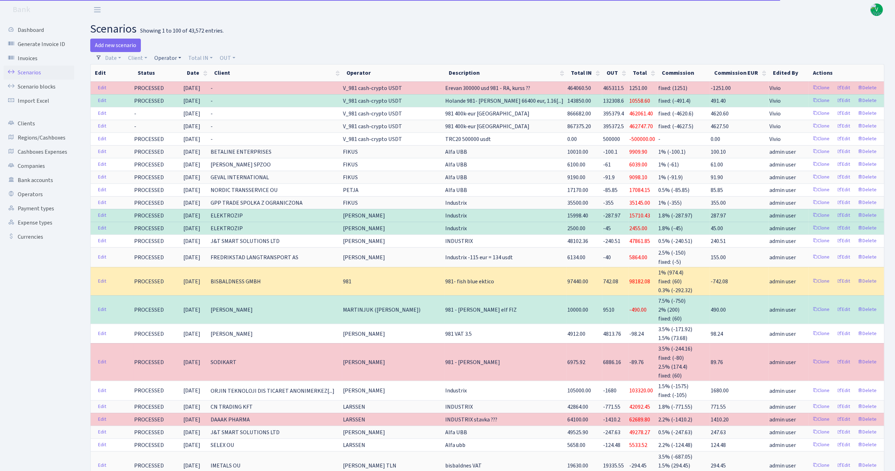
click at [169, 59] on link "Operator" at bounding box center [168, 58] width 33 height 12
click at [183, 83] on input "search" at bounding box center [180, 83] width 52 height 11
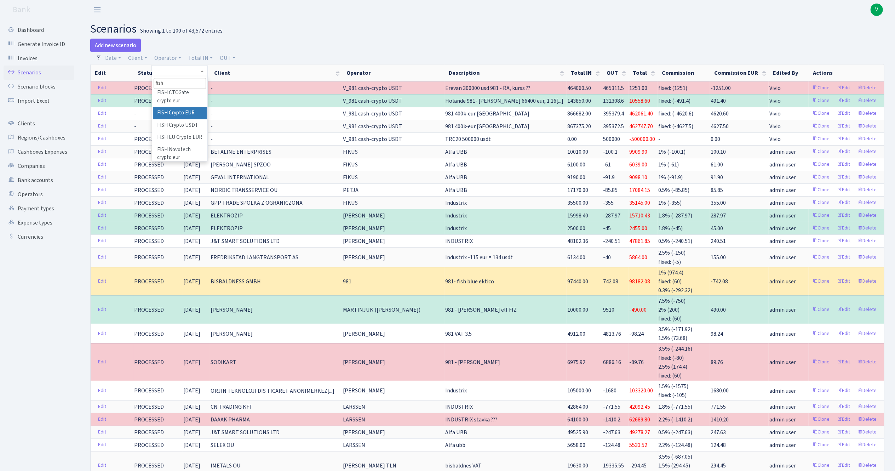
scroll to position [142, 0]
type input "fish"
click at [179, 107] on li "FISH Crypto EUR" at bounding box center [179, 100] width 53 height 12
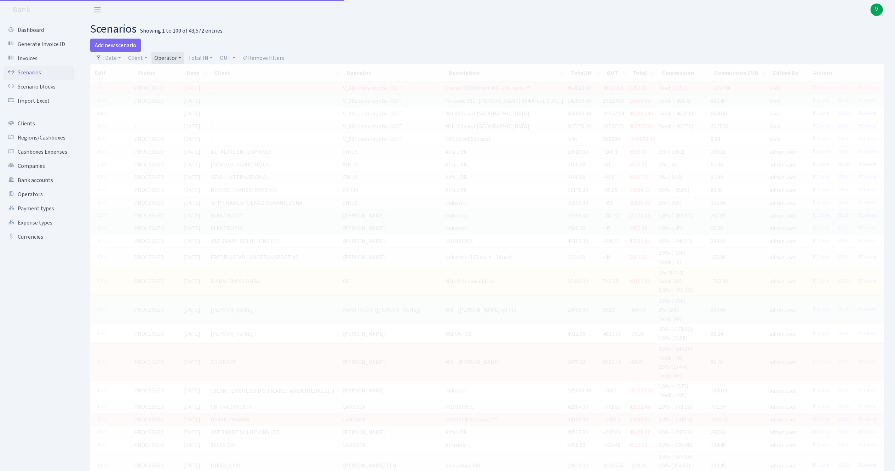
click at [167, 58] on link "Operator" at bounding box center [168, 58] width 33 height 12
click at [186, 23] on li "FISH Crypto USDT" at bounding box center [179, 17] width 53 height 12
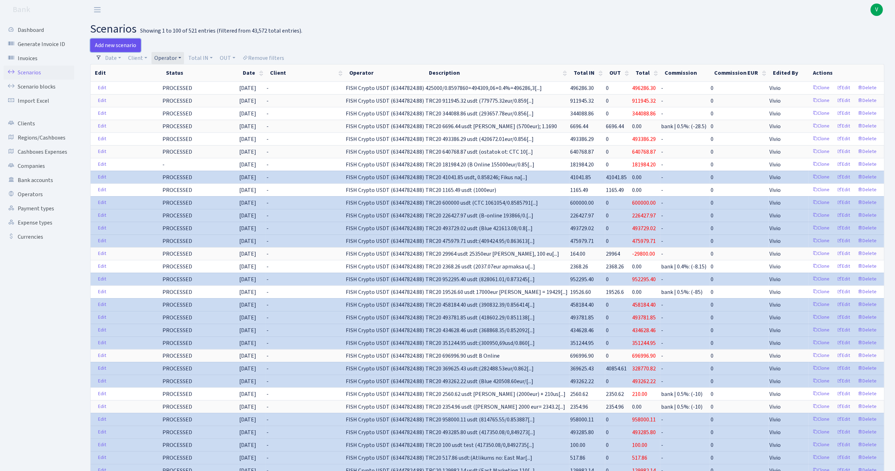
click at [135, 48] on link "Add new scenario" at bounding box center [115, 45] width 51 height 13
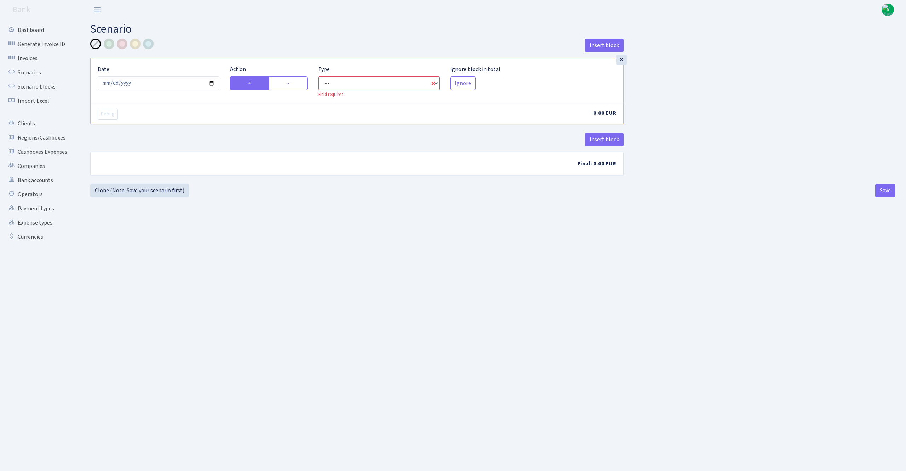
drag, startPoint x: 363, startPoint y: 81, endPoint x: 360, endPoint y: 86, distance: 6.3
click at [363, 80] on select "--- In Out Commission" at bounding box center [379, 82] width 122 height 13
select select "in"
click at [318, 77] on select "--- In Out Commission" at bounding box center [379, 82] width 122 height 13
select select "1"
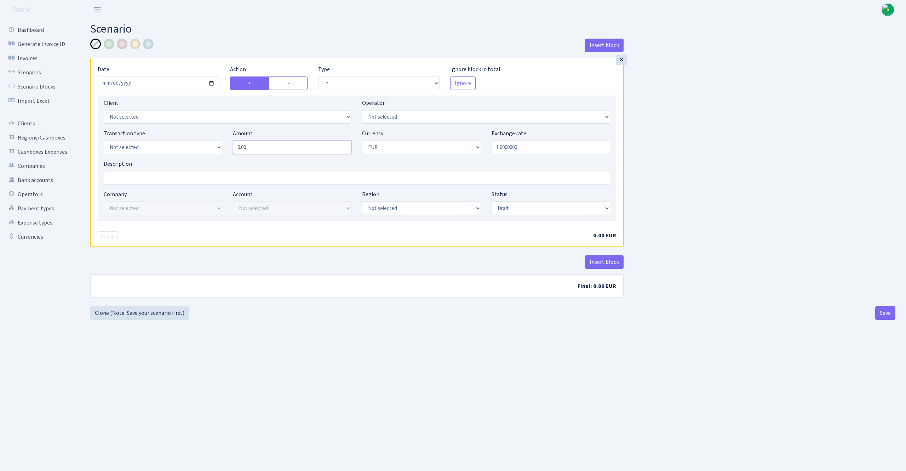
drag, startPoint x: 269, startPoint y: 138, endPoint x: 176, endPoint y: 124, distance: 94.2
click at [176, 124] on div "Client Not selected 1 KOC GEMICILIK VE TASIMACILIK 1/BALDERE-SILDEDZE SIGNE 1/S…" at bounding box center [357, 158] width 519 height 125
paste input "493819,71"
click at [255, 146] on input "493819,71" at bounding box center [292, 147] width 119 height 13
type input "493,819.71"
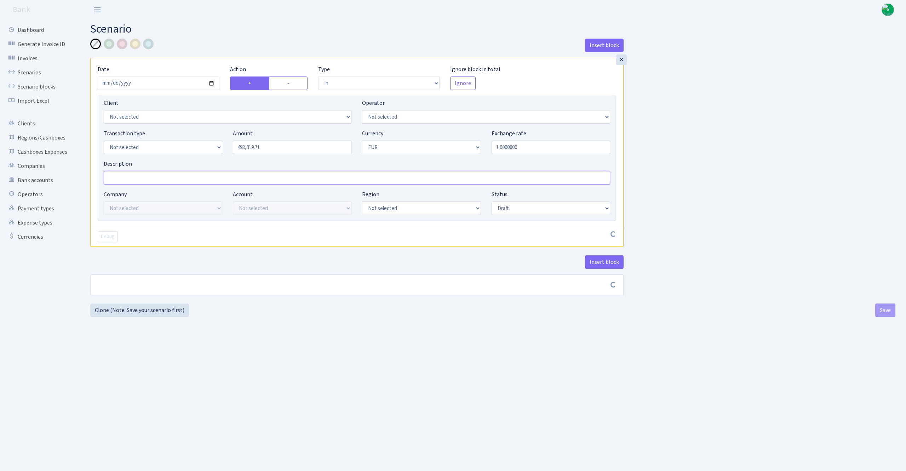
click at [248, 175] on input "Description" at bounding box center [357, 177] width 507 height 13
paste input "493819,71"
click at [143, 178] on input "TRC20 493819,71" at bounding box center [357, 177] width 507 height 13
click at [197, 171] on input "TRC20 493819.71" at bounding box center [357, 177] width 507 height 13
paste input "421194.20/0.8566551=491673.02+0.4%=493639.71usdt"
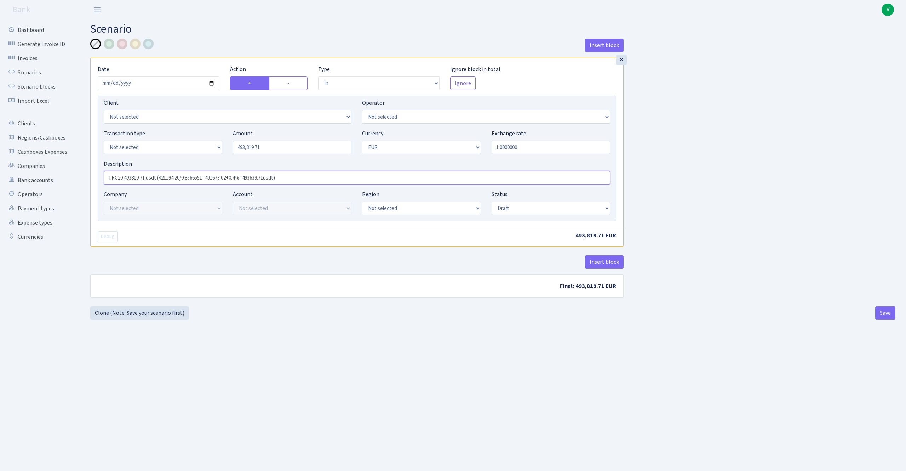
type input "TRC20 493819.71 usdt (421194.20/0.8566551=491673.02+0.4%=493639.71usdt)"
click at [181, 150] on select "Not selected 981 ELF FISH crypto [PERSON_NAME] MM-BALTIC eur UAB Bank Cash Cash…" at bounding box center [163, 147] width 119 height 13
select select "2"
click at [104, 141] on select "Not selected 981 ELF FISH crypto [PERSON_NAME] MM-BALTIC eur UAB Bank Cash Cash…" at bounding box center [163, 147] width 119 height 13
click at [171, 204] on select "Not selected ALFASTAR ATARA COMMERCE LTD CONTROL BASE CRYPTO TOMASS CRYPTO wall…" at bounding box center [163, 207] width 119 height 13
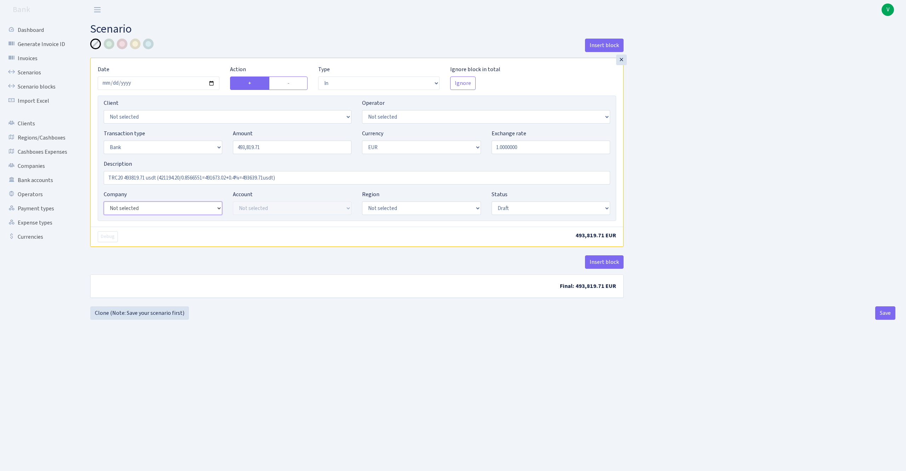
select select "20"
click at [104, 202] on select "Not selected ALFASTAR ATARA COMMERCE LTD CONTROL BASE CRYPTO TOMASS CRYPTO wall…" at bounding box center [163, 207] width 119 height 13
click at [383, 210] on select "Not selected 981 EU+other cash-crypto AED 981 EU+other cash-crypto EUR 981 EU+o…" at bounding box center [421, 207] width 119 height 13
drag, startPoint x: 289, startPoint y: 228, endPoint x: 288, endPoint y: 221, distance: 7.2
click at [289, 228] on div "Debug 493,819.71 EUR" at bounding box center [357, 237] width 533 height 20
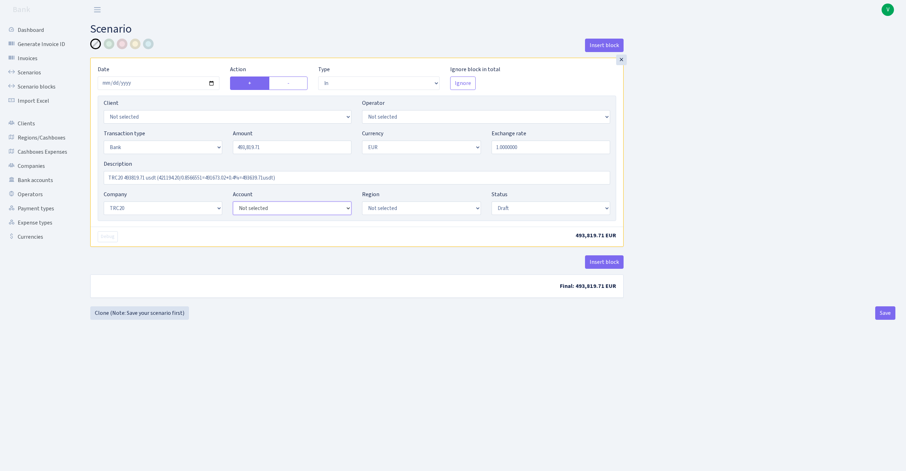
click at [290, 211] on select "Not selected TRC20 [DATE] S8dYrDY TRC20 [DATE] KEMg2gdc TRC20 [DATE] 296zE8ZYy …" at bounding box center [292, 207] width 119 height 13
select select "61"
click at [233, 202] on select "Not selected TRC20 [DATE] S8dYrDY TRC20 [DATE] KEMg2gdc TRC20 [DATE] 296zE8ZYy …" at bounding box center [292, 207] width 119 height 13
click at [554, 209] on select "Draft Pending Later Never Processed" at bounding box center [551, 207] width 119 height 13
select select "processed"
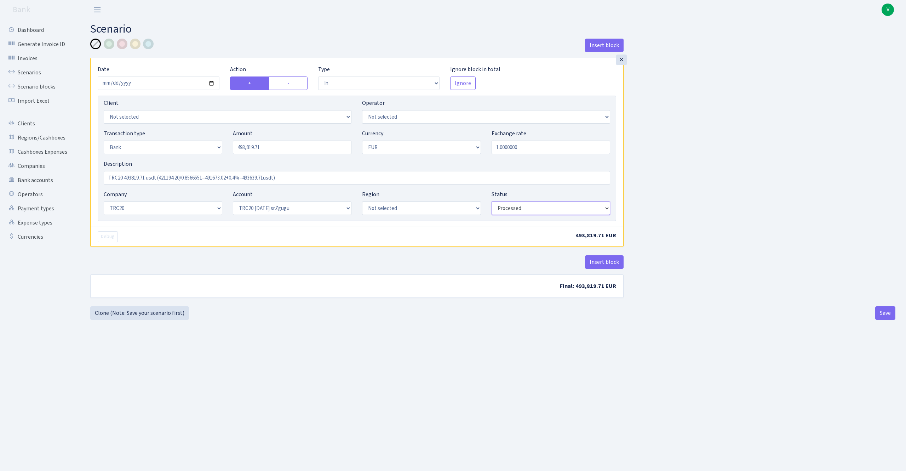
click at [492, 202] on select "Draft Pending Later Never Processed" at bounding box center [551, 207] width 119 height 13
click at [880, 314] on button "Save" at bounding box center [886, 312] width 20 height 13
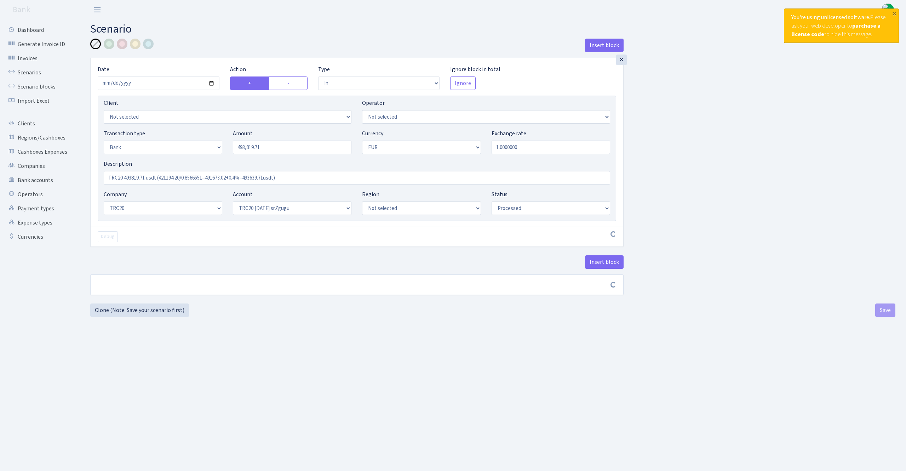
select select "in"
select select "2"
select select "1"
select select "20"
select select "61"
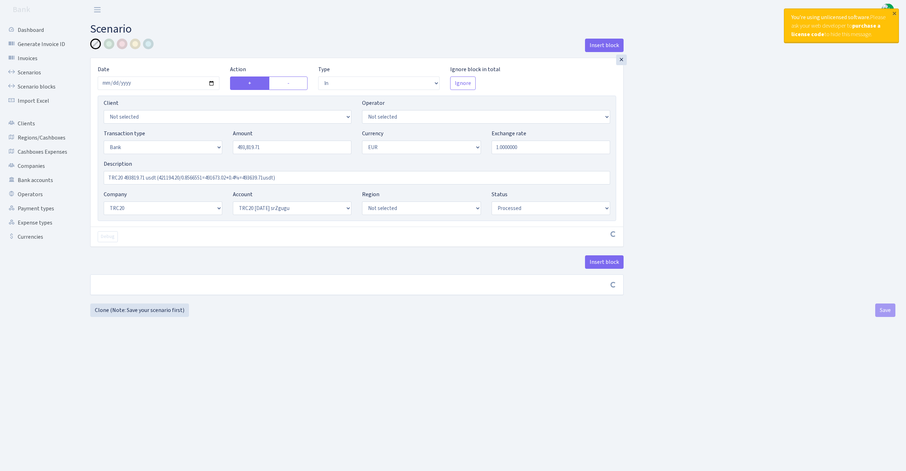
select select "processed"
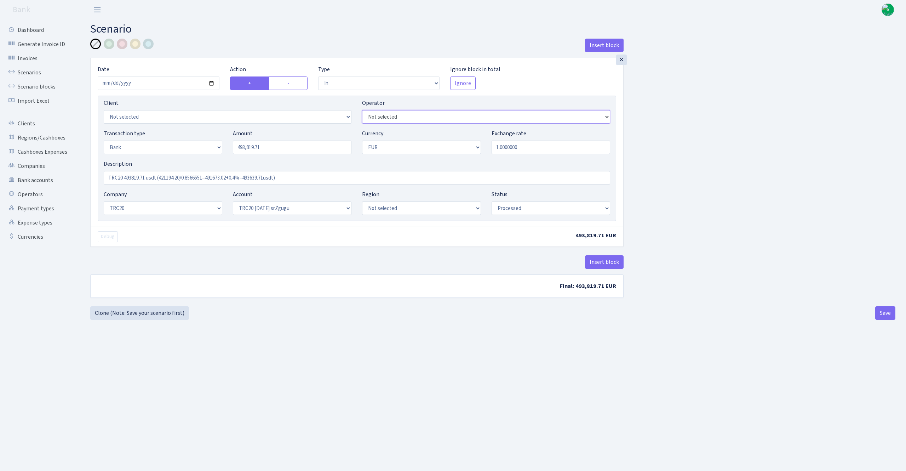
click at [488, 114] on select "Not selected 981 981 AED 981 BN usdt 981 CASH USDT 981 CASH USDT EUR 981 GOLD 9…" at bounding box center [486, 116] width 248 height 13
select select "242"
click at [362, 111] on select "Not selected 981 981 AED 981 BN usdt 981 CASH USDT 981 CASH USDT EUR 981 GOLD 9…" at bounding box center [486, 116] width 248 height 13
click at [703, 201] on div "Insert block × Date 2025-08-29 Action + - Type --- In Out Commission Field requ…" at bounding box center [493, 173] width 816 height 268
click at [881, 310] on button "Save" at bounding box center [886, 312] width 20 height 13
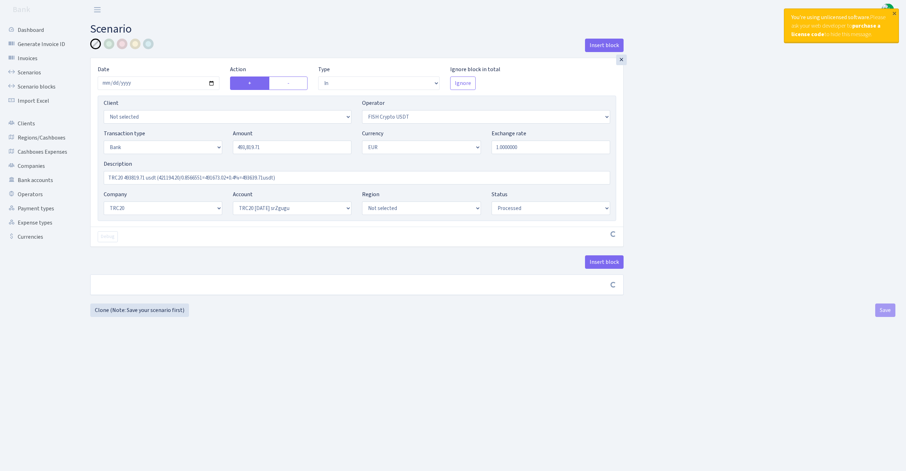
select select "in"
select select "242"
select select "2"
select select "1"
select select "20"
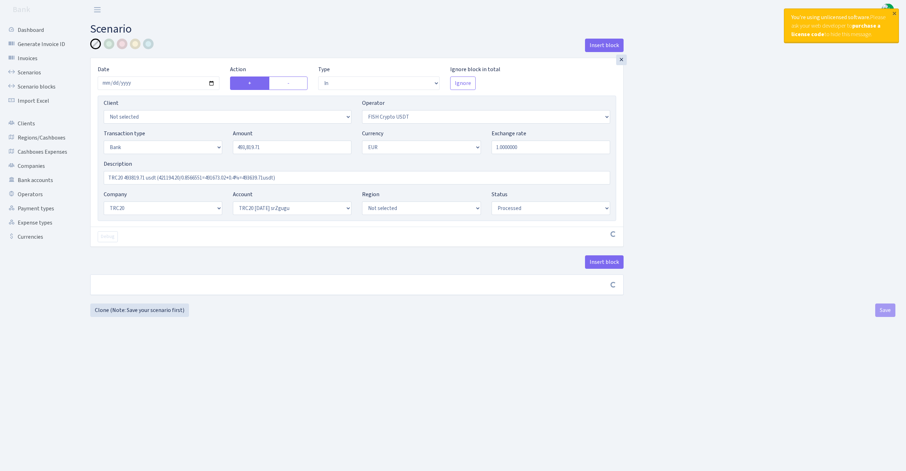
select select "61"
select select "processed"
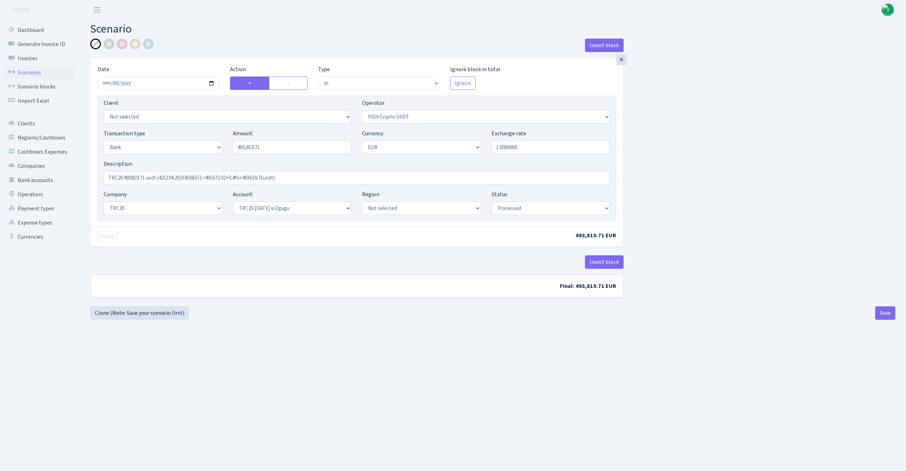
click at [42, 70] on link "Scenarios" at bounding box center [39, 73] width 71 height 14
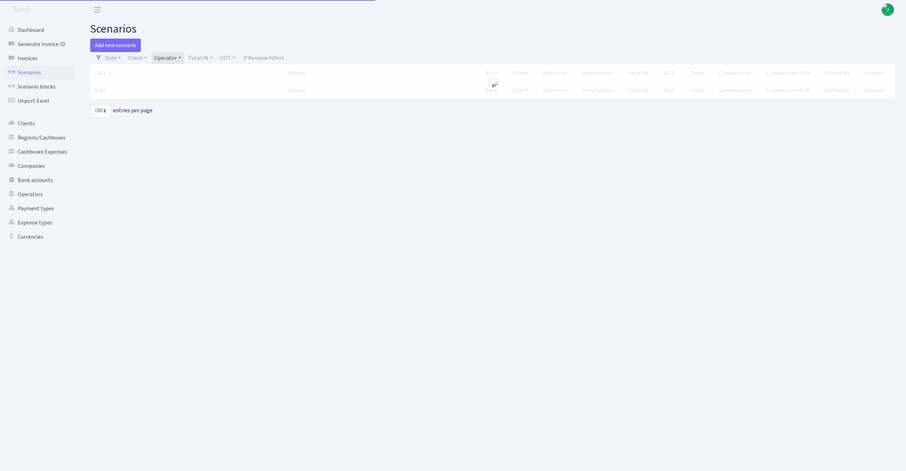
select select "100"
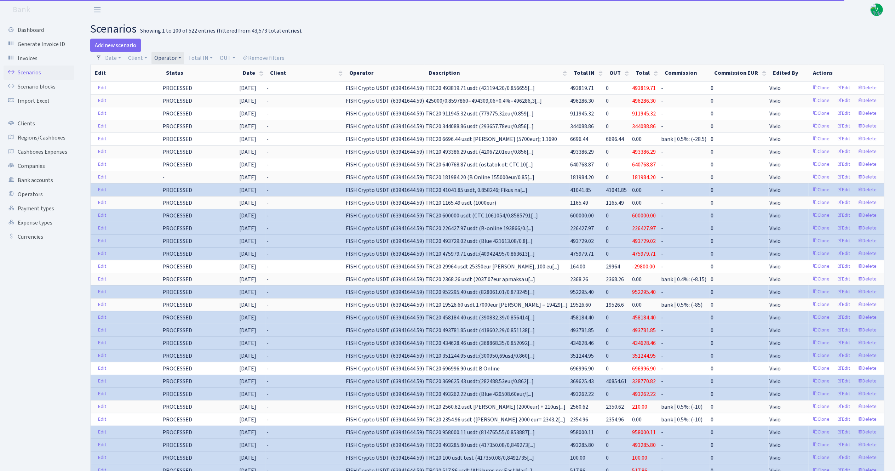
click at [169, 57] on link "Operator" at bounding box center [168, 58] width 33 height 12
click at [311, 42] on div "Add new scenario" at bounding box center [286, 45] width 392 height 13
click at [164, 61] on link "Operator" at bounding box center [168, 58] width 33 height 12
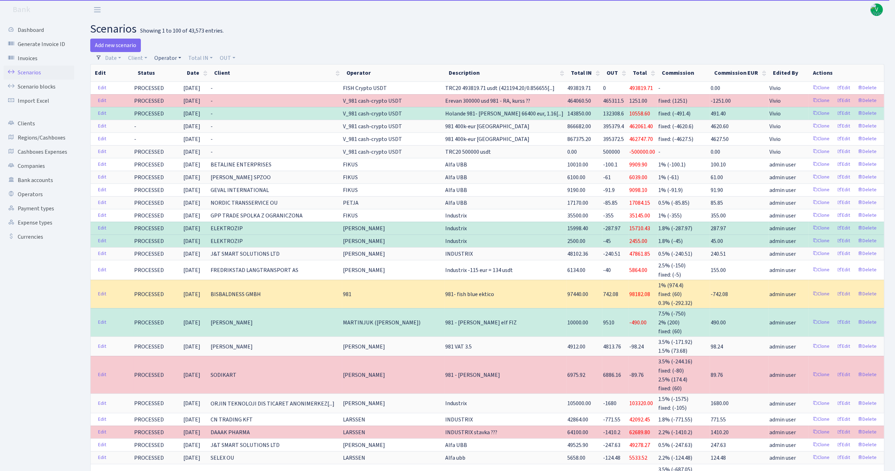
click at [172, 55] on link "Operator" at bounding box center [168, 58] width 33 height 12
click at [173, 79] on input "search" at bounding box center [180, 83] width 52 height 11
click at [138, 53] on link "Client" at bounding box center [137, 58] width 25 height 12
click at [143, 86] on input "search" at bounding box center [153, 83] width 52 height 11
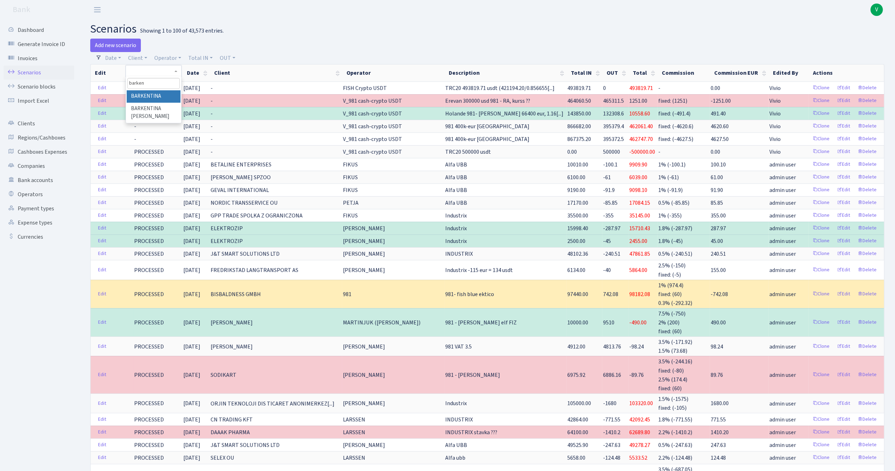
type input "barken"
click at [165, 95] on li "BARKENTINA" at bounding box center [153, 96] width 53 height 12
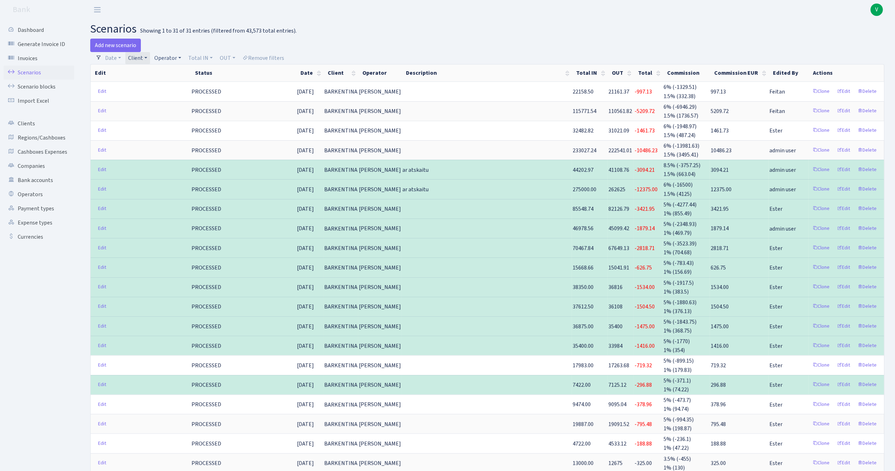
click at [172, 54] on link "Operator" at bounding box center [168, 58] width 33 height 12
click at [139, 57] on link "Client" at bounding box center [137, 58] width 25 height 12
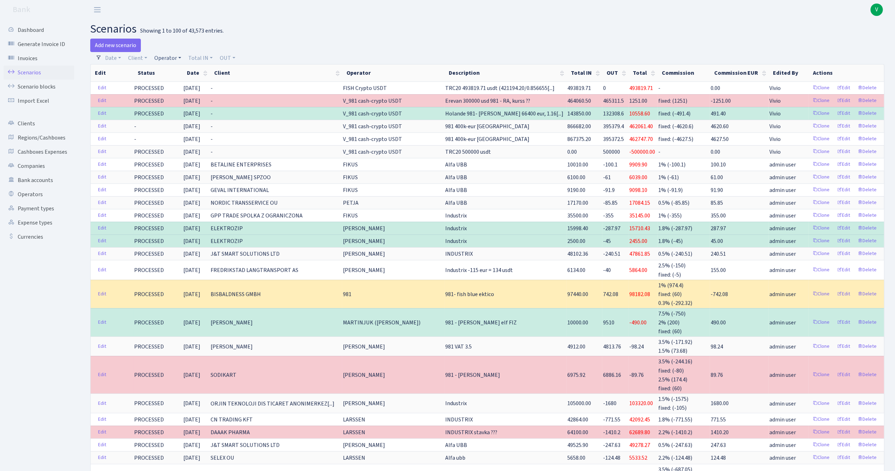
click at [169, 57] on link "Operator" at bounding box center [168, 58] width 33 height 12
click at [173, 80] on input "search" at bounding box center [180, 83] width 52 height 11
type input "edz"
click at [187, 147] on li "EDZI USDT" at bounding box center [179, 153] width 53 height 12
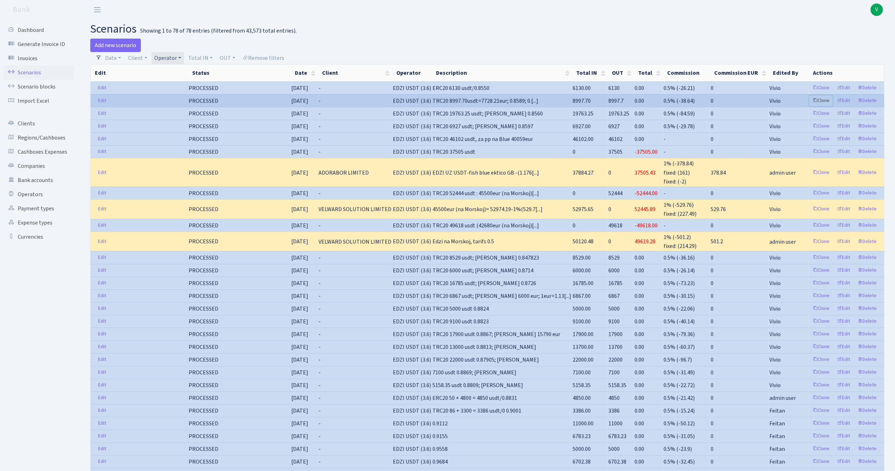
click at [820, 98] on link "Clone" at bounding box center [821, 100] width 23 height 11
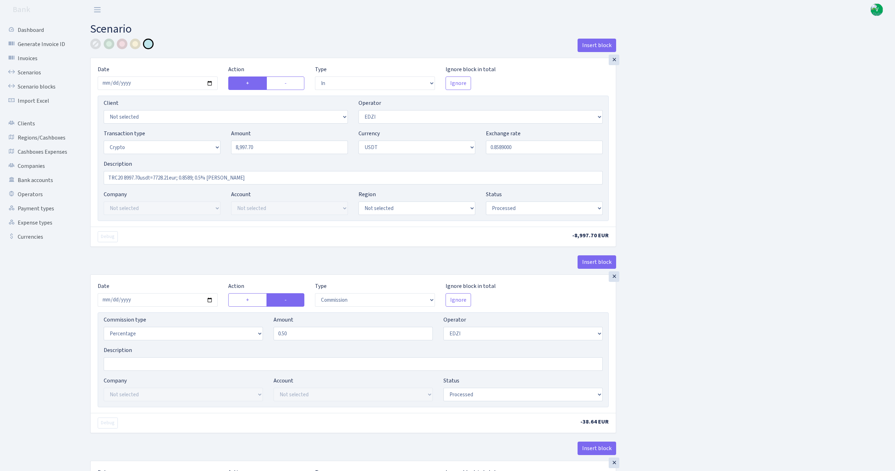
select select "in"
select select "11"
select select "3"
select select "6"
select select "processed"
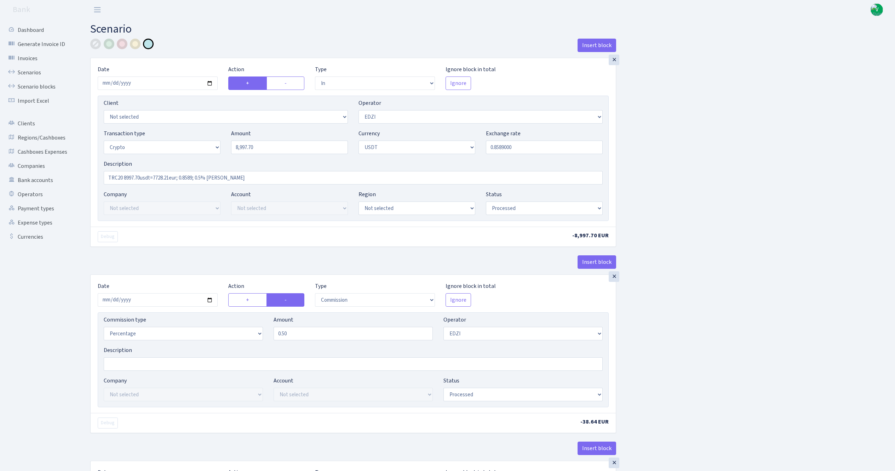
select select "commission"
select select "11"
select select "processed"
select select "in"
select select "212"
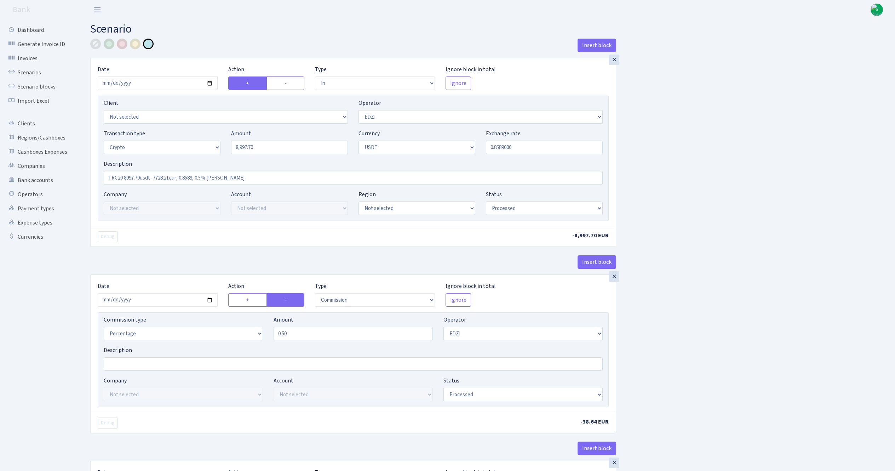
select select "2"
select select "6"
select select "20"
select select "66"
select select "processed"
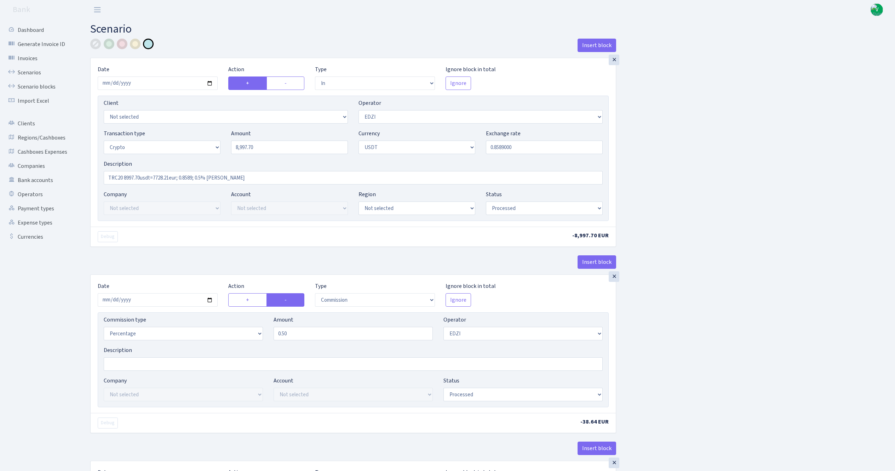
select select "out"
select select "212"
select select "15"
select select "6"
select select "processed"
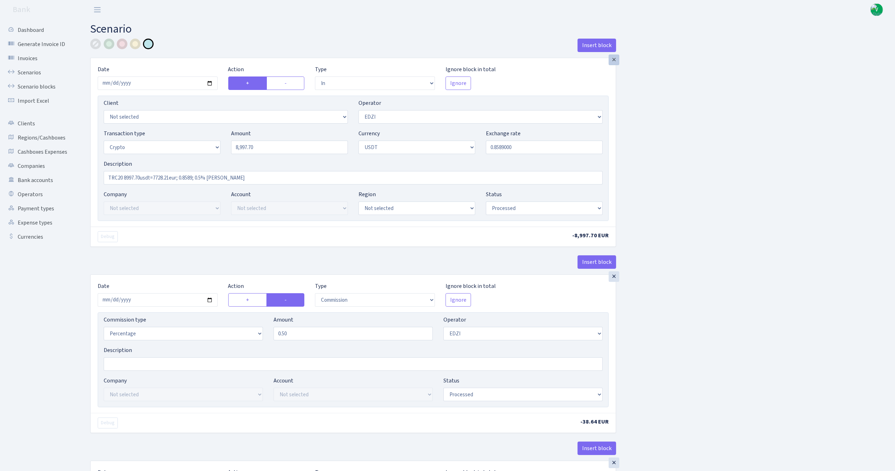
click at [618, 61] on div "×" at bounding box center [614, 60] width 11 height 11
radio input "false"
radio input "true"
select select "commission"
radio input "true"
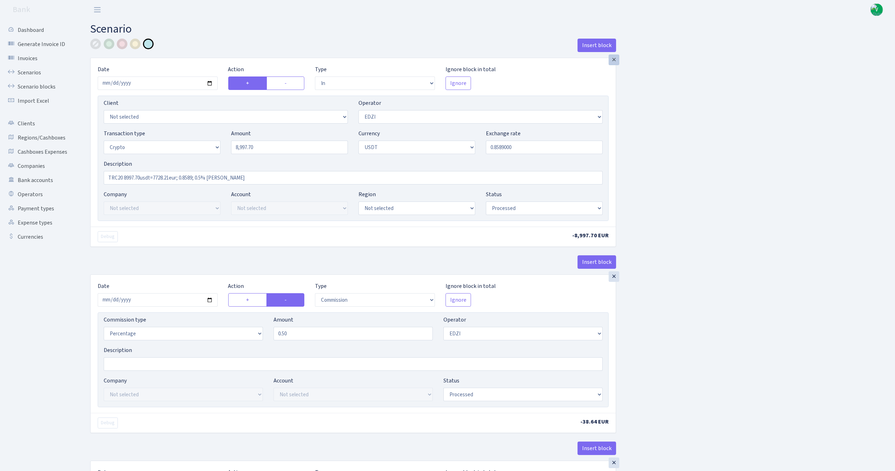
radio input "false"
select select "in"
radio input "false"
radio input "true"
select select "out"
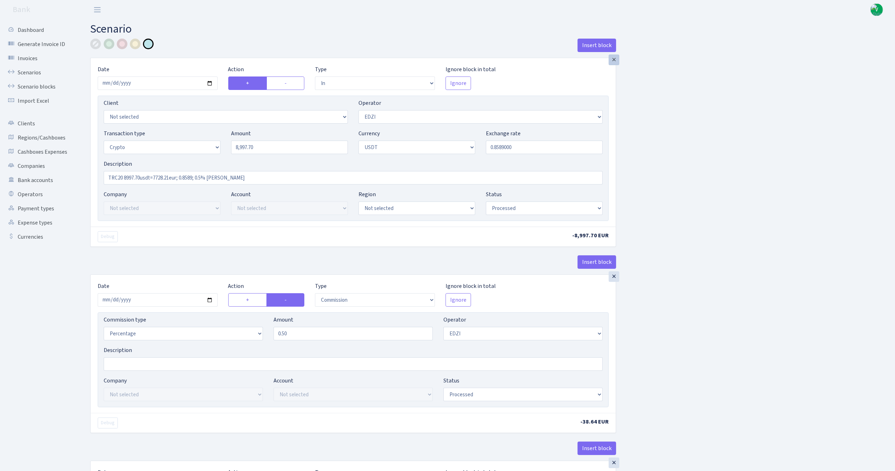
select select "15"
select select
select select "11"
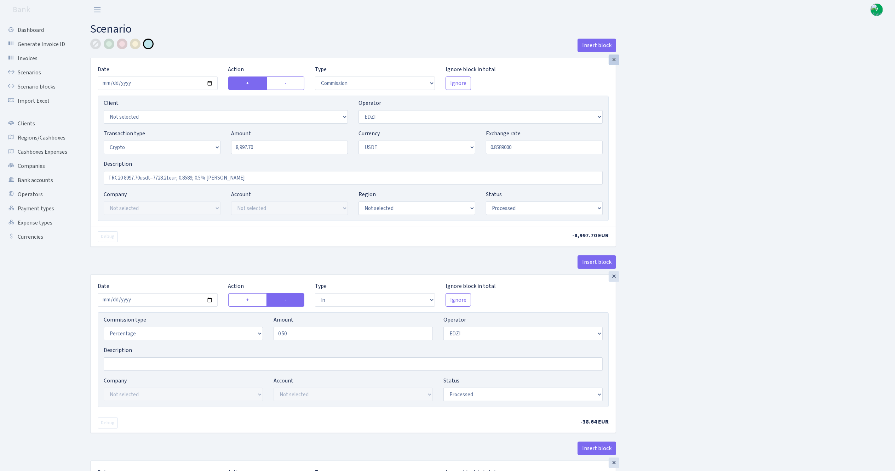
select select "processed"
select select "20"
select select "66"
select select "processed"
select select "212"
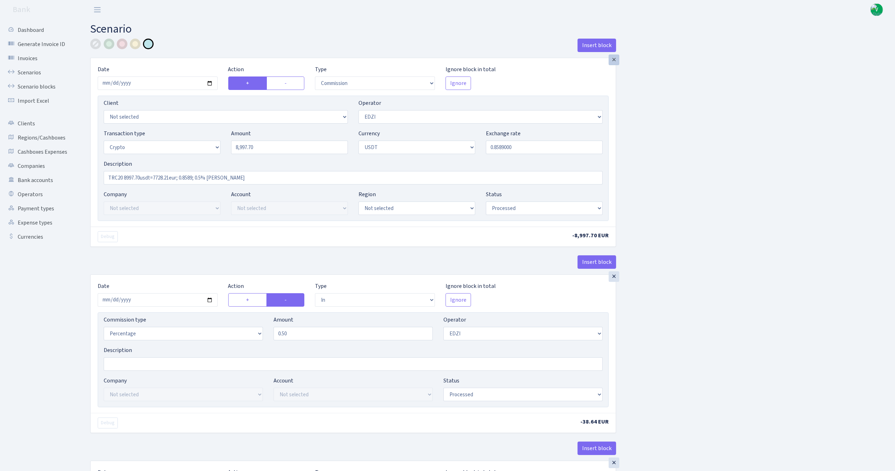
select select "6"
select select "2"
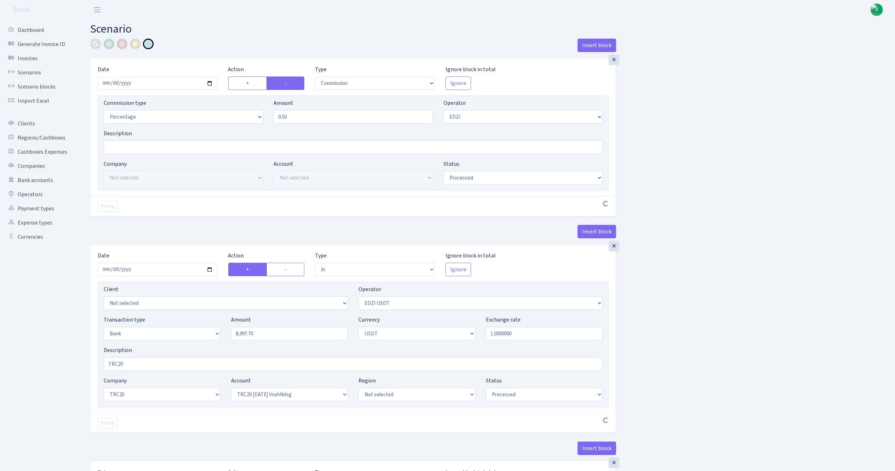
select select
click at [615, 63] on div "×" at bounding box center [614, 60] width 11 height 11
radio input "true"
radio input "false"
select select "in"
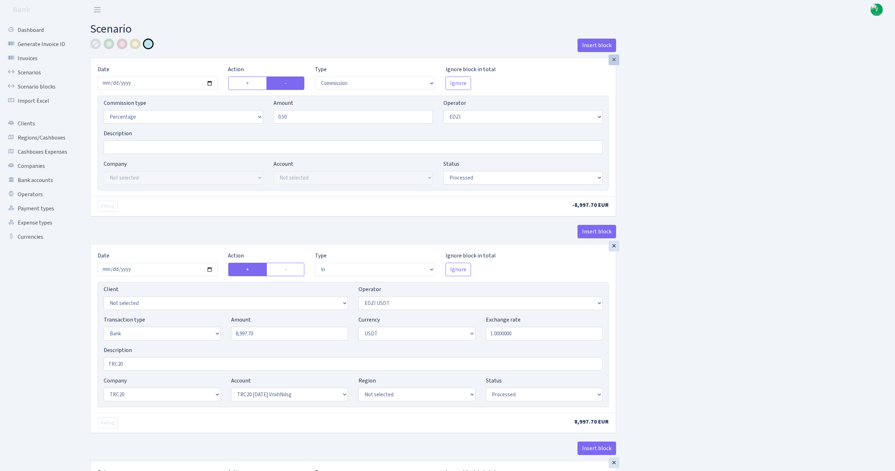
radio input "false"
radio input "true"
select select "out"
select select
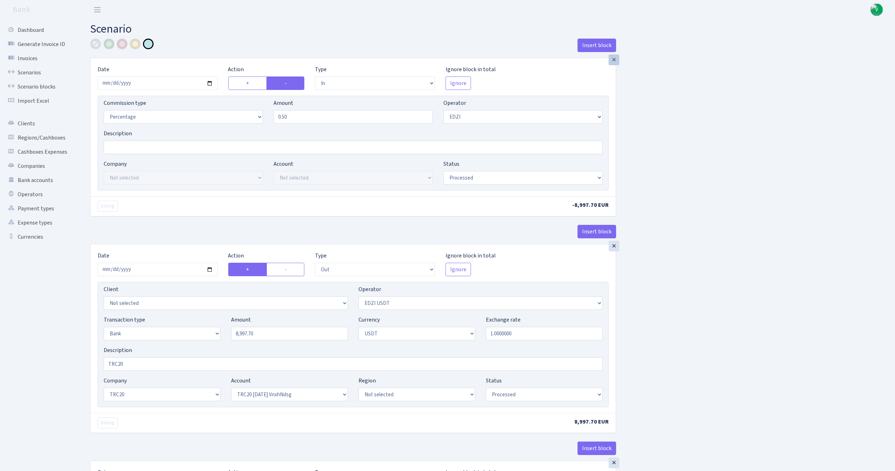
select select "15"
select select
select select "20"
select select "66"
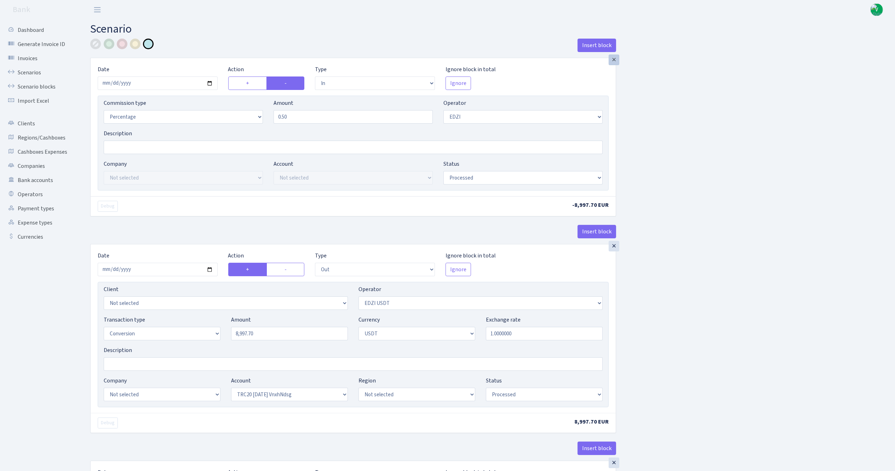
select select "processed"
select select "6"
select select "212"
select select "2"
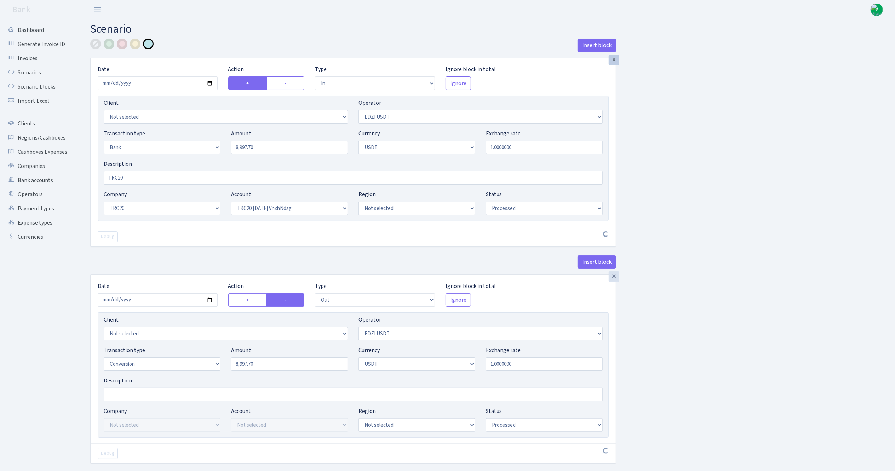
select select
click at [211, 85] on input "2025-08-21" at bounding box center [158, 82] width 120 height 13
type input "2025-08-29"
select select
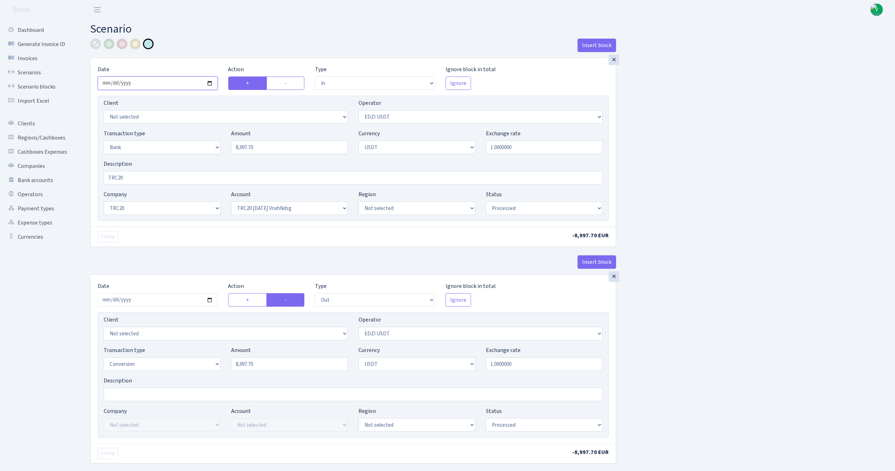
select select
click at [285, 84] on label "-" at bounding box center [286, 82] width 38 height 13
click at [285, 84] on input "-" at bounding box center [287, 81] width 5 height 5
radio input "true"
radio input "false"
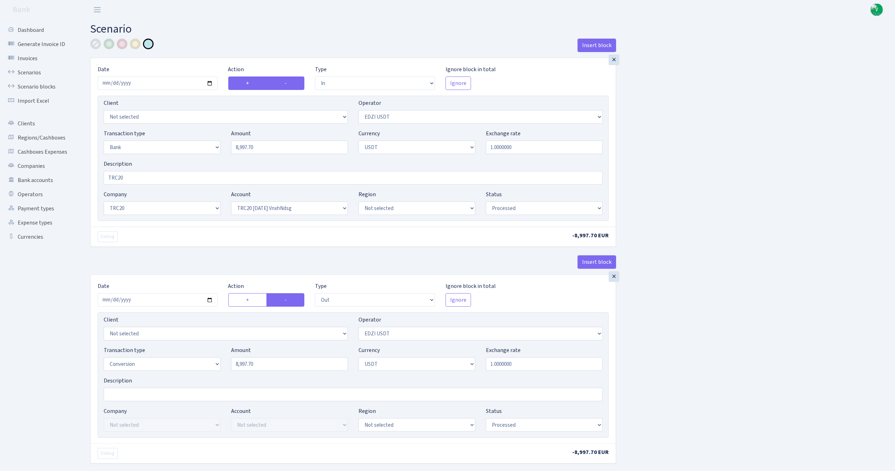
select select
click at [330, 88] on select "--- In Out Commission" at bounding box center [375, 82] width 120 height 13
select select "out"
click at [315, 77] on select "--- In Out Commission" at bounding box center [375, 82] width 120 height 13
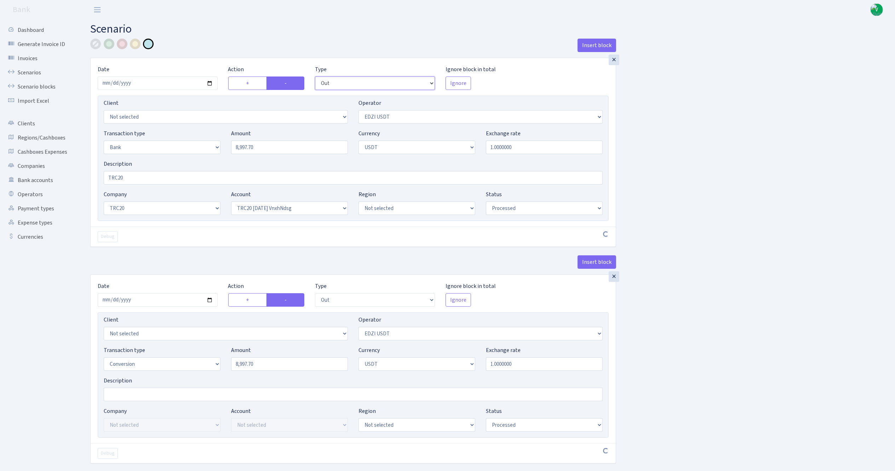
select select
click at [614, 275] on div "×" at bounding box center [614, 276] width 11 height 11
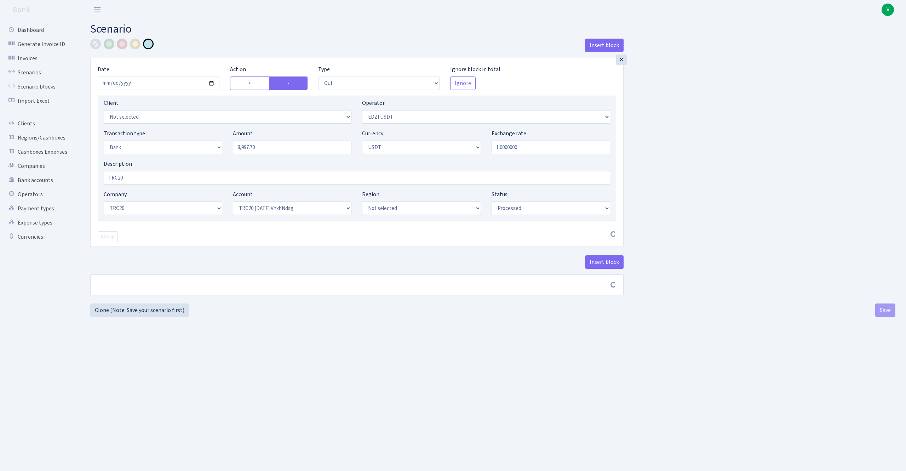
select select
click at [277, 208] on select "Not selected TRC20 2024.08.01 S8dYrDY TRC20 2024.09.12 KEMg2gdc TRC20 2024.10.1…" at bounding box center [292, 207] width 119 height 13
select select "61"
click at [233, 202] on select "Not selected TRC20 2024.08.01 S8dYrDY TRC20 2024.09.12 KEMg2gdc TRC20 2024.10.1…" at bounding box center [292, 207] width 119 height 13
select select
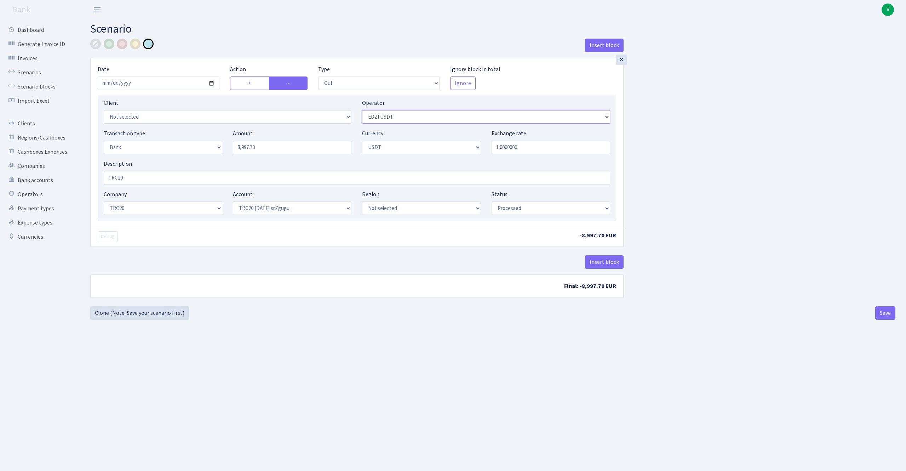
click at [405, 119] on select "Not selected 981 981 AED 981 BN usdt 981 CASH USDT 981 CASH USDT EUR 981 GOLD 9…" at bounding box center [486, 116] width 248 height 13
select select "316"
click at [362, 111] on select "Not selected 981 981 AED 981 BN usdt 981 CASH USDT 981 CASH USDT EUR 981 GOLD 9…" at bounding box center [486, 116] width 248 height 13
select select
click at [487, 361] on main "Scenario Insert block × Date 2025-08-29 Action + - Type --- In Out Commission F…" at bounding box center [493, 236] width 827 height 434
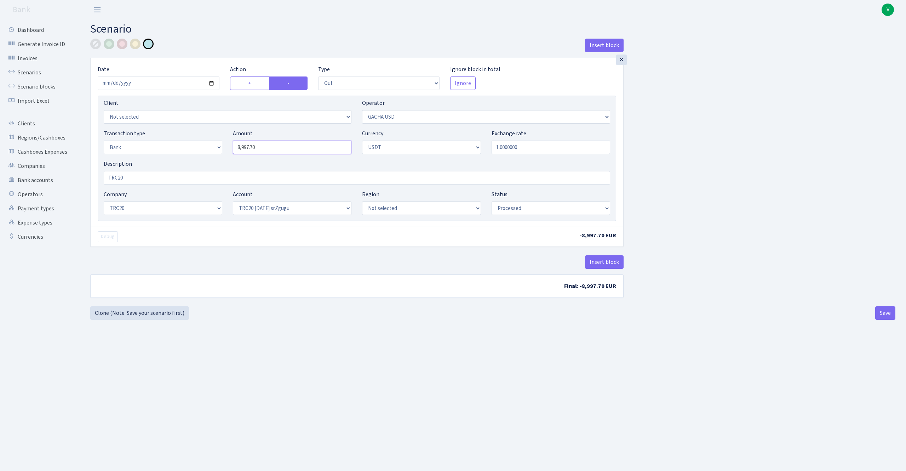
type input "8997.70"
drag, startPoint x: 274, startPoint y: 151, endPoint x: 214, endPoint y: 147, distance: 60.3
click at [212, 148] on div "Transaction type Not selected 981 ELF FISH crypto GIRT IVO dekl MM-BALTIC eur U…" at bounding box center [356, 144] width 517 height 30
select select
type input "2"
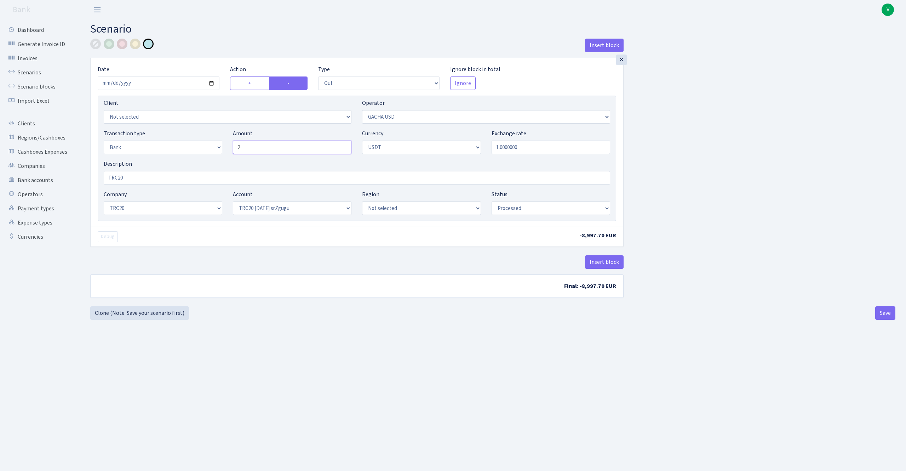
select select
type input "24"
select select
type input "241"
select select
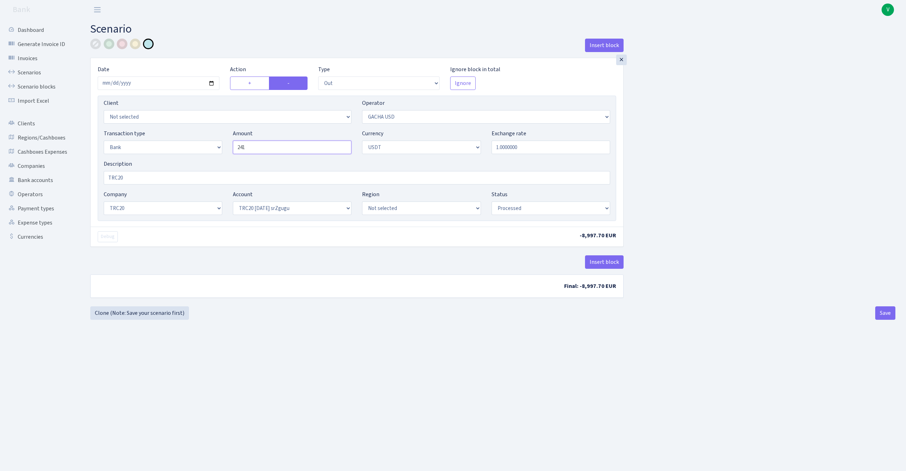
type input "2412"
select select
type input "24120"
select select
type input "24,120.00"
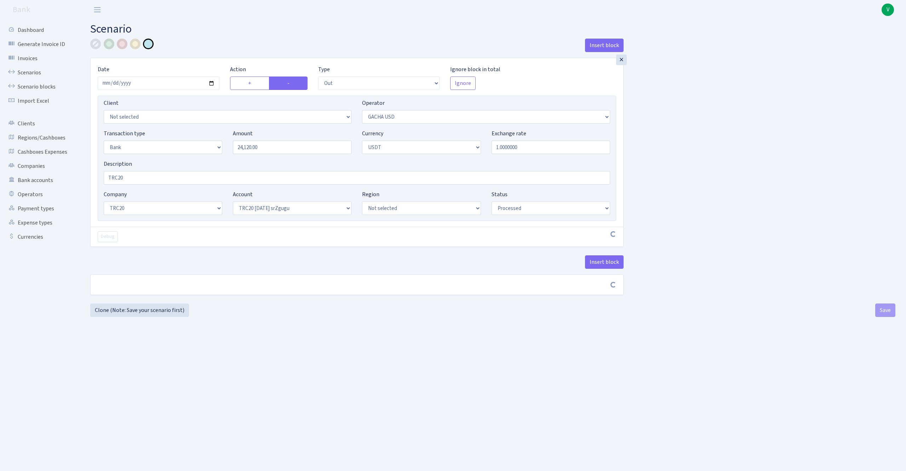
click at [687, 168] on div "Insert block × Date 2025-08-29 Action + - Type --- In Out Commission Field requ…" at bounding box center [493, 171] width 816 height 265
click at [229, 175] on input "TRC20" at bounding box center [357, 177] width 507 height 13
select select
type input "TRC20"
select select
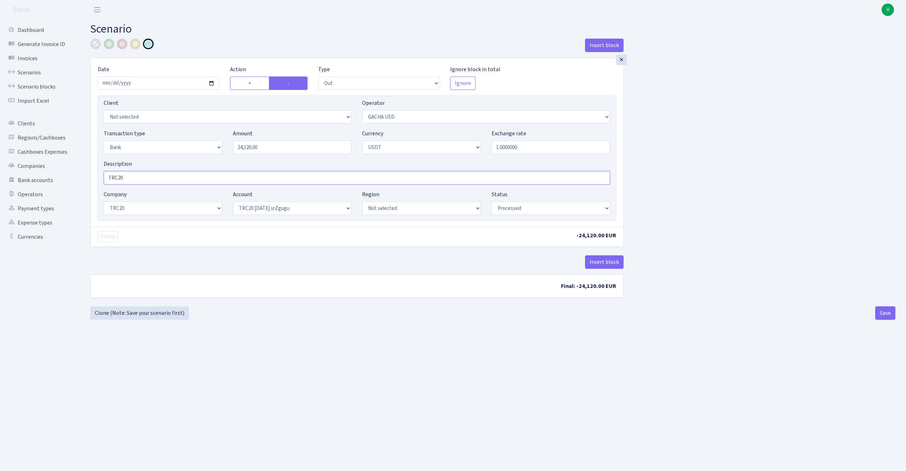
type input "TRC20 2"
select select
type input "TRC20 24"
select select
type input "TRC20 241"
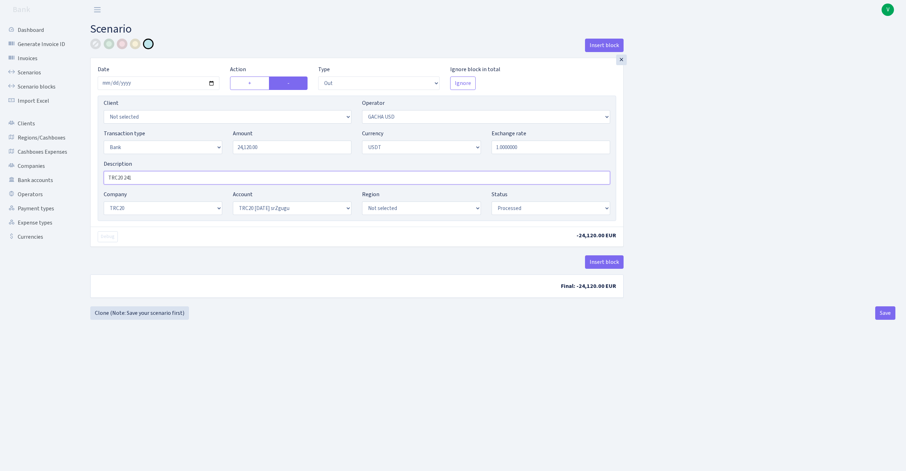
select select
type input "TRC20 2412"
select select
type input "TRC20 24120"
select select
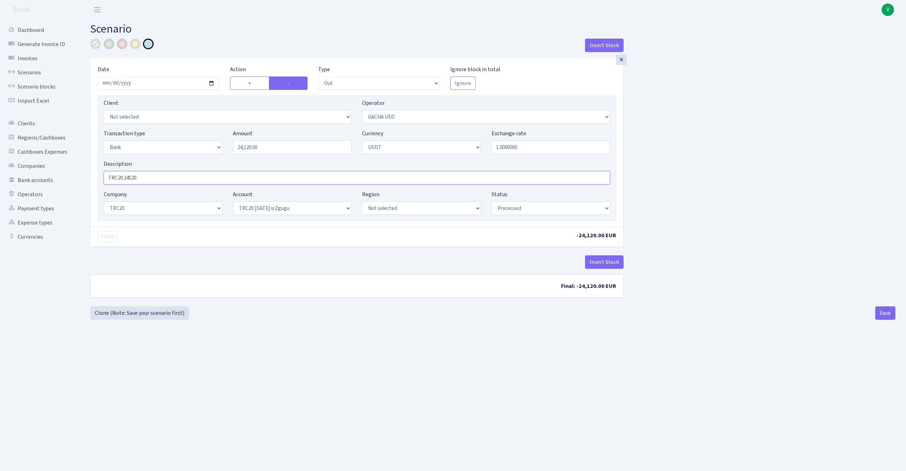
type input "TRC20 24120"
select select
type input "TRC20 24120 u"
select select
type input "TRC20 24120 us"
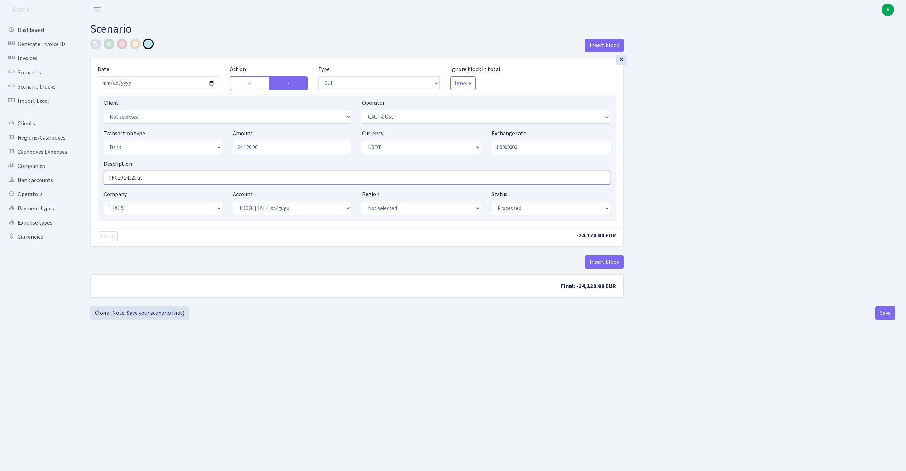
select select
type input "TRC20 24120 usd"
select select
type input "TRC20 24120 usdt"
click at [723, 163] on div "Insert block × Date 2025-08-29 Action + - Type --- In Out Commission Field requ…" at bounding box center [493, 173] width 816 height 268
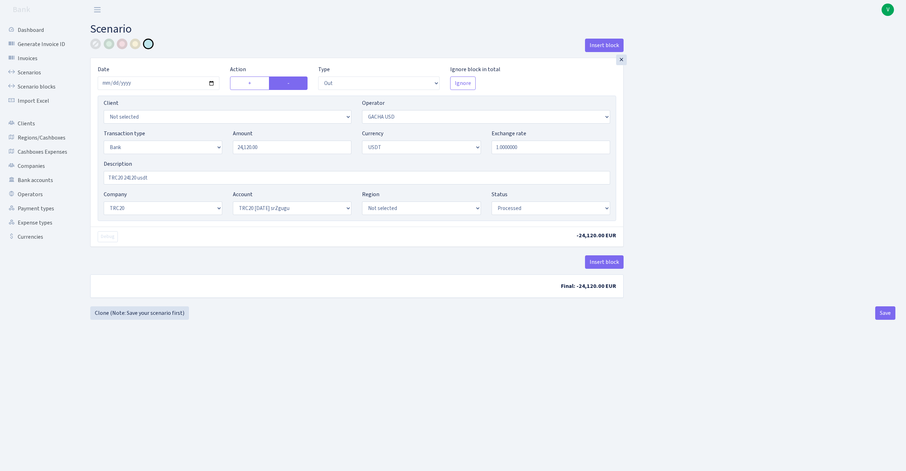
click at [728, 183] on div "Insert block × Date 2025-08-29 Action + - Type --- In Out Commission Field requ…" at bounding box center [493, 173] width 816 height 268
click at [796, 177] on div "Insert block × Date 2025-08-29 Action + - Type --- In Out Commission Field requ…" at bounding box center [493, 173] width 816 height 268
click at [825, 172] on div "Insert block × Date 2025-08-29 Action + - Type --- In Out Commission Field requ…" at bounding box center [493, 173] width 816 height 268
click at [886, 313] on button "Save" at bounding box center [886, 312] width 20 height 13
select select
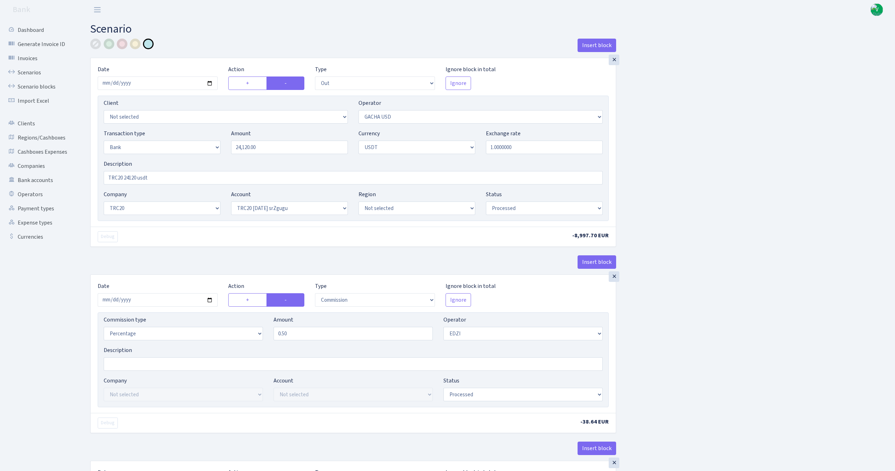
select select "out"
select select "316"
select select "2"
select select "6"
select select "20"
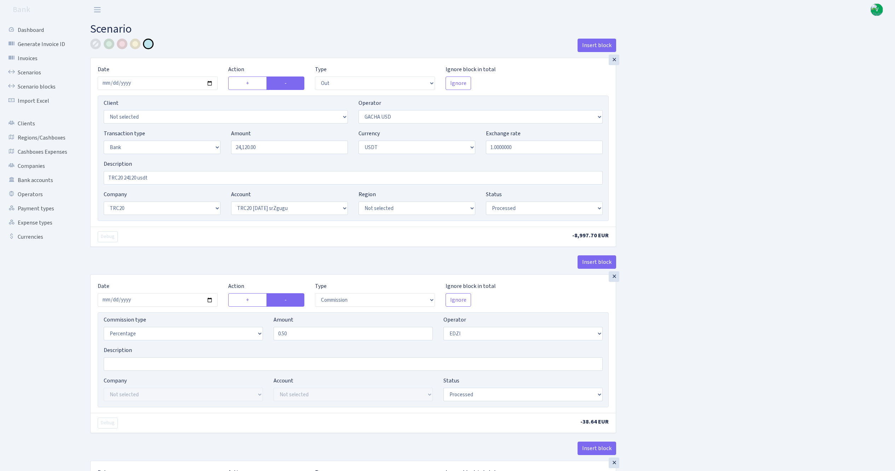
select select "61"
select select "processed"
select select "commission"
select select "11"
select select "processed"
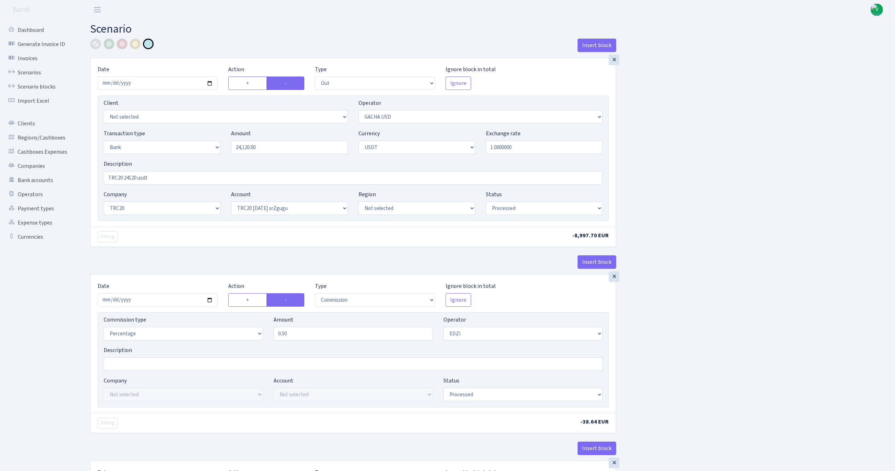
select select "in"
select select "212"
select select "2"
select select "6"
select select "20"
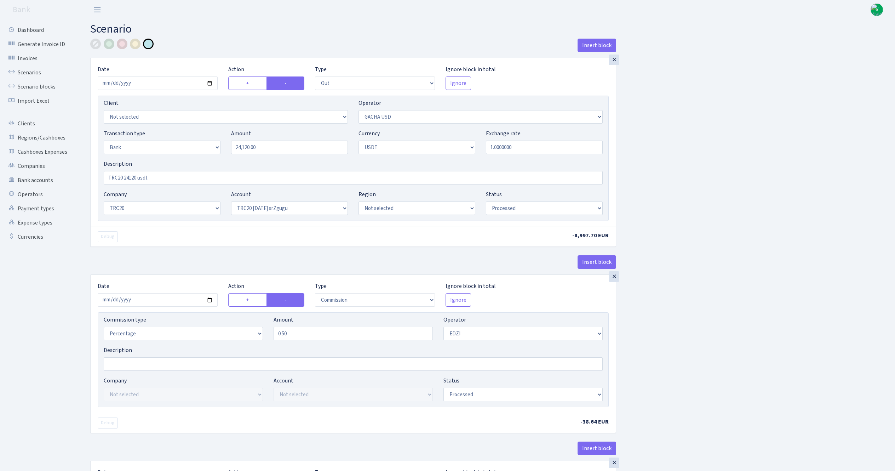
select select "66"
select select "processed"
select select "out"
select select "212"
select select "15"
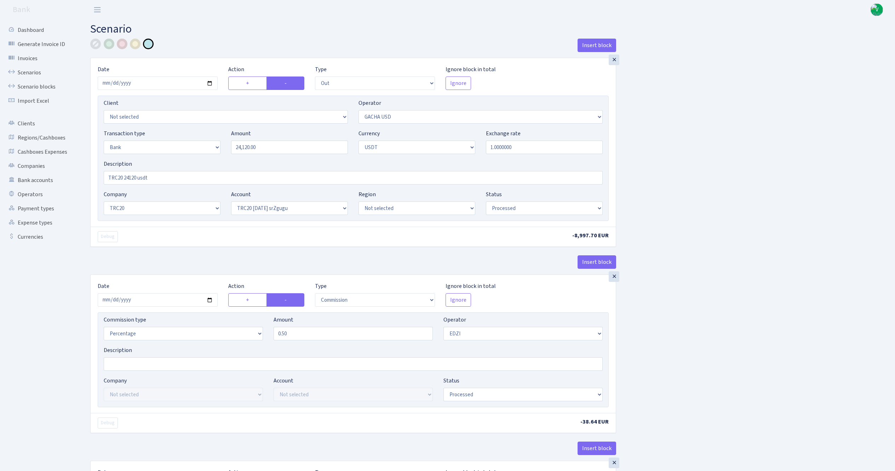
select select "6"
select select "processed"
drag, startPoint x: 30, startPoint y: 73, endPoint x: 42, endPoint y: 72, distance: 12.8
click at [30, 73] on link "Scenarios" at bounding box center [39, 73] width 71 height 14
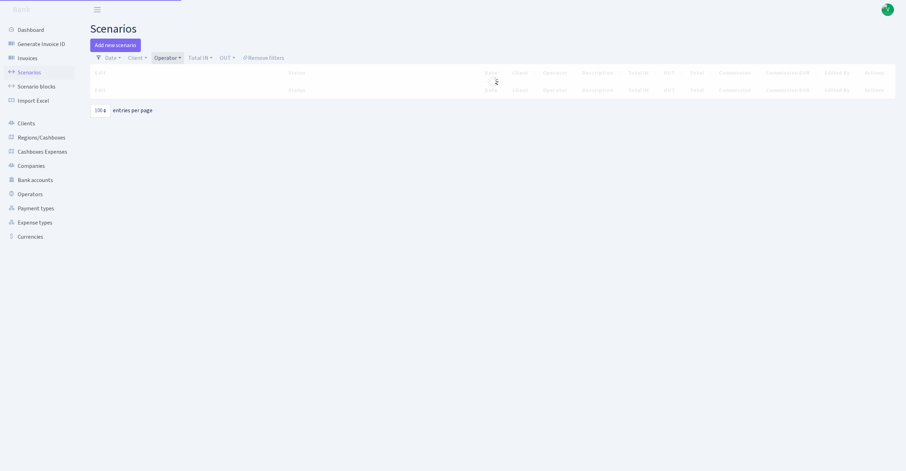
select select "100"
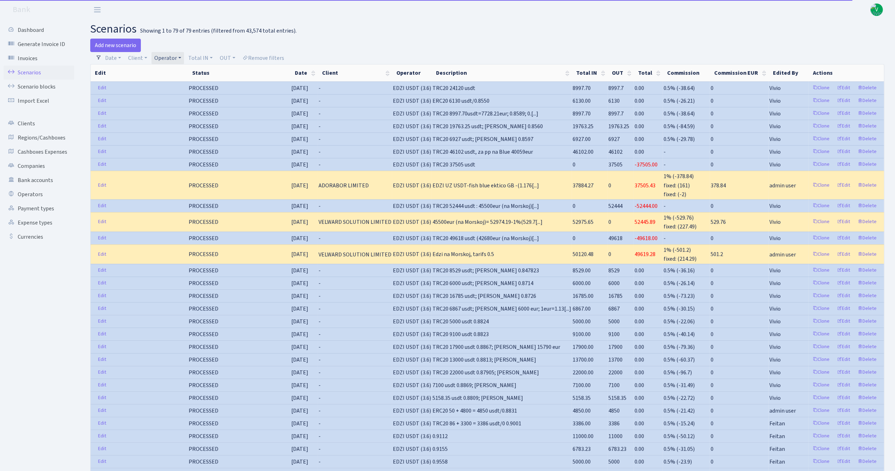
click at [173, 58] on link "Operator" at bounding box center [168, 58] width 33 height 12
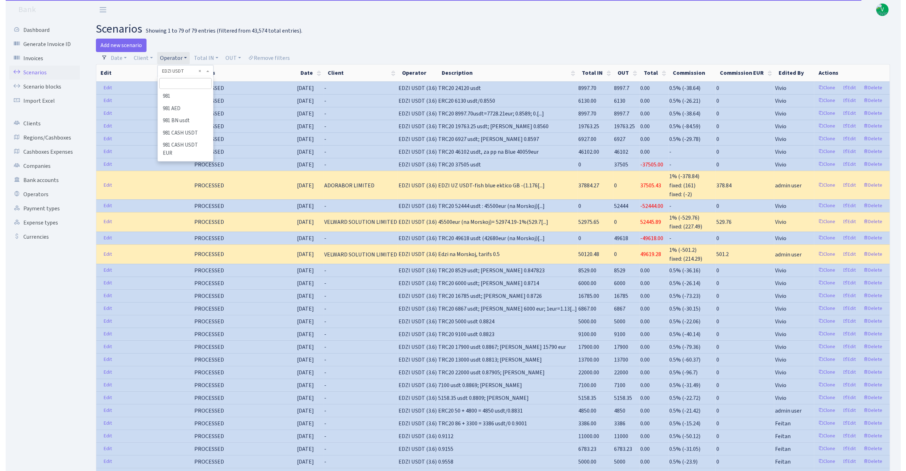
scroll to position [1297, 0]
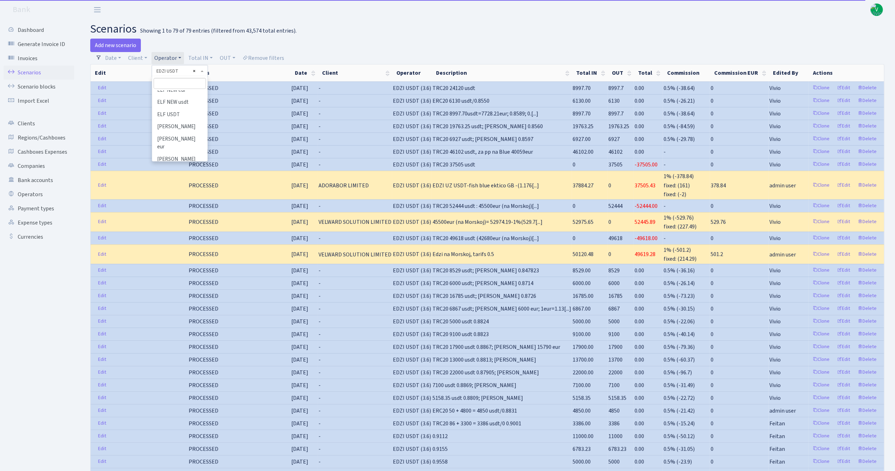
select select
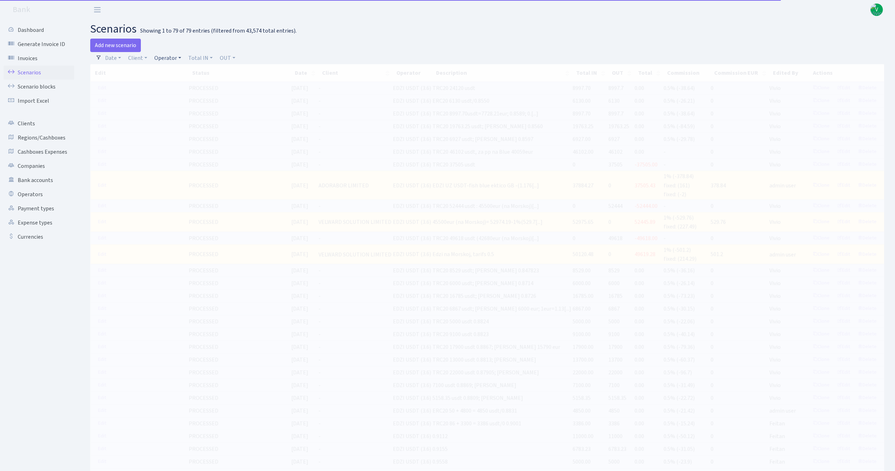
click at [169, 55] on link "Operator" at bounding box center [168, 58] width 33 height 12
click at [176, 83] on input "search" at bounding box center [180, 83] width 52 height 11
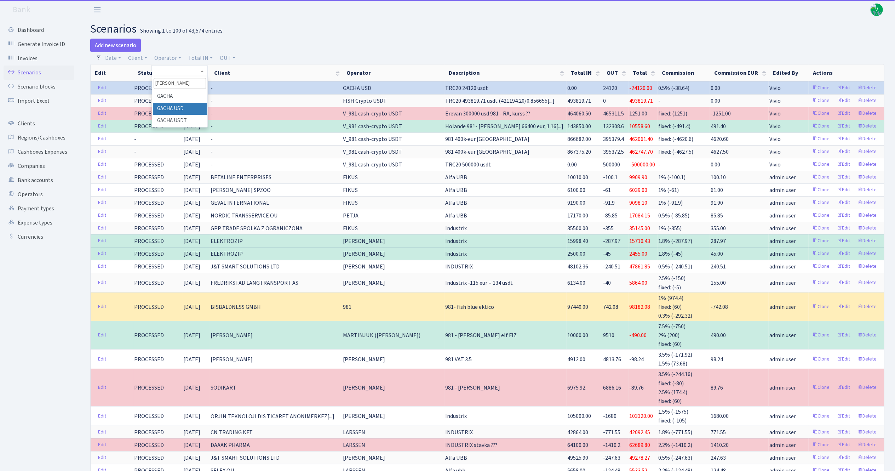
type input "gach"
click at [183, 107] on li "GACHA USD" at bounding box center [179, 109] width 53 height 12
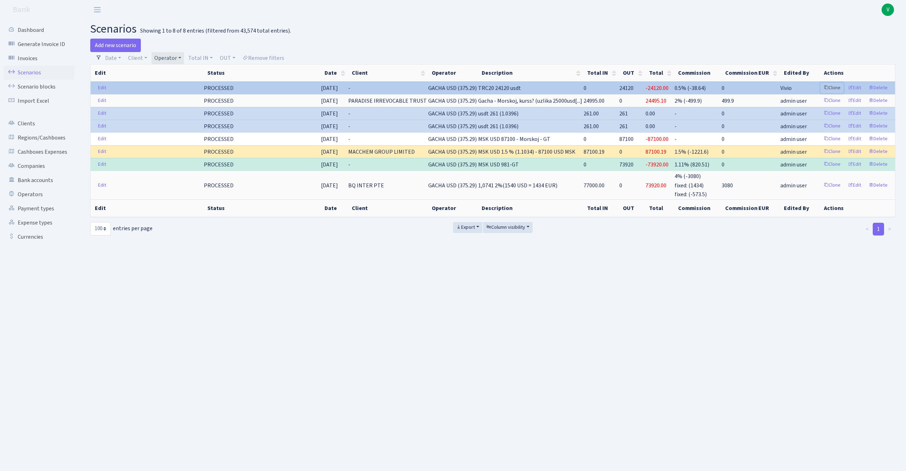
click at [829, 86] on link "Clone" at bounding box center [832, 88] width 23 height 11
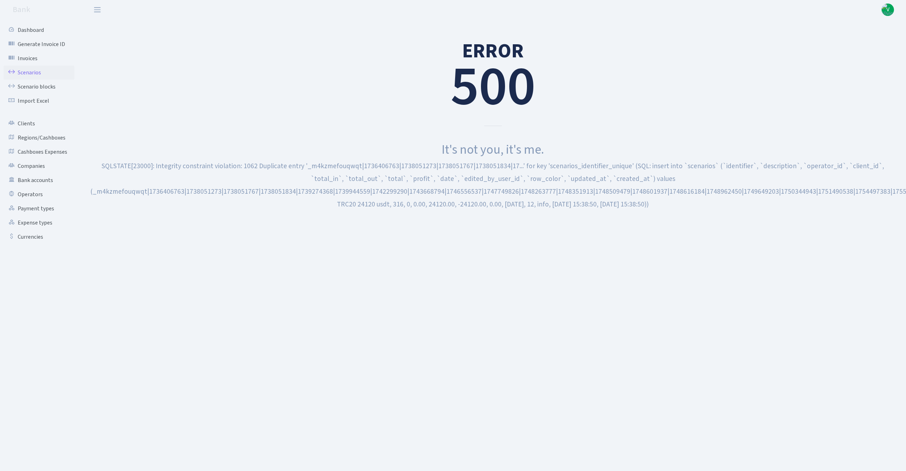
click at [34, 67] on link "Scenarios" at bounding box center [39, 73] width 71 height 14
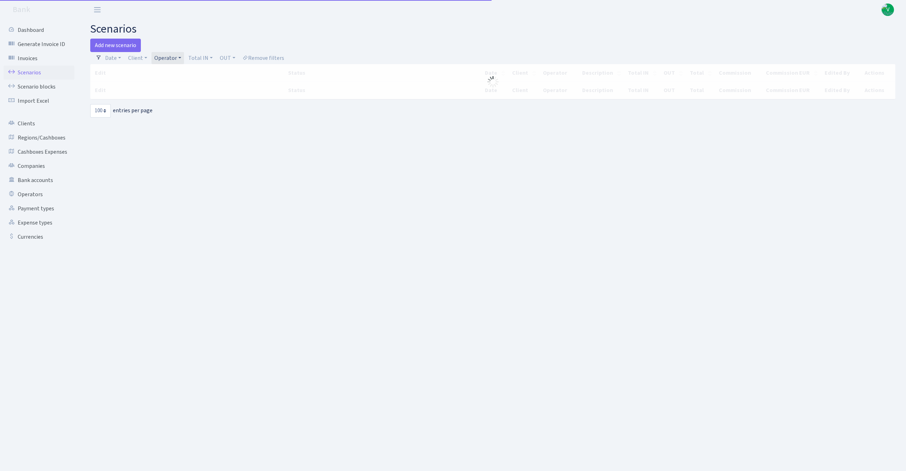
select select "100"
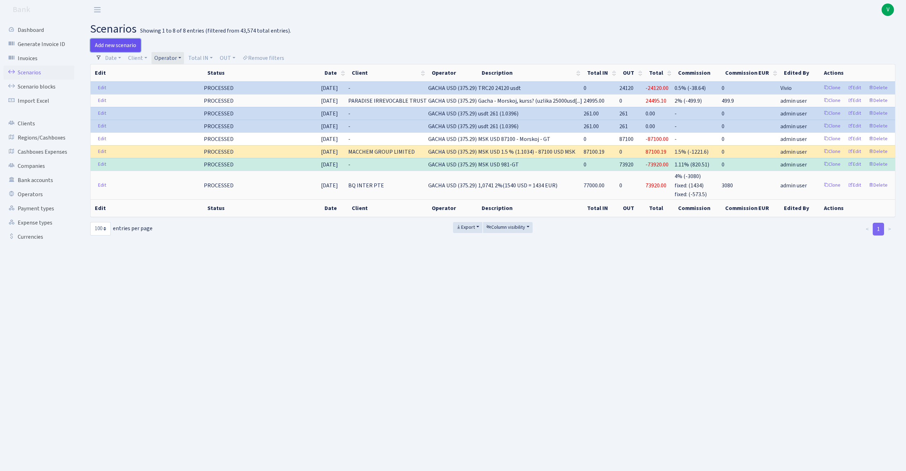
click at [118, 45] on link "Add new scenario" at bounding box center [115, 45] width 51 height 13
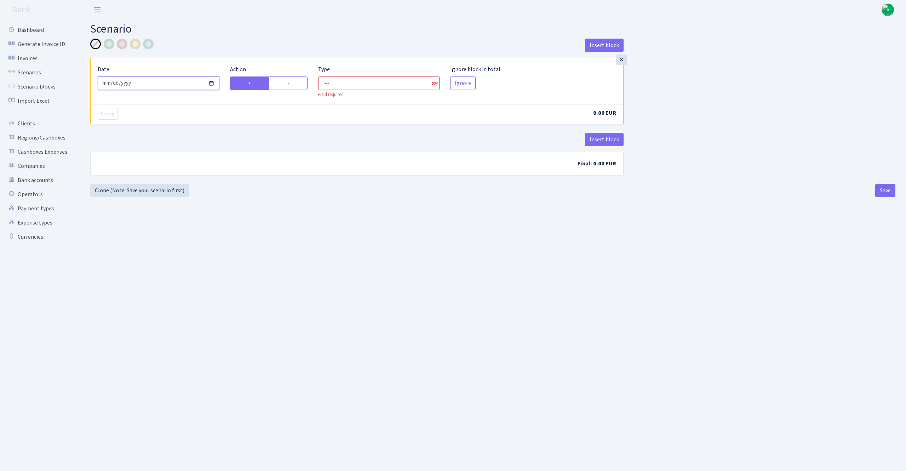
click at [213, 83] on input "[DATE]" at bounding box center [159, 82] width 122 height 13
type input "[DATE]"
click at [289, 87] on label "-" at bounding box center [288, 82] width 39 height 13
click at [289, 84] on input "-" at bounding box center [290, 81] width 5 height 5
radio input "true"
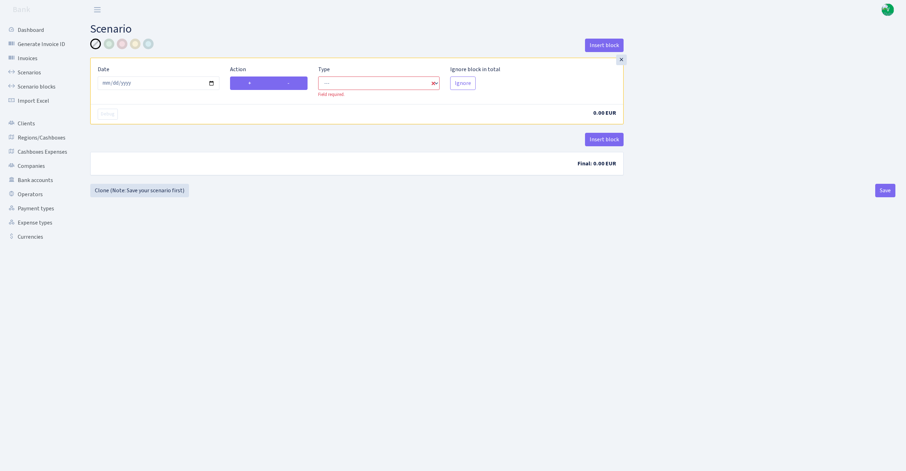
radio input "false"
click at [360, 84] on select "--- In Out Commission" at bounding box center [379, 82] width 122 height 13
select select "out"
click at [318, 77] on select "--- In Out Commission" at bounding box center [379, 82] width 122 height 13
select select "1"
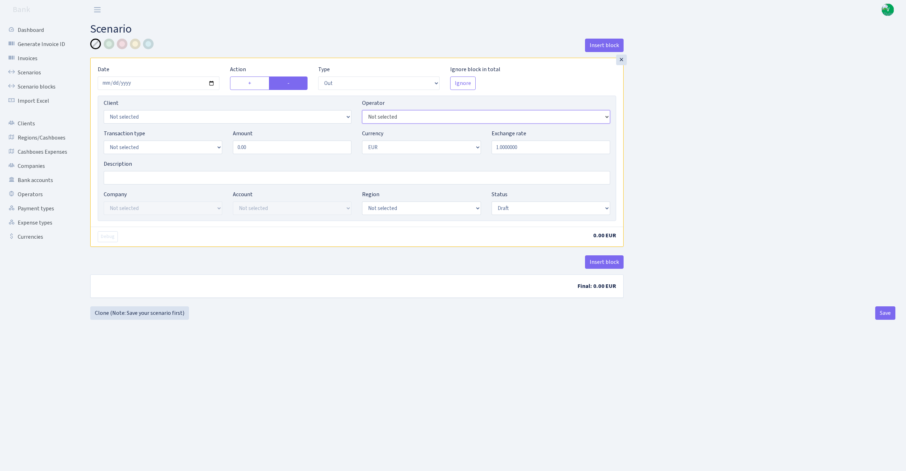
click at [389, 122] on select "Not selected 981 981 AED 981 BN usdt 981 CASH USDT 981 CASH USDT EUR 981 GOLD 9…" at bounding box center [486, 116] width 248 height 13
select select "316"
click at [362, 111] on select "Not selected 981 981 AED 981 BN usdt 981 CASH USDT 981 CASH USDT EUR 981 GOLD 9…" at bounding box center [486, 116] width 248 height 13
click at [385, 364] on main "Scenario Insert block × Date 2025-08-28 Action + - Type --- In Out Commission F…" at bounding box center [493, 236] width 827 height 434
click at [185, 152] on select "Not selected 981 ELF FISH crypto GIRT IVO dekl MM-BALTIC eur UAB Bank Cash Cash…" at bounding box center [163, 147] width 119 height 13
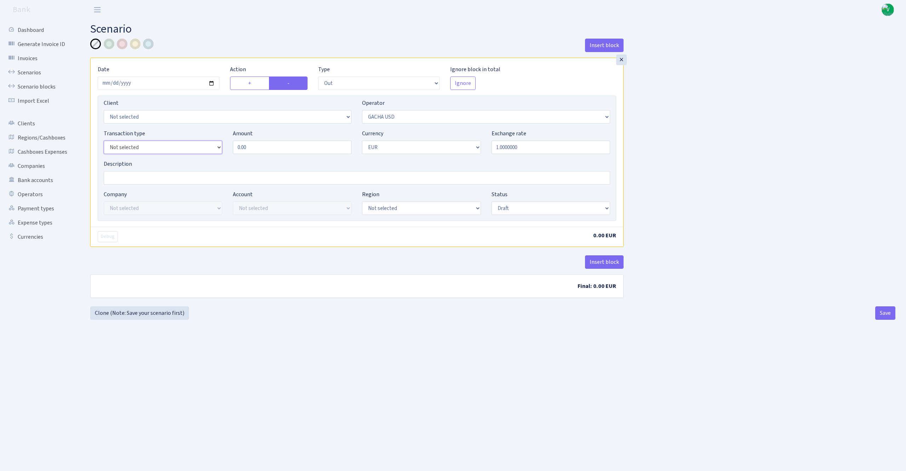
select select "2"
click at [104, 141] on select "Not selected 981 ELF FISH crypto GIRT IVO dekl MM-BALTIC eur UAB Bank Cash Cash…" at bounding box center [163, 147] width 119 height 13
drag, startPoint x: 255, startPoint y: 150, endPoint x: 168, endPoint y: 134, distance: 88.8
click at [168, 134] on div "Transaction type Not selected 981 ELF FISH crypto GIRT IVO dekl MM-BALTIC eur U…" at bounding box center [356, 144] width 517 height 30
drag, startPoint x: 267, startPoint y: 144, endPoint x: 239, endPoint y: 140, distance: 28.2
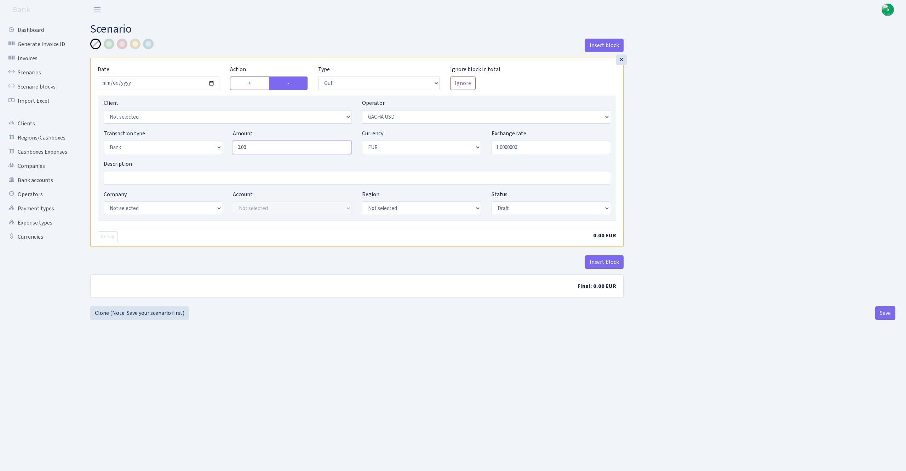
click at [239, 140] on div "Amount 0.00" at bounding box center [292, 141] width 119 height 25
type input "350.00"
click at [712, 185] on div "Insert block × Date 2025-08-28 Action + - Type --- In Out Commission Field requ…" at bounding box center [493, 173] width 816 height 268
click at [244, 178] on input "Description" at bounding box center [357, 177] width 507 height 13
type input "TRC20 usdt 350"
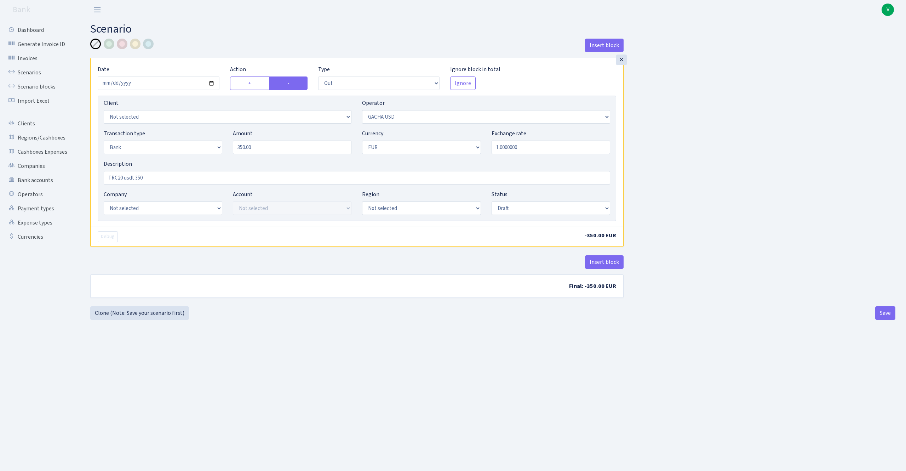
click at [745, 112] on div "Insert block × Date 2025-08-28 Action + - Type --- In Out Commission Field requ…" at bounding box center [493, 173] width 816 height 268
click at [195, 212] on select "Not selected ALFASTAR ATARA COMMERCE LTD CONTROL BASE CRYPTO TOMASS CRYPTO wall…" at bounding box center [163, 207] width 119 height 13
select select "20"
click at [104, 202] on select "Not selected ALFASTAR ATARA COMMERCE LTD CONTROL BASE CRYPTO TOMASS CRYPTO wall…" at bounding box center [163, 207] width 119 height 13
click at [260, 208] on select "Not selected TRC20 2024.08.01 S8dYrDY TRC20 2024.09.12 KEMg2gdc TRC20 2024.10.1…" at bounding box center [292, 207] width 119 height 13
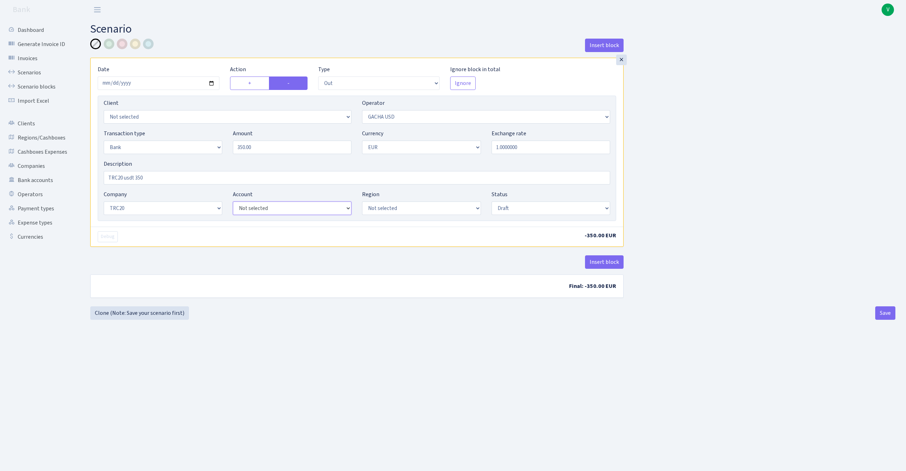
select select "66"
click at [233, 202] on select "Not selected TRC20 2024.08.01 S8dYrDY TRC20 2024.09.12 KEMg2gdc TRC20 2024.10.1…" at bounding box center [292, 207] width 119 height 13
click at [463, 326] on main "Scenario Insert block × Date 2025-08-28 Action + - Type --- In Out Commission F…" at bounding box center [493, 236] width 827 height 434
click at [526, 212] on select "Draft Pending Later Never Processed" at bounding box center [551, 207] width 119 height 13
select select "processed"
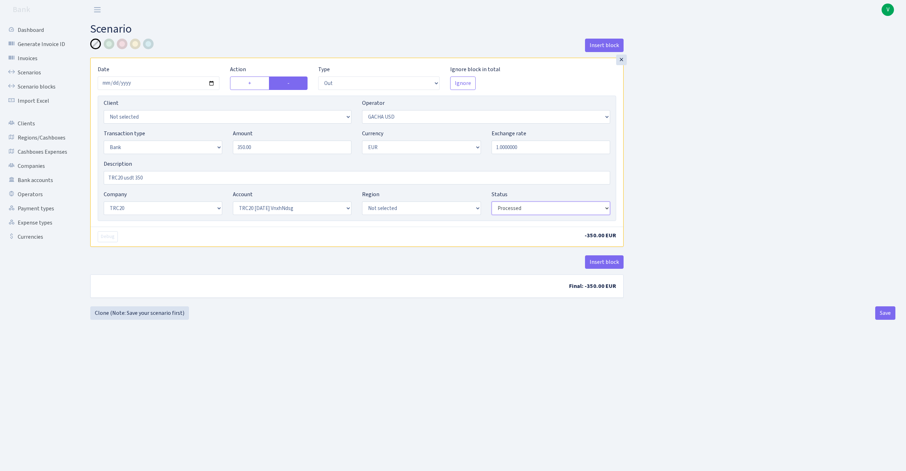
click at [492, 202] on select "Draft Pending Later Never Processed" at bounding box center [551, 207] width 119 height 13
click at [511, 303] on div "Insert block × Date 2025-08-28 Action + - Type --- In Out Commission Field requ…" at bounding box center [357, 173] width 544 height 268
click at [892, 313] on button "Save" at bounding box center [886, 312] width 20 height 13
select select "out"
select select "316"
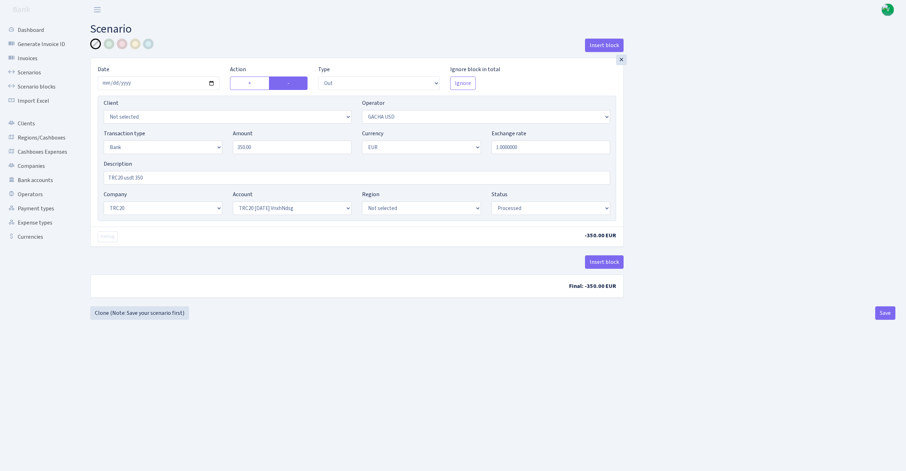
select select "2"
select select "1"
select select "20"
select select "66"
select select "processed"
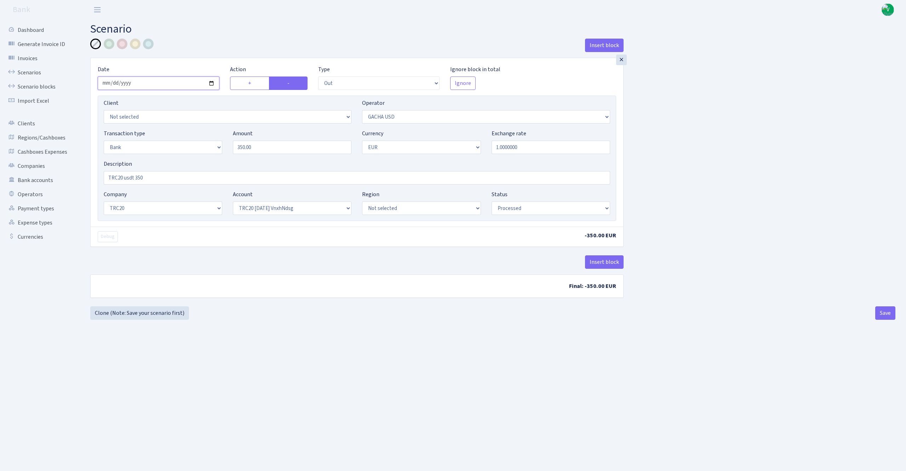
click at [210, 85] on input "2025-08-28" at bounding box center [159, 82] width 122 height 13
type input "[DATE]"
drag, startPoint x: 679, startPoint y: 433, endPoint x: 786, endPoint y: 349, distance: 135.7
click at [681, 430] on main "Scenario Insert block × Date 2025-08-29 Action + - Type --- In Out Commission F…" at bounding box center [493, 236] width 827 height 434
click at [884, 313] on button "Save" at bounding box center [886, 312] width 20 height 13
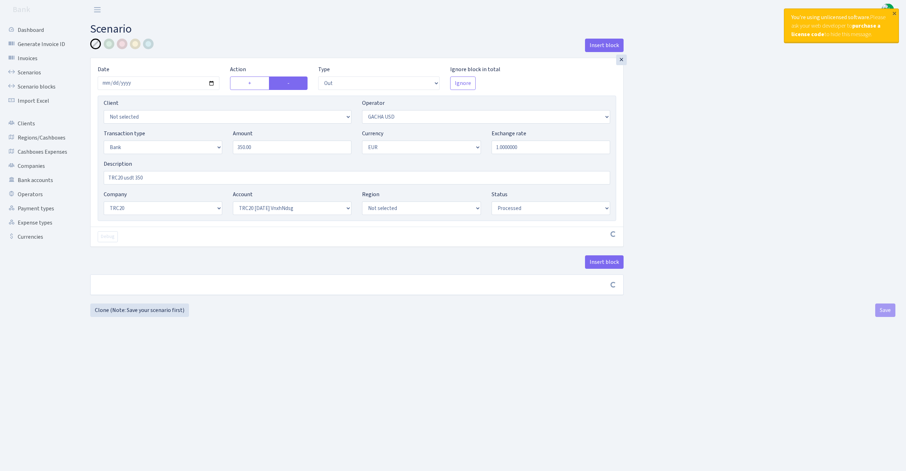
select select "out"
select select "316"
select select "2"
select select "1"
select select "20"
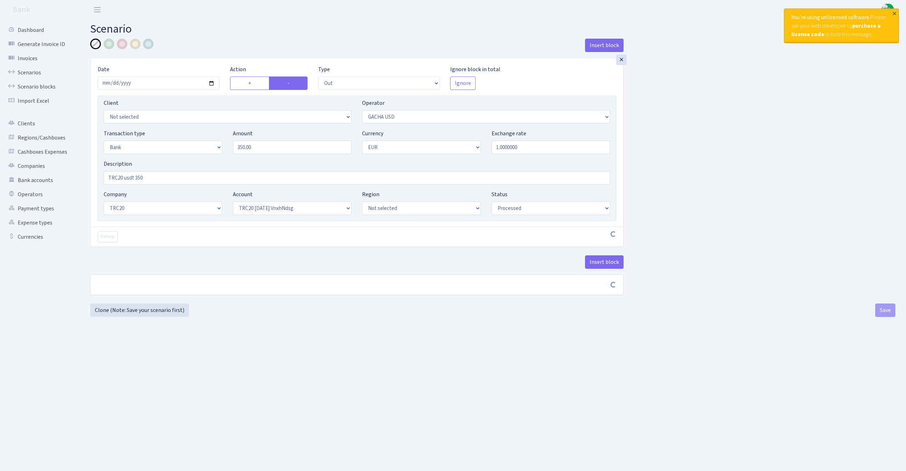
select select "66"
select select "processed"
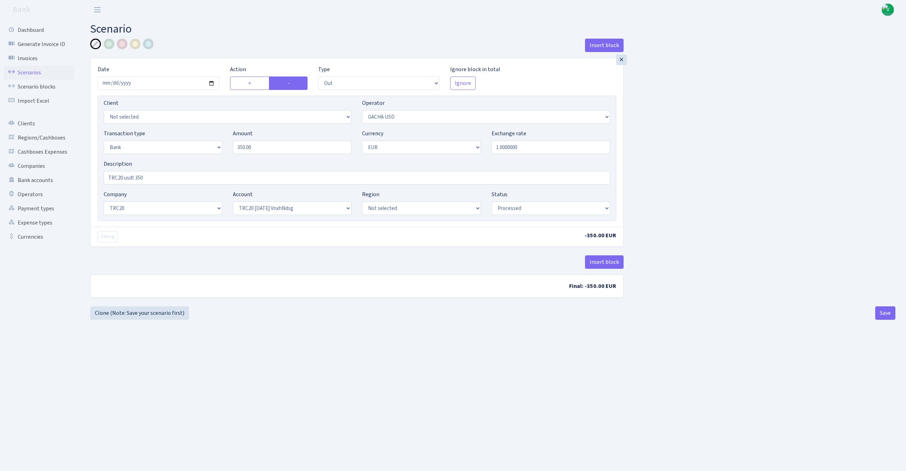
click at [39, 69] on link "Scenarios" at bounding box center [39, 73] width 71 height 14
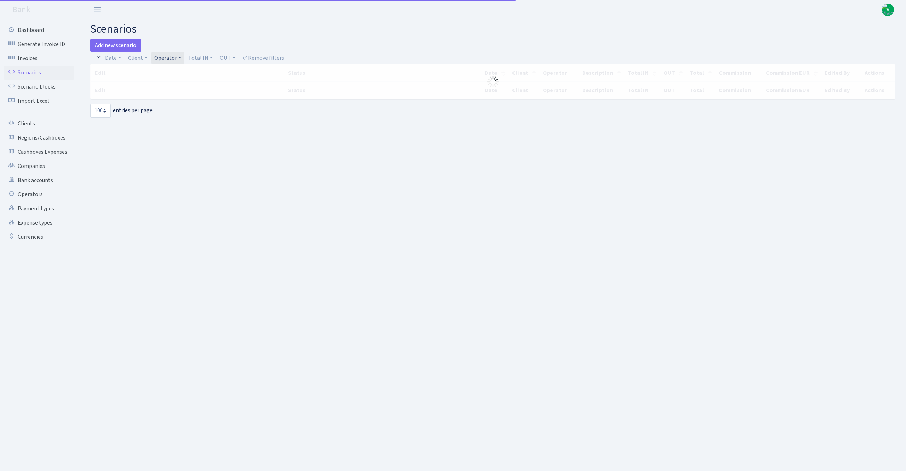
select select "100"
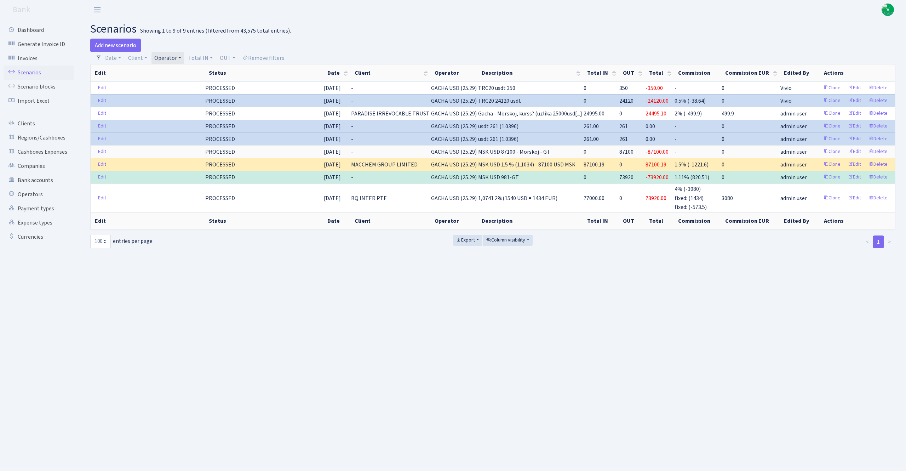
click at [161, 61] on link "Operator" at bounding box center [168, 58] width 33 height 12
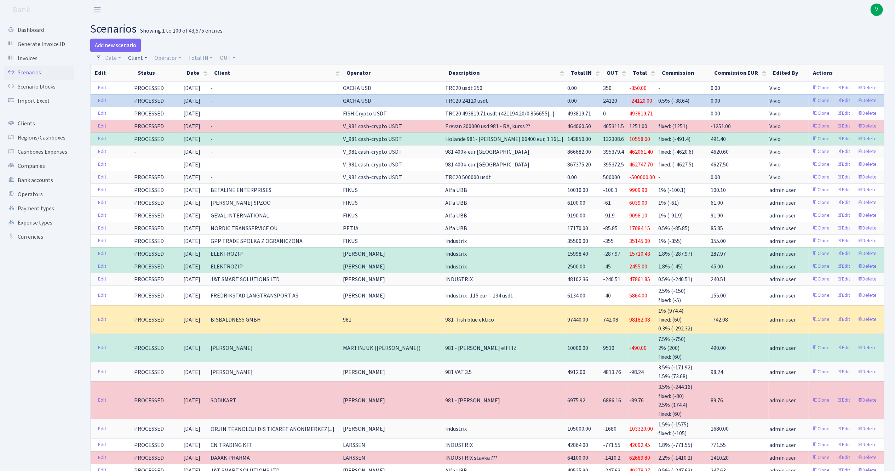
drag, startPoint x: 137, startPoint y: 59, endPoint x: 146, endPoint y: 70, distance: 13.9
click at [137, 59] on link "Client" at bounding box center [137, 58] width 25 height 12
click at [150, 86] on input "search" at bounding box center [153, 83] width 52 height 11
type input "ultra"
click at [164, 93] on li "ULTRA EVENTS" at bounding box center [153, 96] width 53 height 12
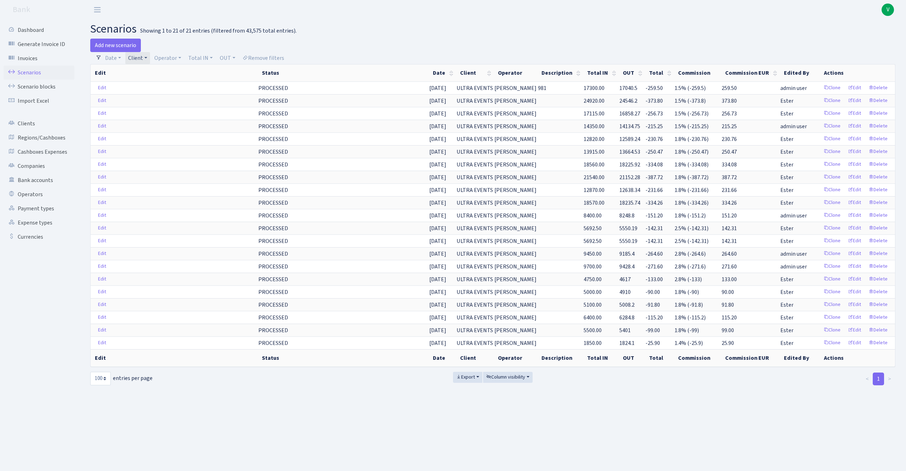
click at [143, 61] on link "Client" at bounding box center [137, 58] width 25 height 12
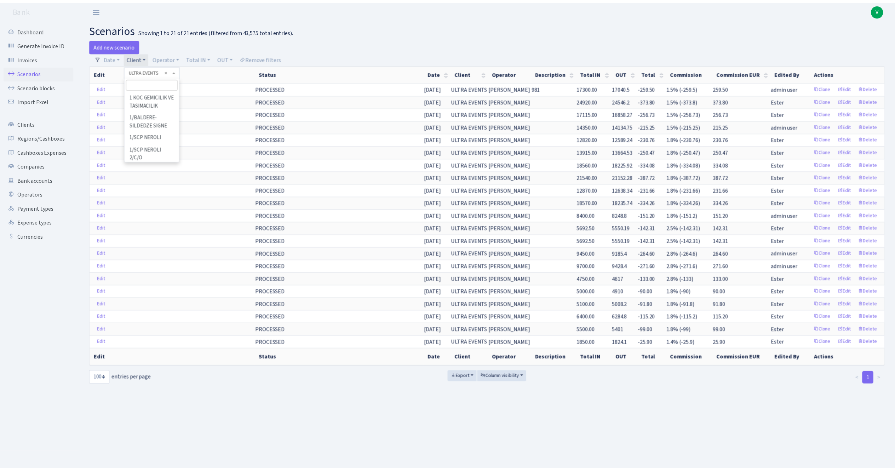
scroll to position [61013, 0]
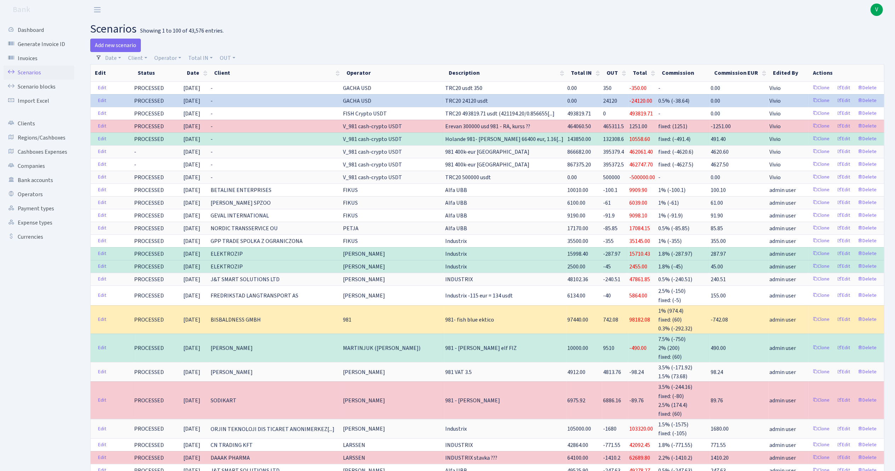
click at [878, 8] on span "V" at bounding box center [877, 10] width 12 height 12
click at [851, 35] on link "Logout" at bounding box center [855, 40] width 64 height 11
